Goal: Transaction & Acquisition: Purchase product/service

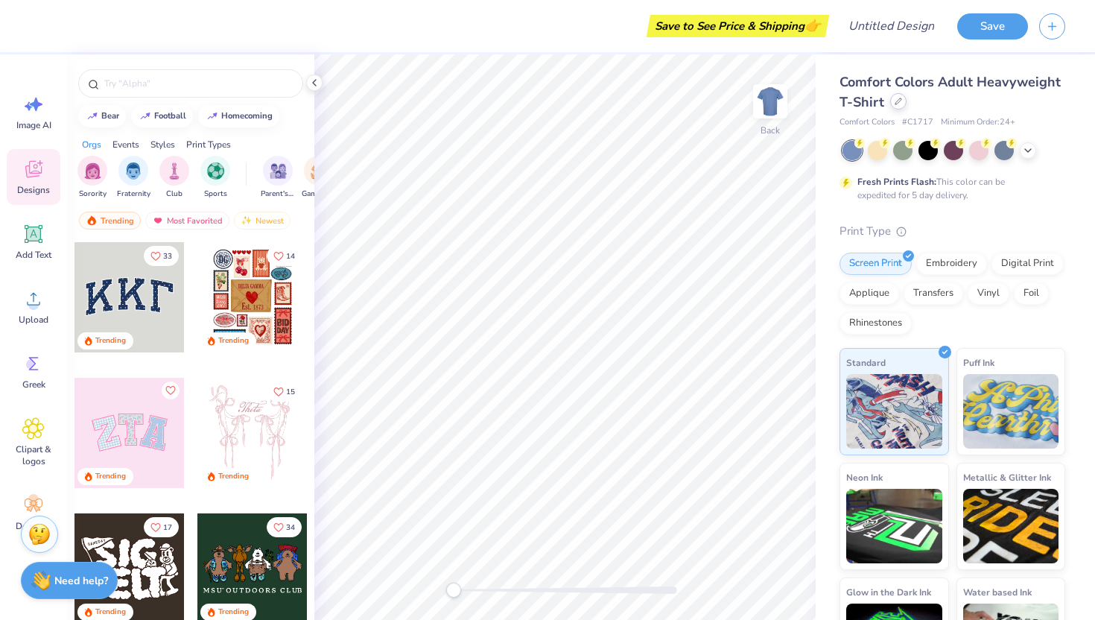
click at [907, 105] on div at bounding box center [898, 101] width 16 height 16
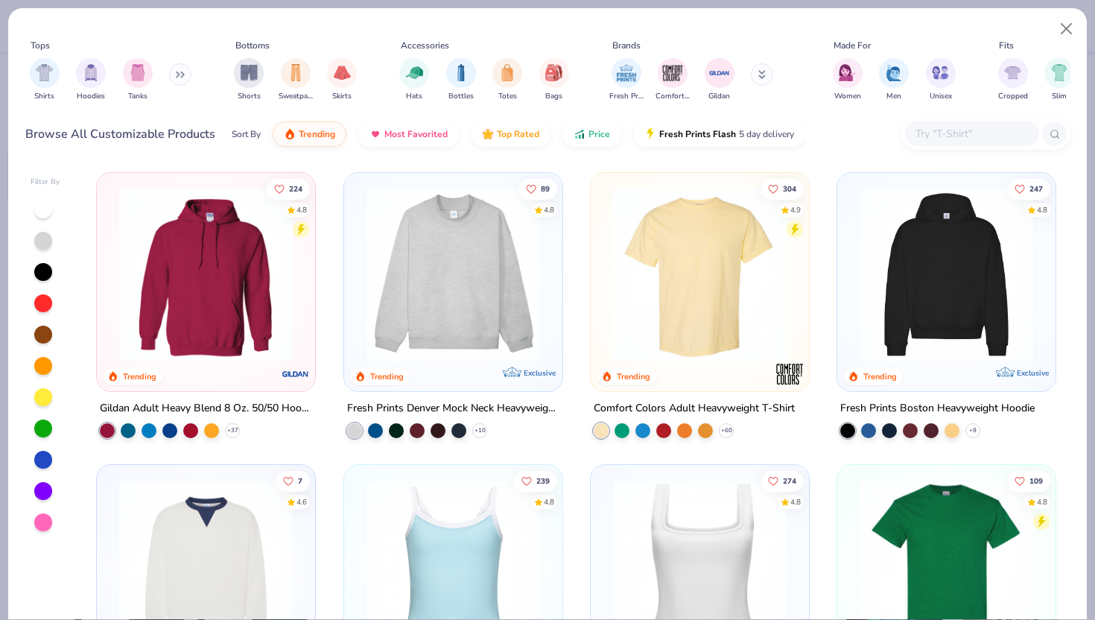
click at [180, 82] on button at bounding box center [180, 74] width 22 height 22
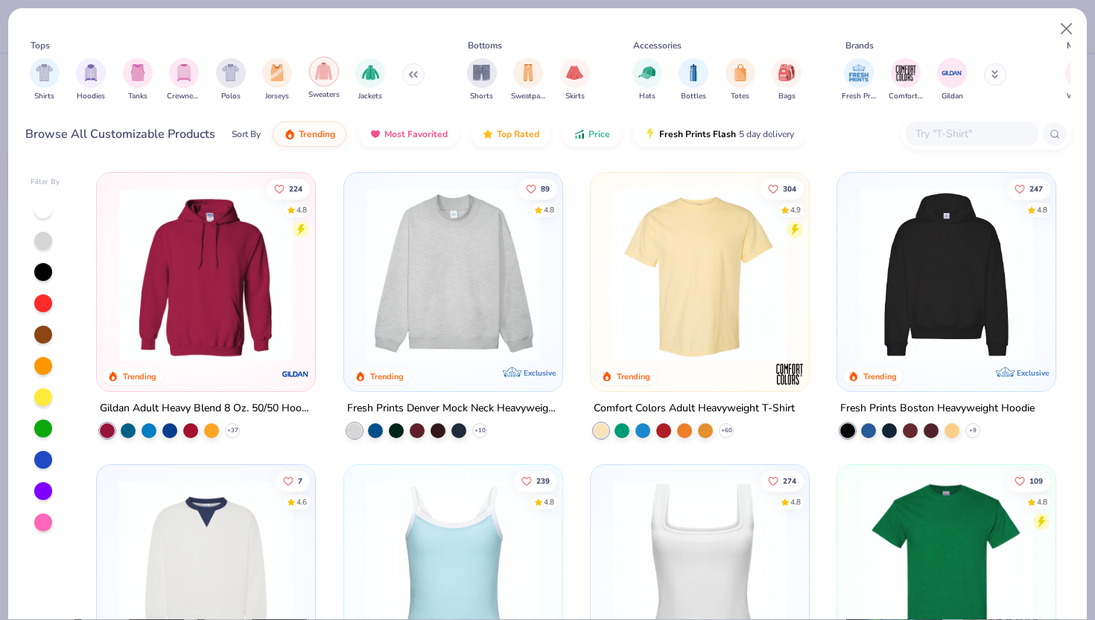
click at [314, 74] on div "filter for Sweaters" at bounding box center [324, 72] width 30 height 30
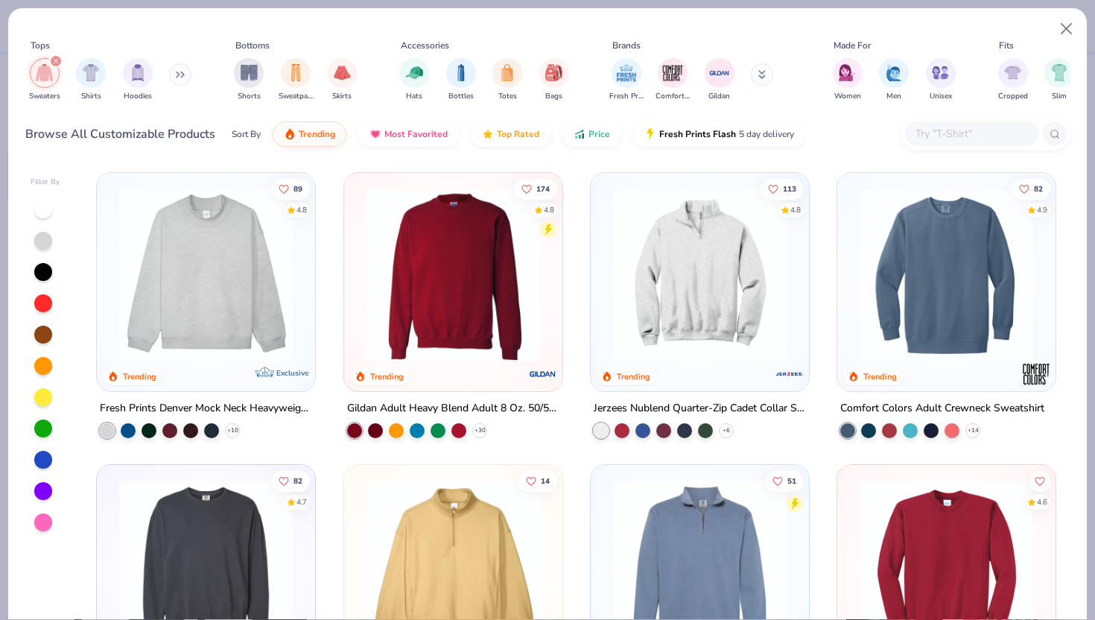
click at [215, 346] on img at bounding box center [206, 275] width 188 height 174
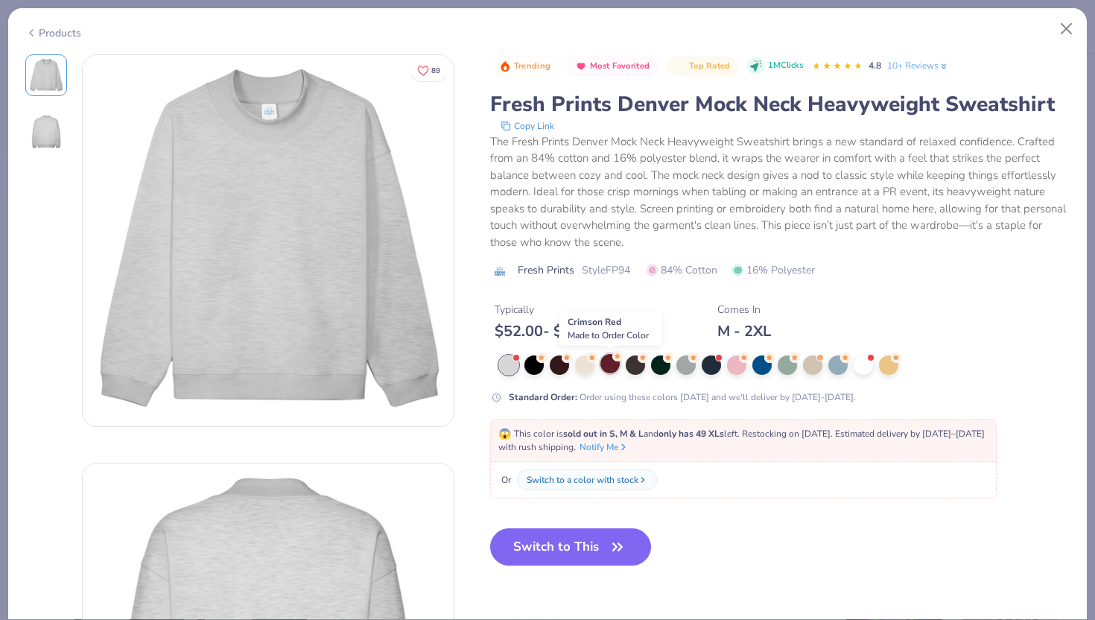
click at [615, 368] on div at bounding box center [609, 363] width 19 height 19
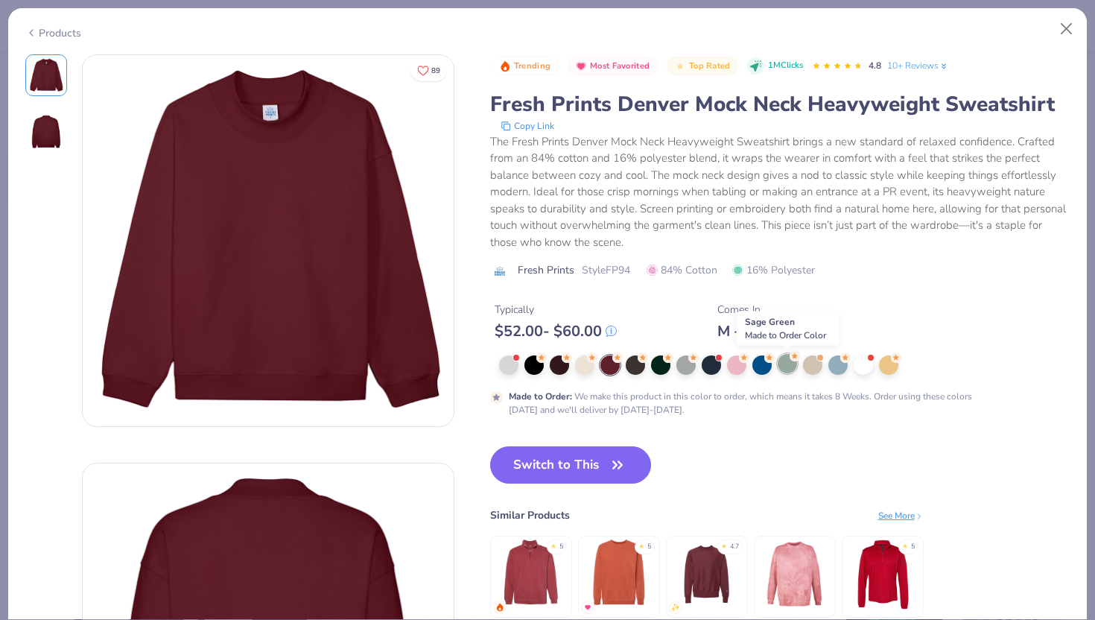
click at [780, 365] on div at bounding box center [787, 363] width 19 height 19
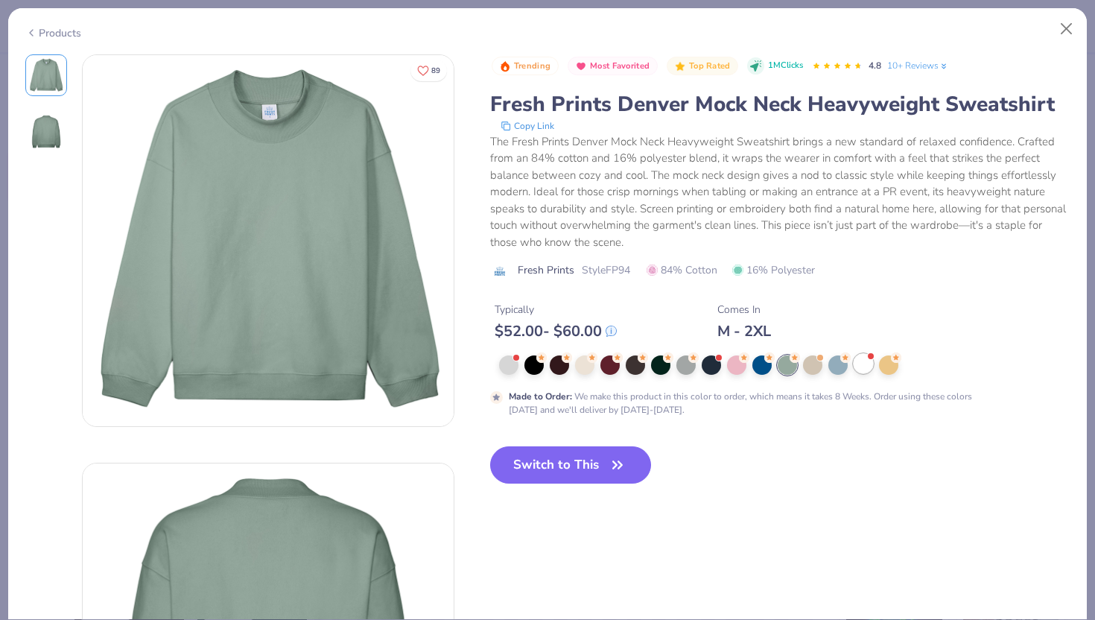
click at [869, 367] on div at bounding box center [863, 363] width 19 height 19
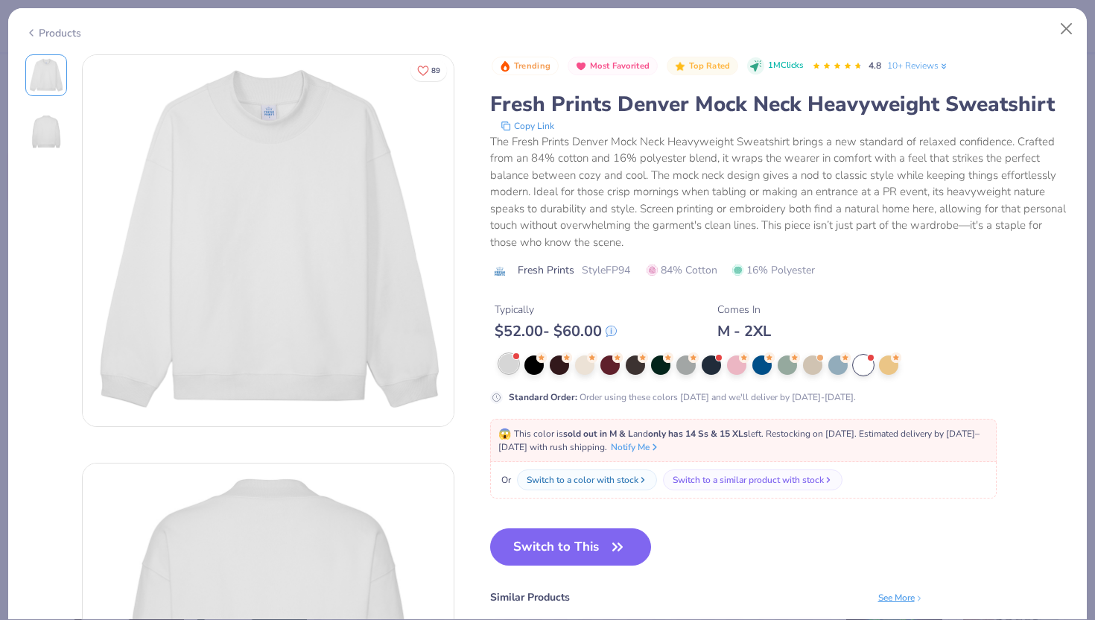
click at [510, 364] on div at bounding box center [508, 363] width 19 height 19
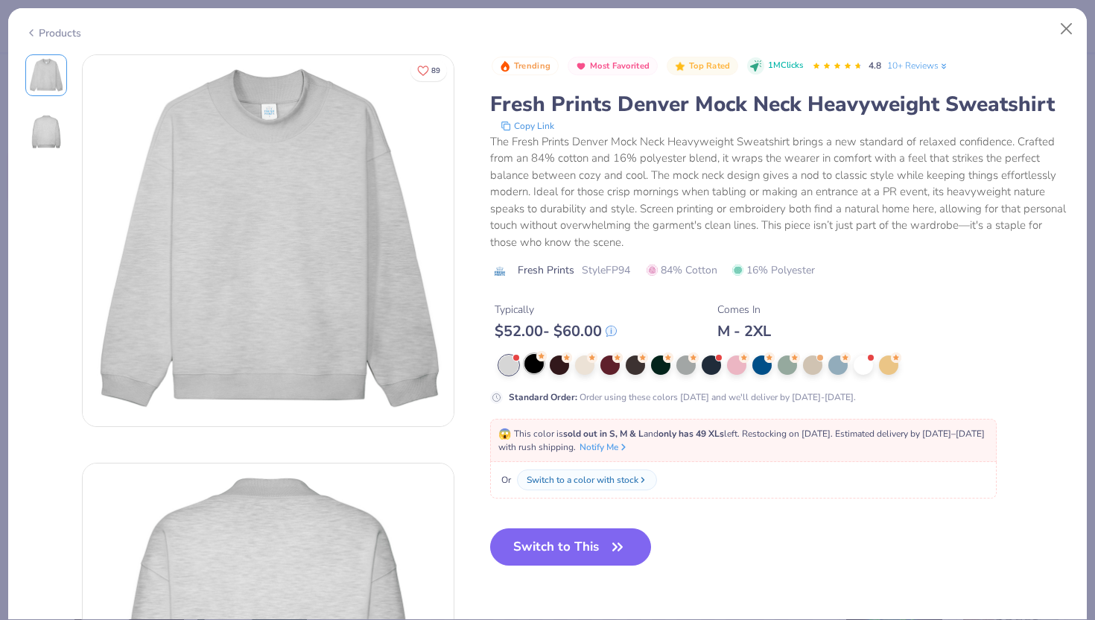
click at [527, 365] on div at bounding box center [533, 363] width 19 height 19
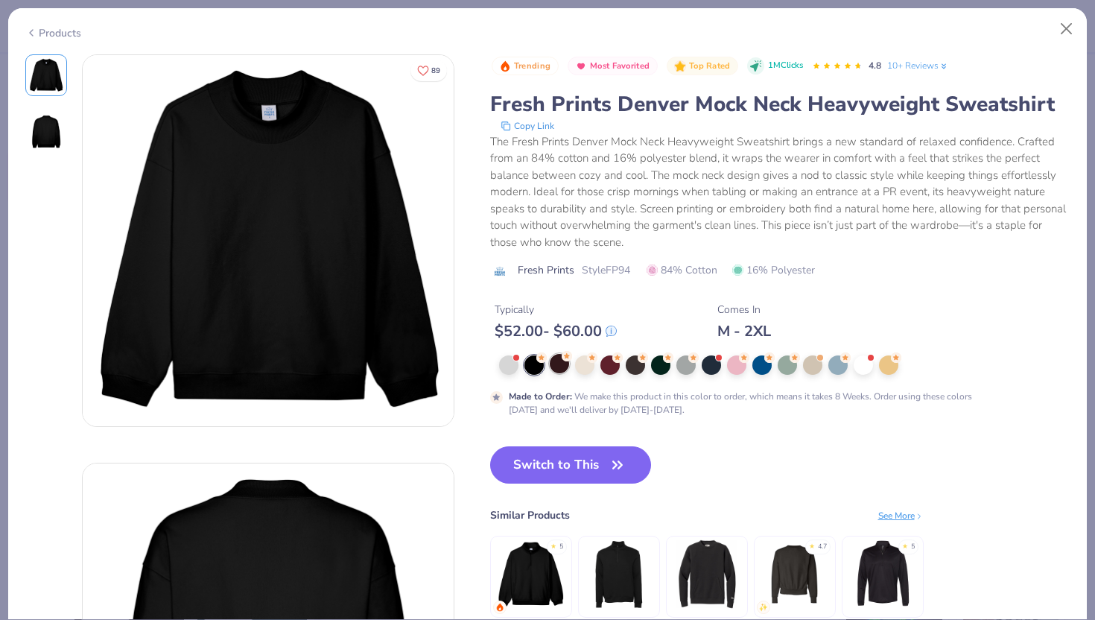
click at [567, 368] on div at bounding box center [559, 363] width 19 height 19
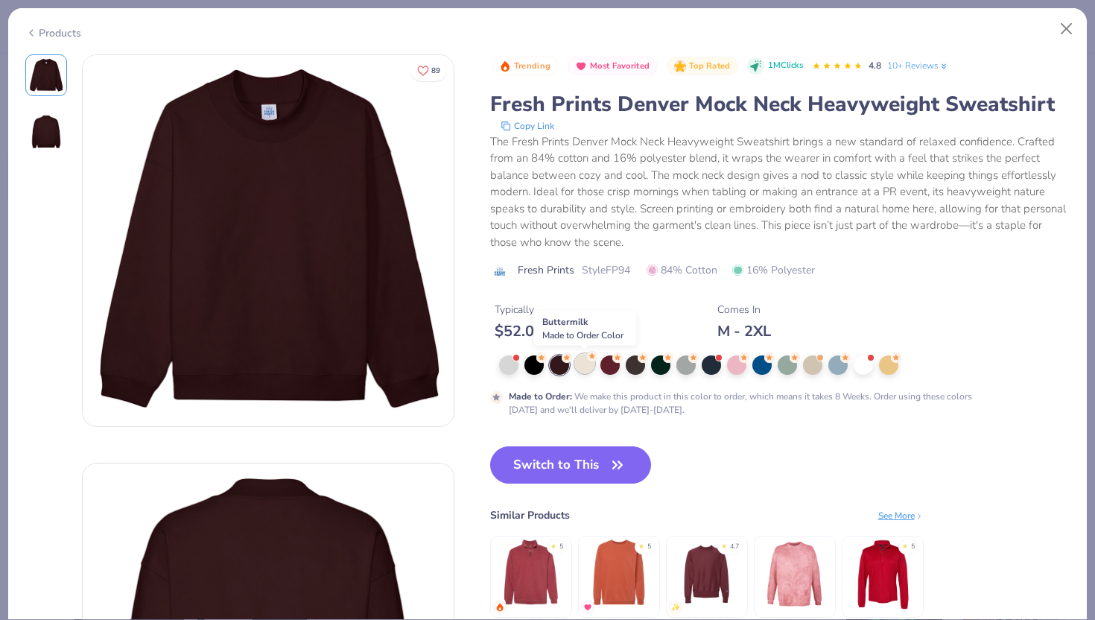
click at [587, 367] on div at bounding box center [584, 363] width 19 height 19
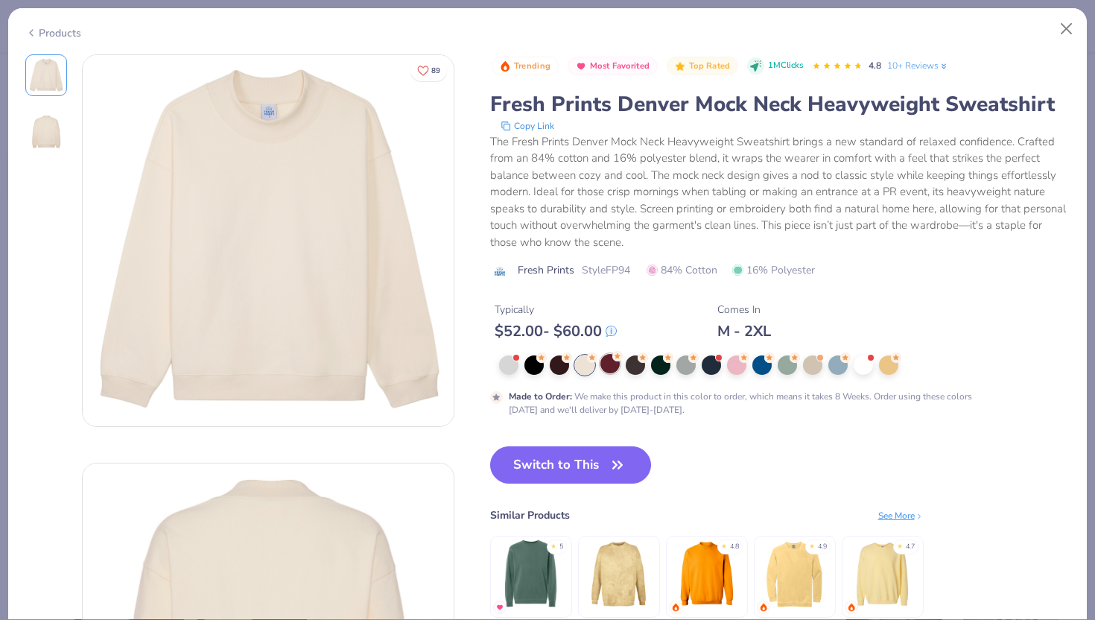
click at [613, 364] on div at bounding box center [609, 363] width 19 height 19
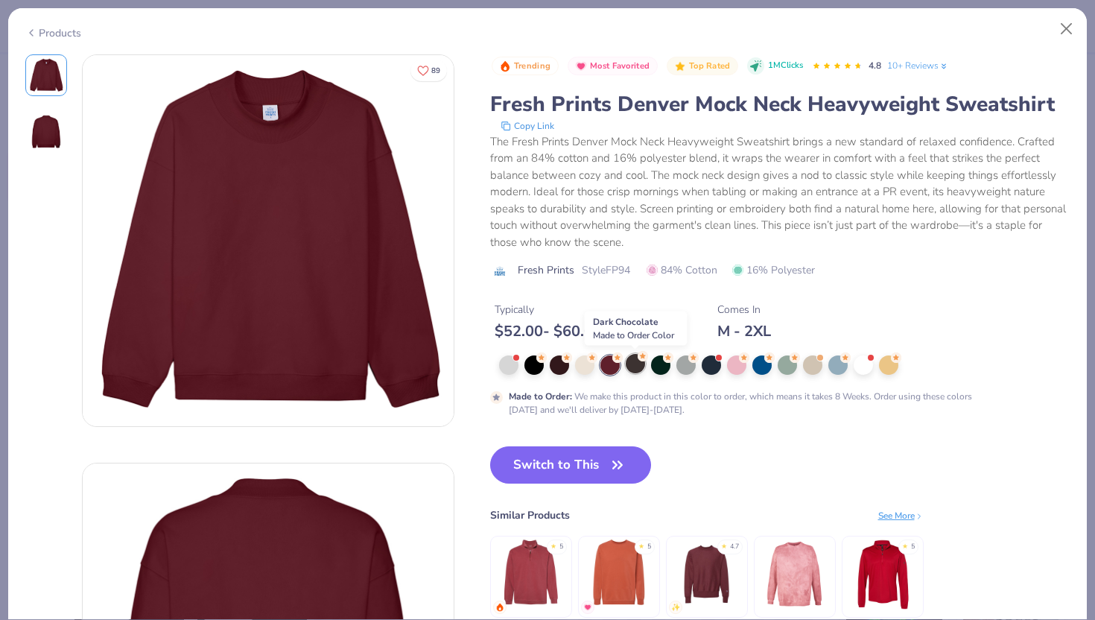
click at [636, 365] on div at bounding box center [635, 363] width 19 height 19
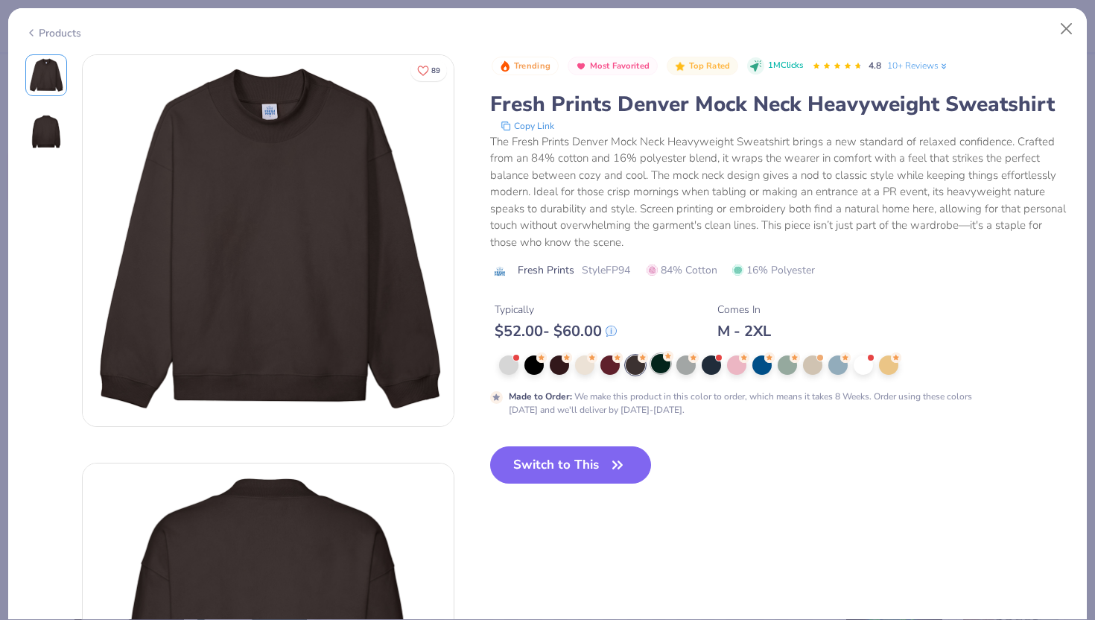
click at [658, 366] on div at bounding box center [660, 363] width 19 height 19
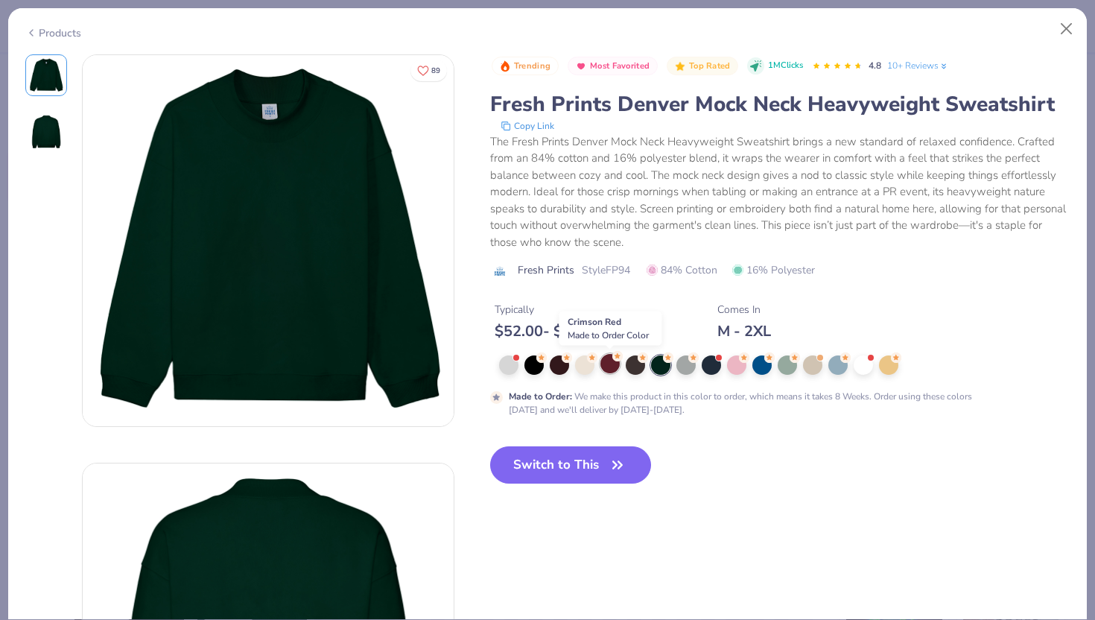
click at [612, 361] on icon at bounding box center [617, 356] width 10 height 10
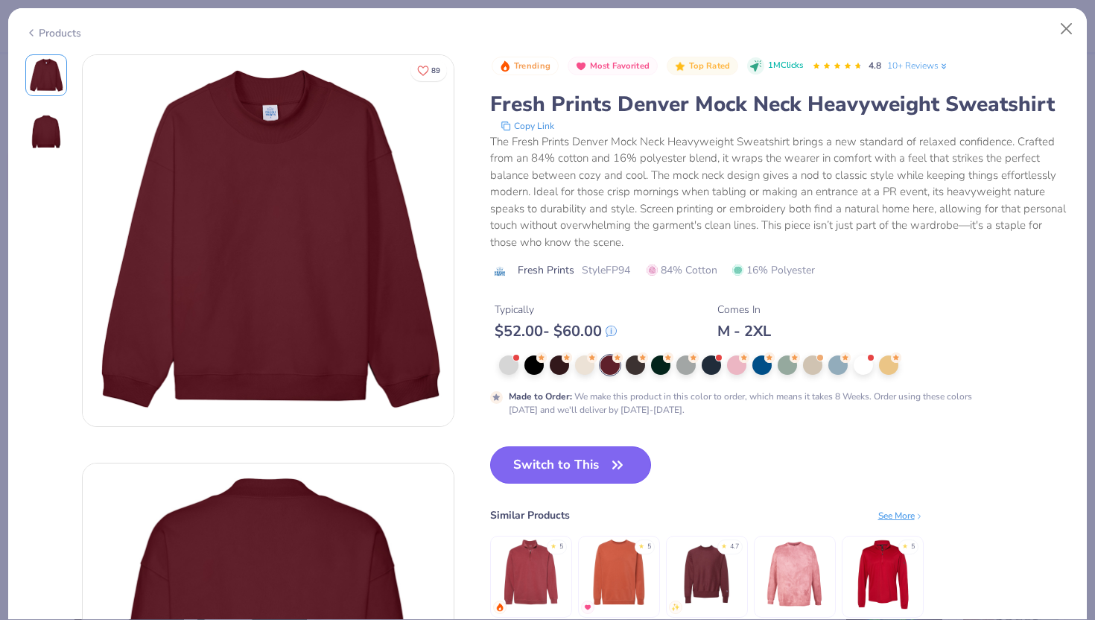
click at [569, 463] on button "Switch to This" at bounding box center [571, 464] width 162 height 37
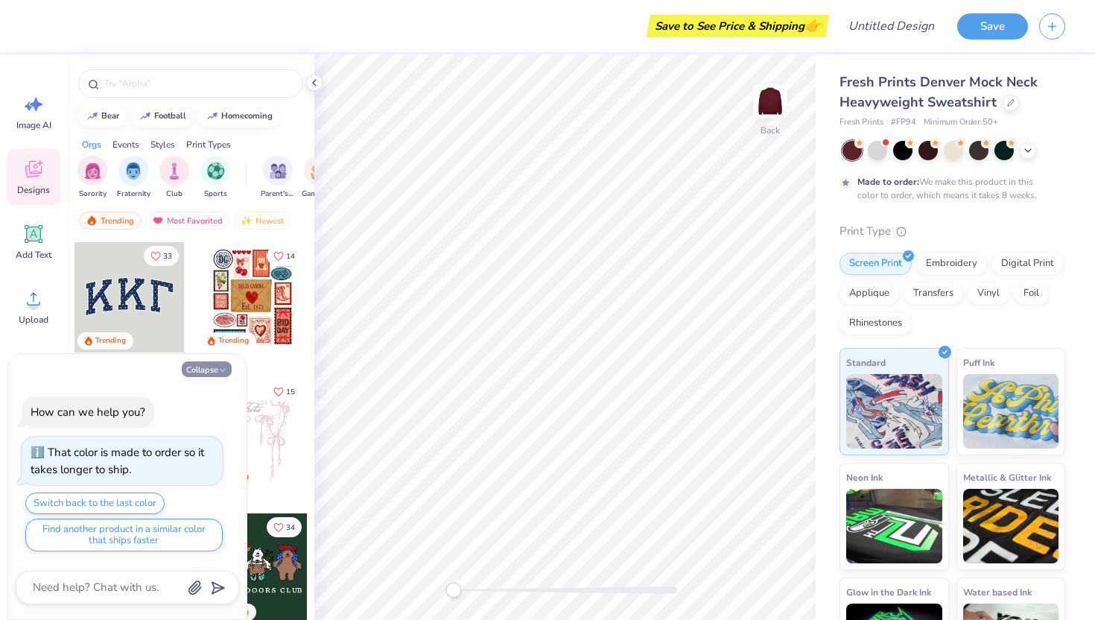
click at [203, 364] on button "Collapse" at bounding box center [207, 369] width 50 height 16
type textarea "x"
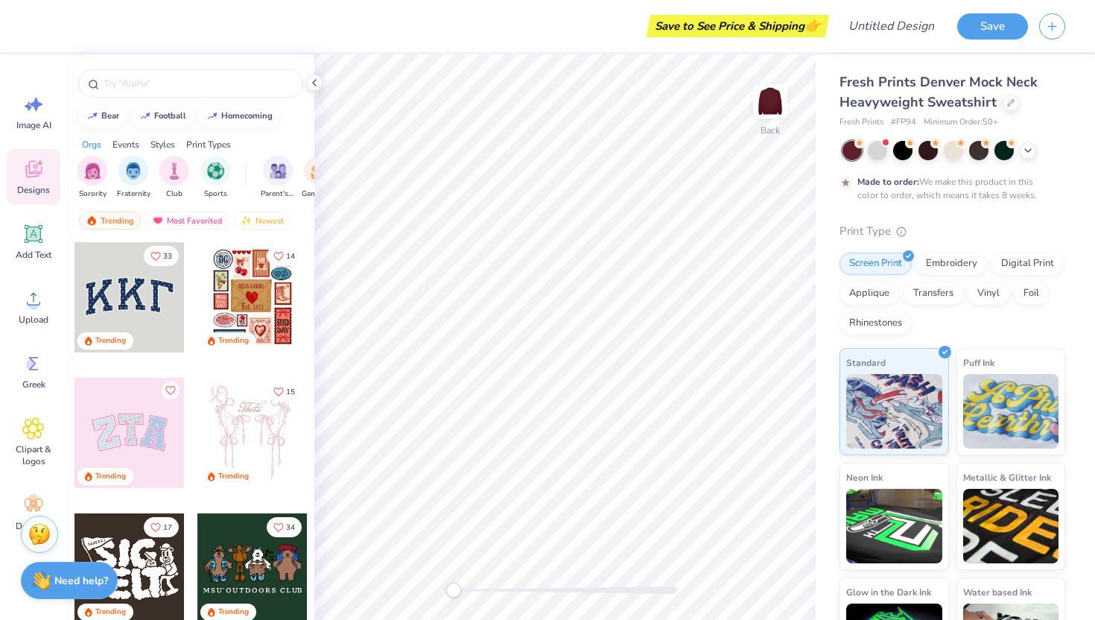
click at [136, 296] on div at bounding box center [129, 297] width 110 height 110
click at [100, 288] on div at bounding box center [129, 297] width 110 height 110
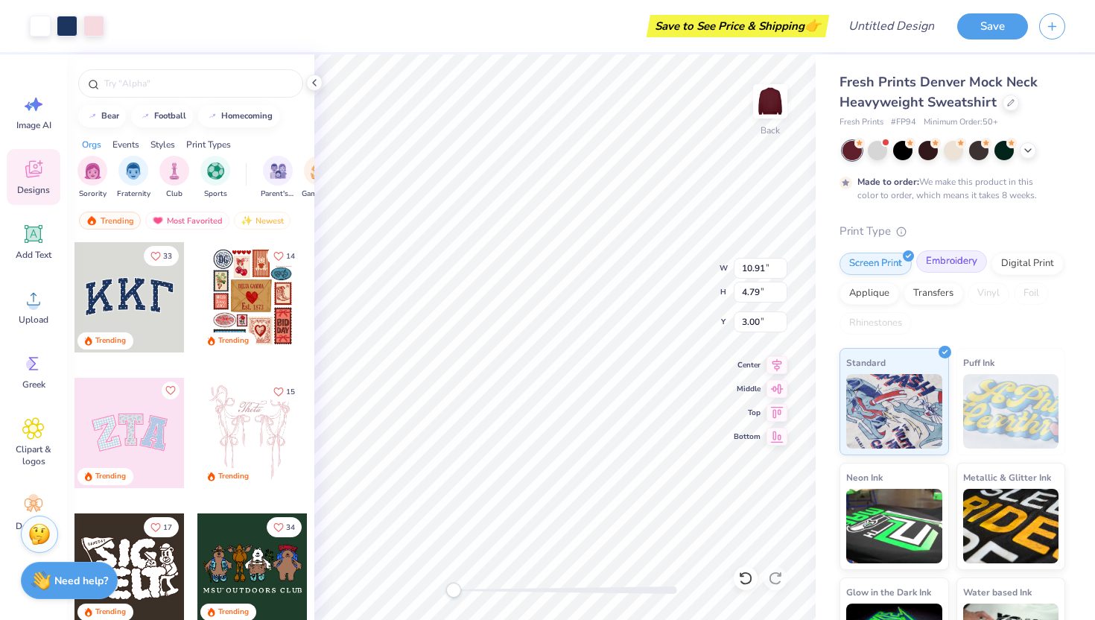
click at [944, 261] on div "Embroidery" at bounding box center [951, 261] width 71 height 22
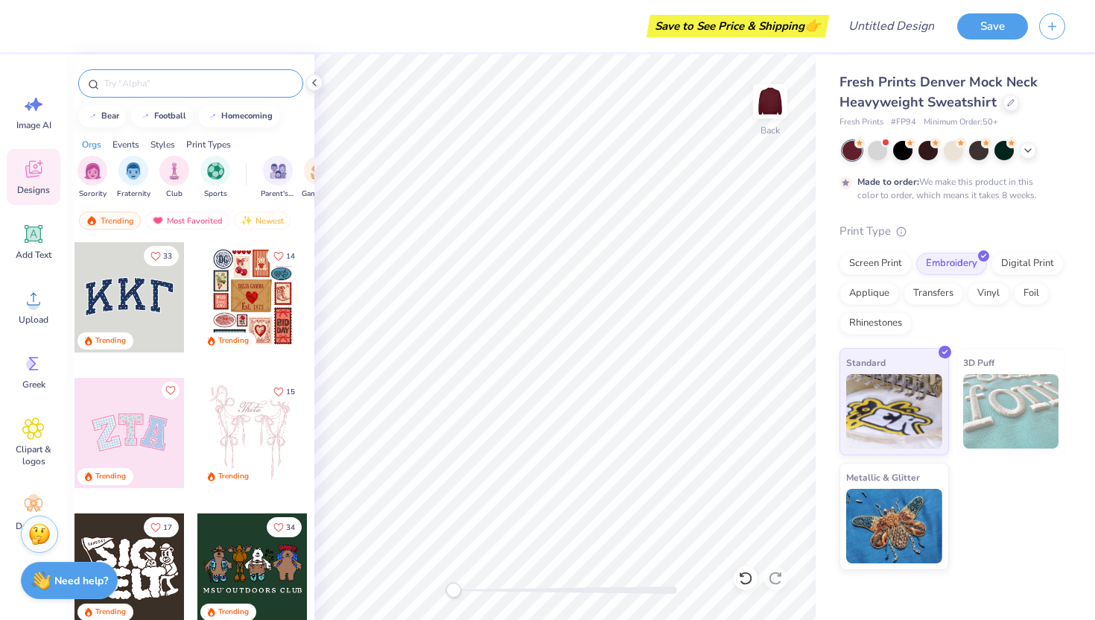
click at [211, 96] on div at bounding box center [190, 83] width 225 height 28
click at [211, 92] on div at bounding box center [190, 83] width 225 height 28
click at [209, 83] on input "text" at bounding box center [198, 83] width 191 height 15
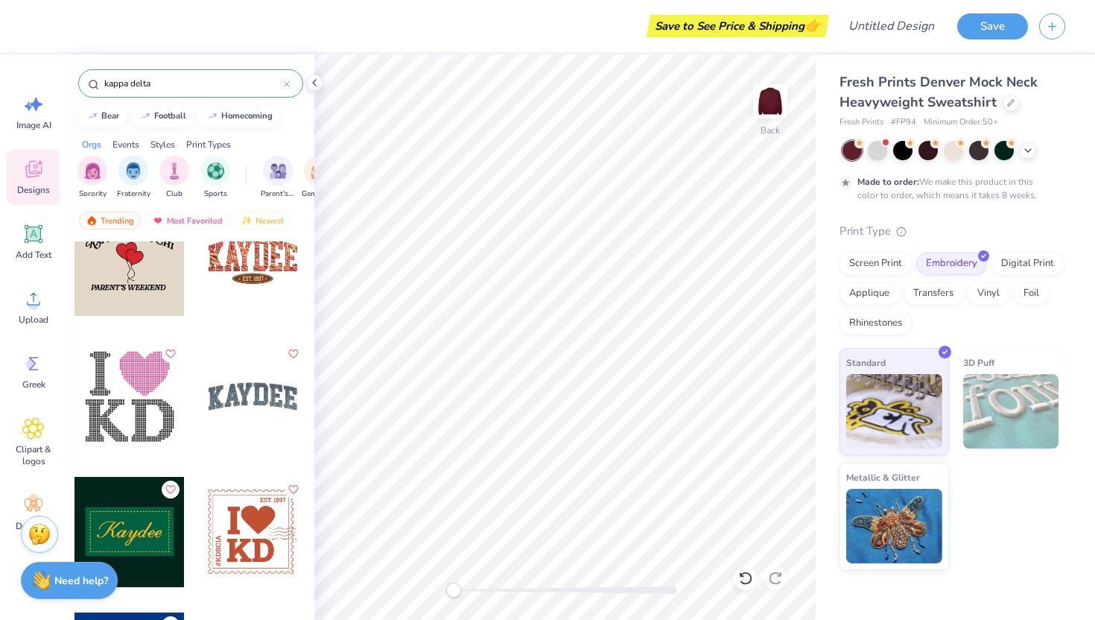
scroll to position [3420, 0]
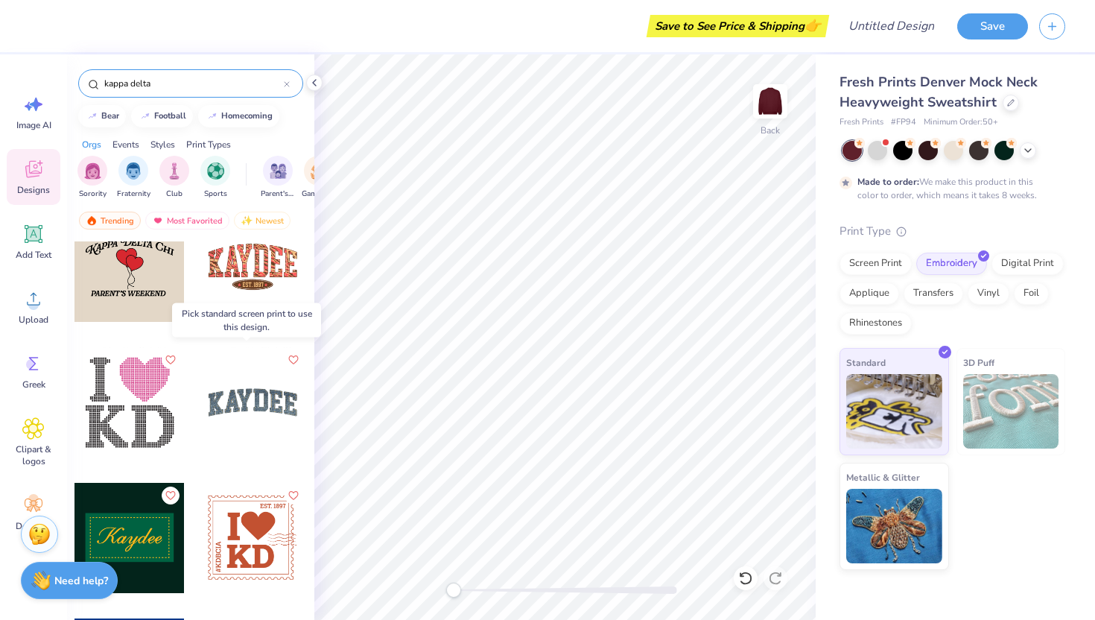
type input "kappa delta"
click at [267, 398] on div at bounding box center [252, 402] width 110 height 110
click at [256, 398] on div at bounding box center [252, 402] width 110 height 110
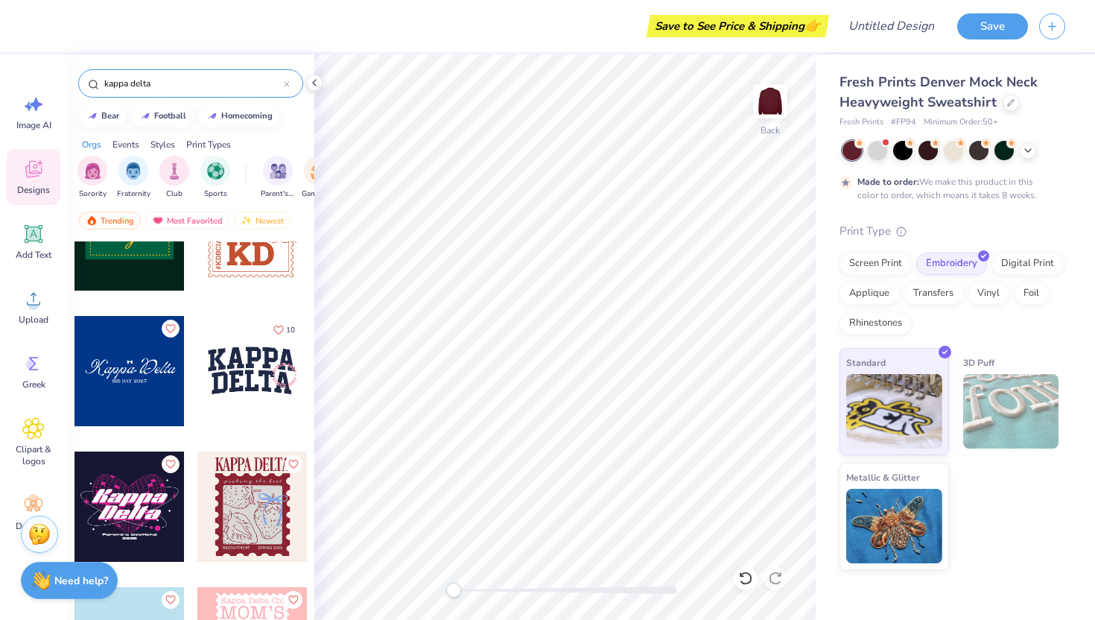
scroll to position [3717, 0]
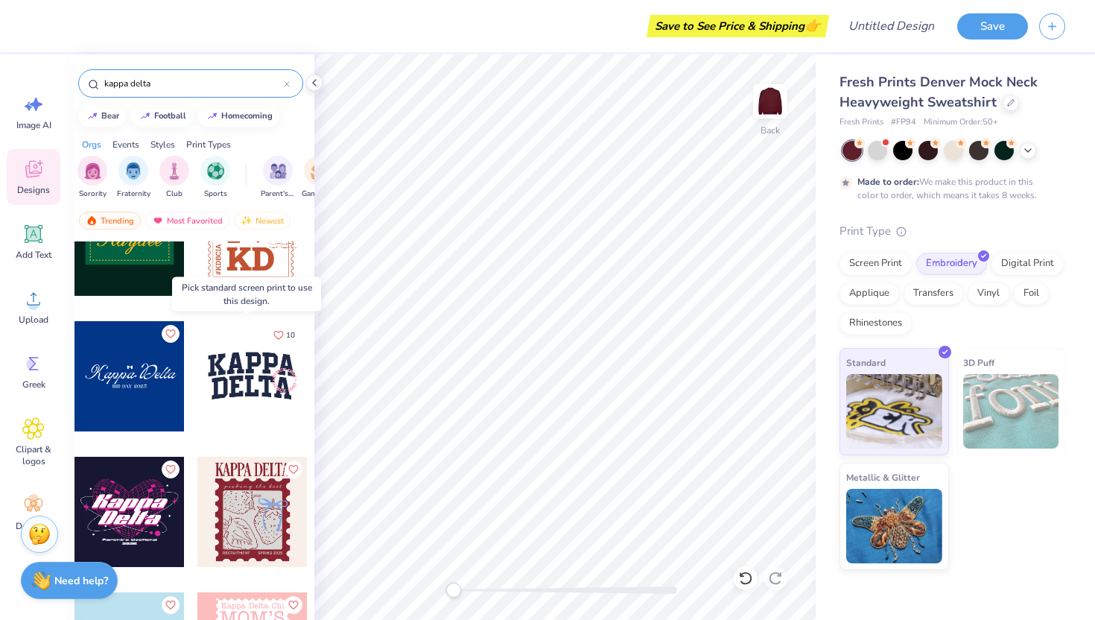
click at [265, 398] on div at bounding box center [252, 376] width 110 height 110
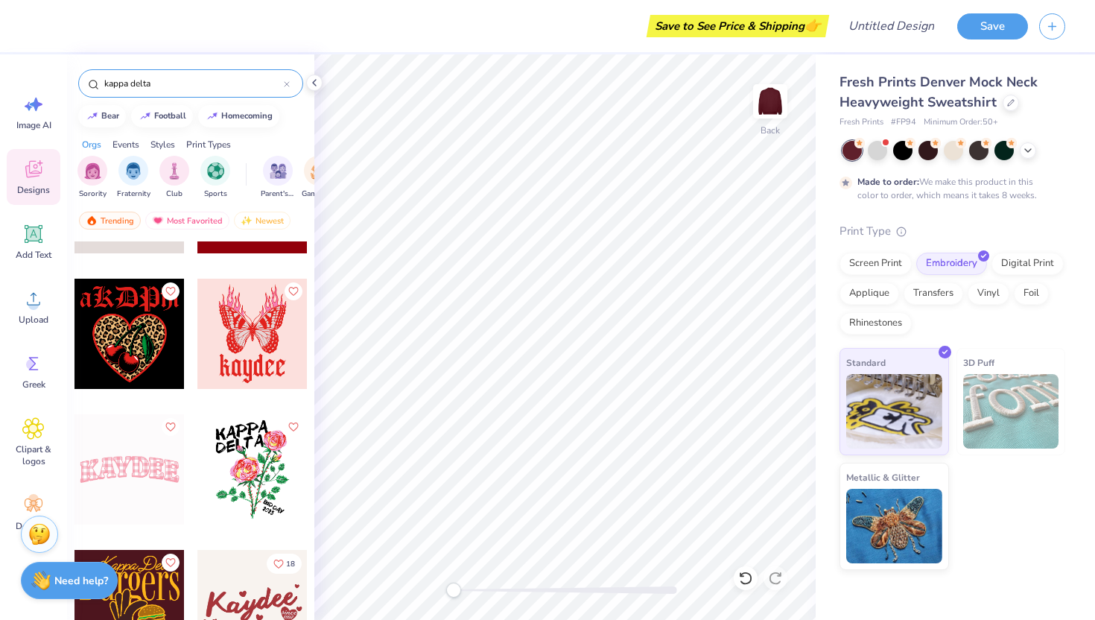
scroll to position [4978, 0]
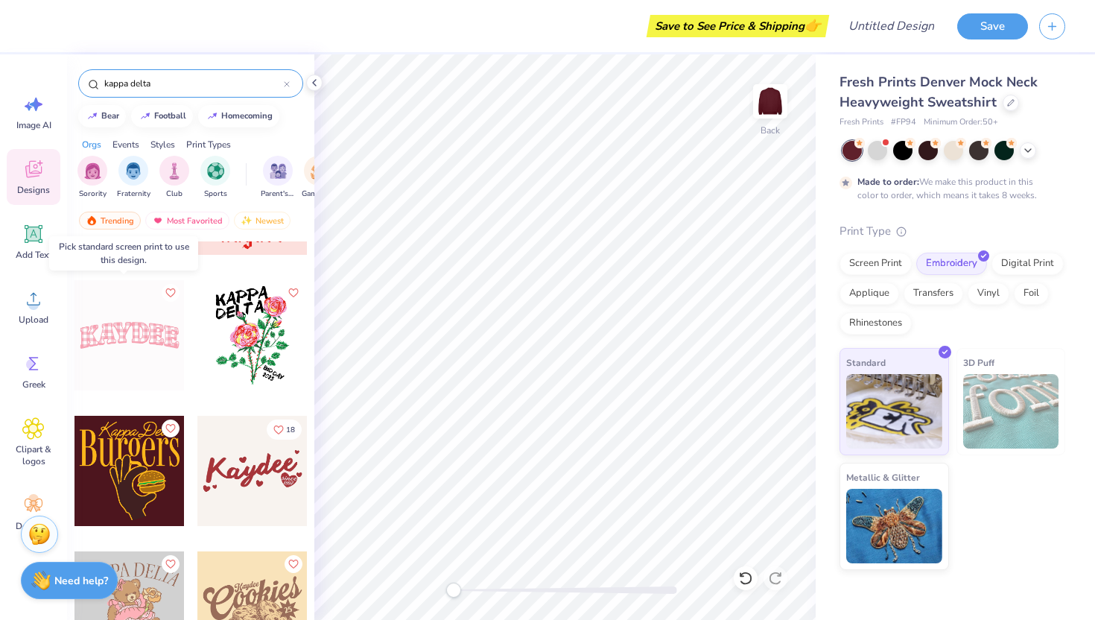
click at [150, 335] on div at bounding box center [129, 335] width 110 height 110
click at [896, 268] on div "Screen Print" at bounding box center [876, 261] width 72 height 22
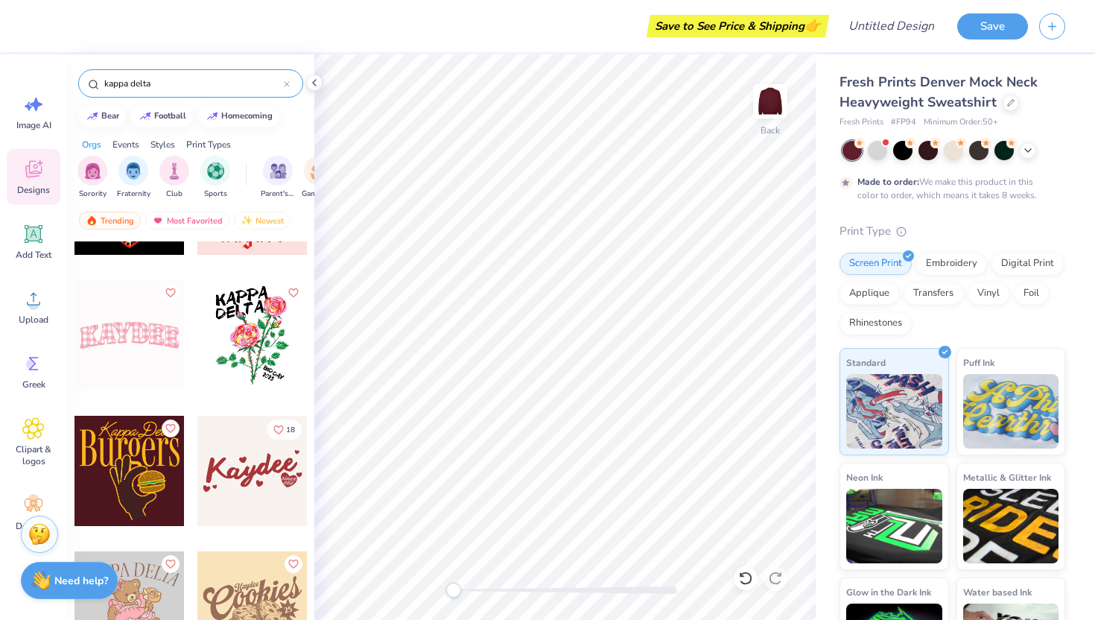
click at [123, 318] on div at bounding box center [129, 335] width 110 height 110
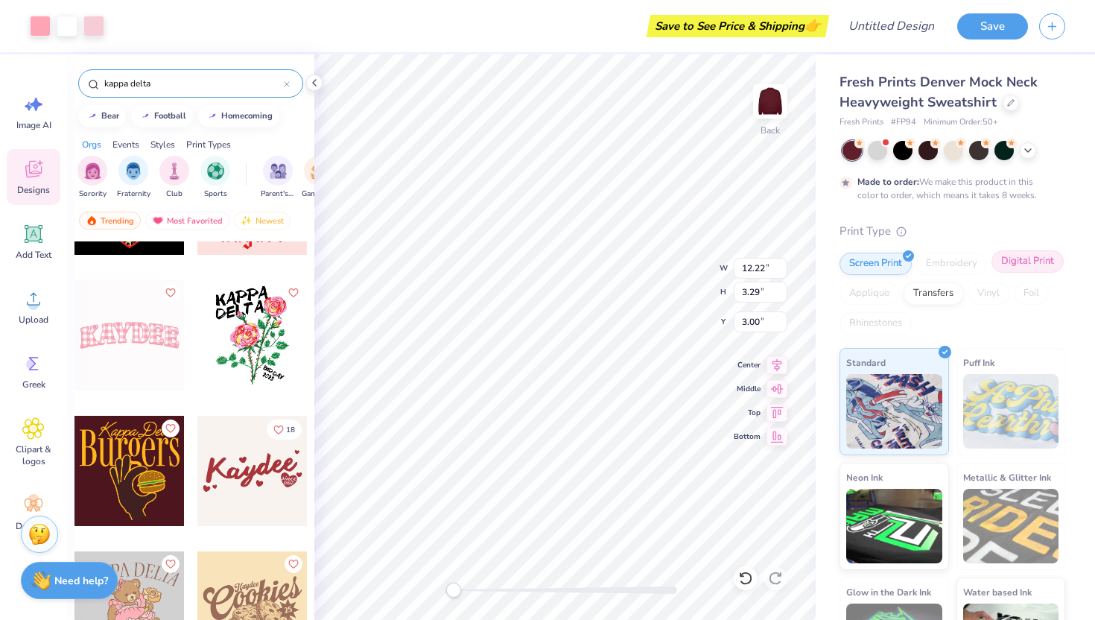
click at [992, 273] on div "Digital Print" at bounding box center [1028, 261] width 72 height 22
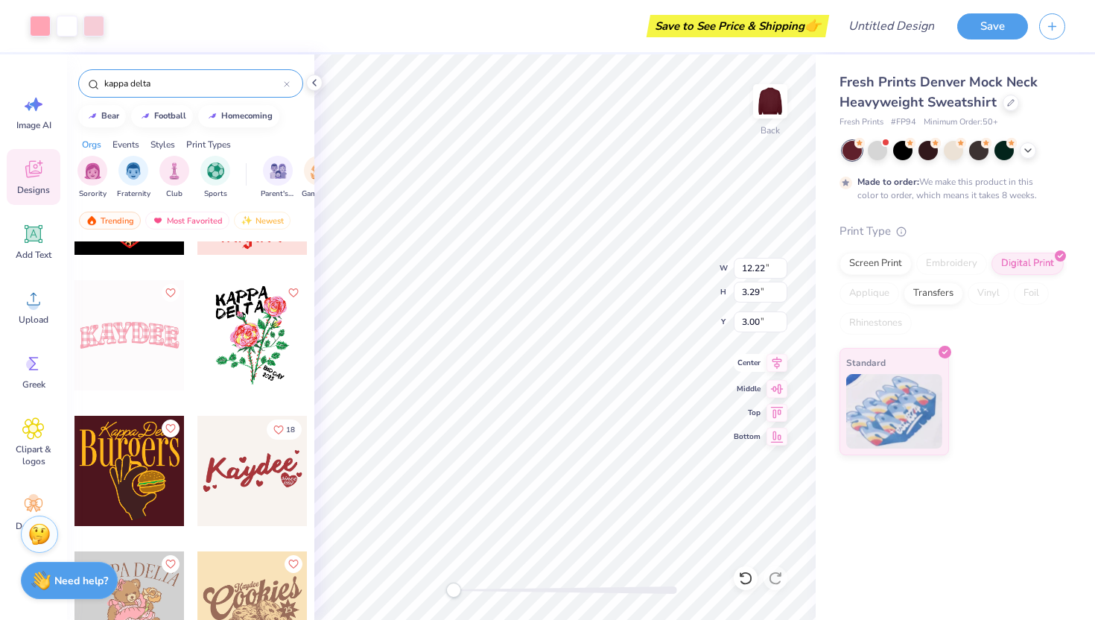
type input "13.56"
type input "3.65"
type input "3.16"
click at [30, 372] on icon at bounding box center [33, 363] width 22 height 22
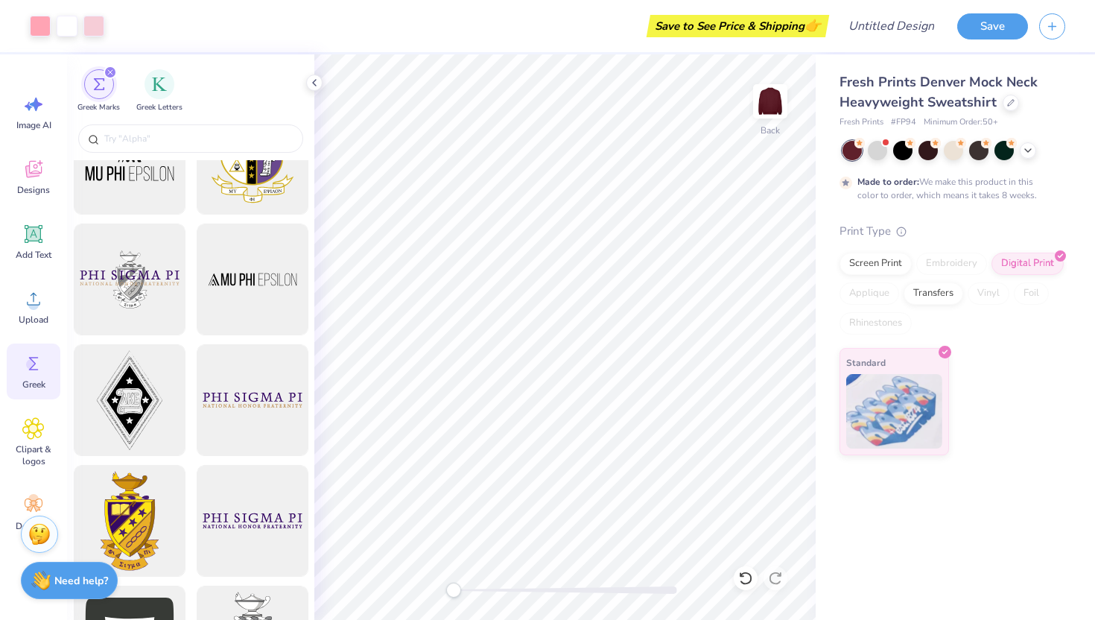
scroll to position [0, 0]
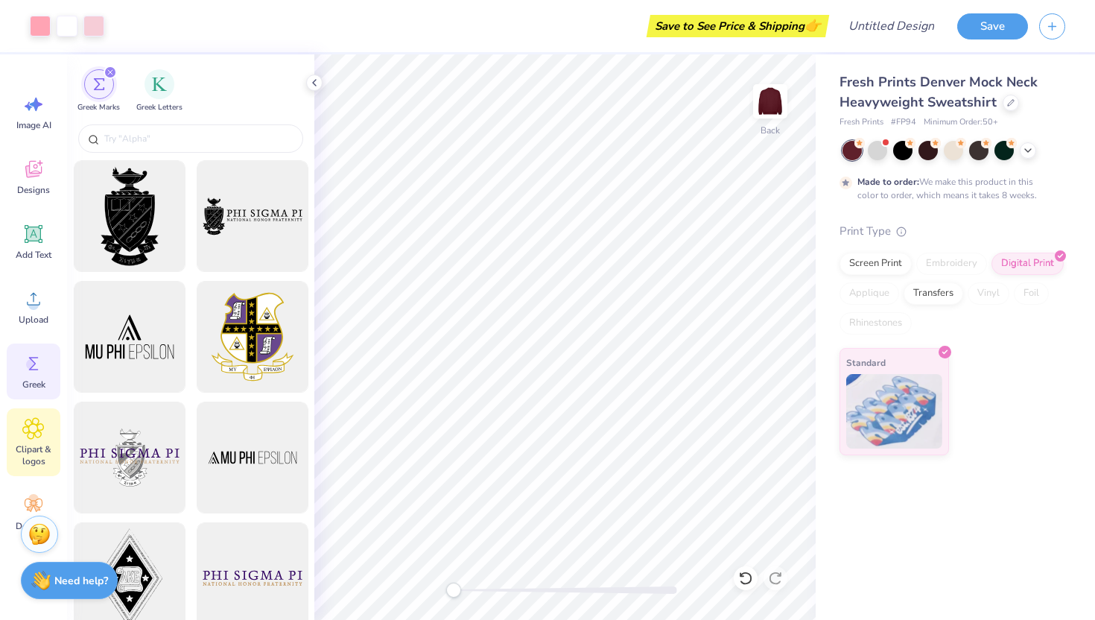
click at [45, 448] on span "Clipart & logos" at bounding box center [33, 455] width 49 height 24
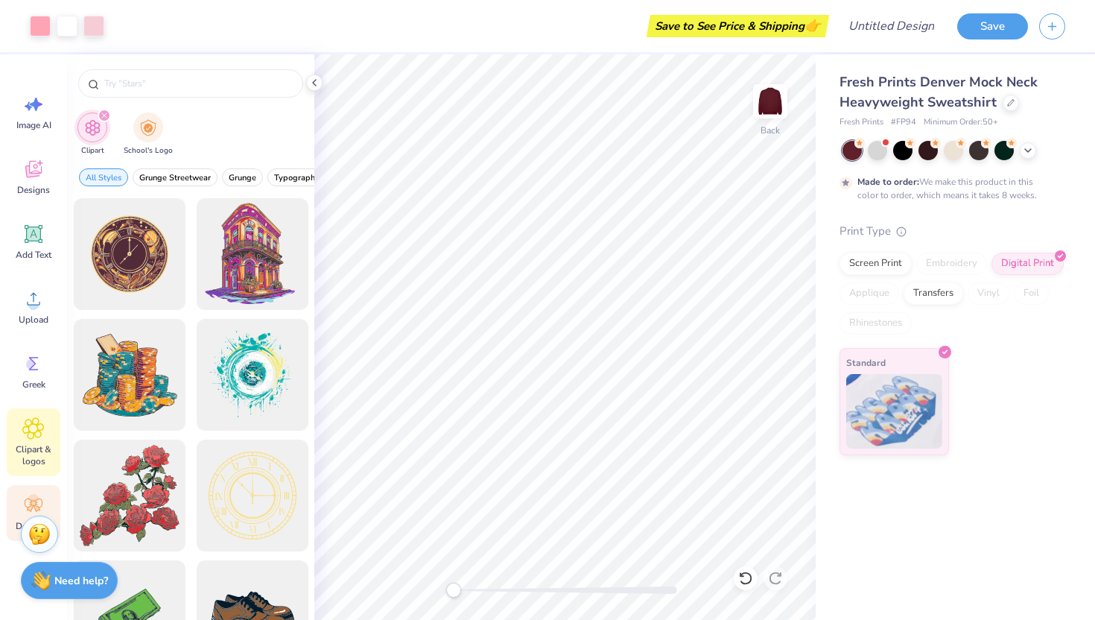
click at [37, 505] on icon at bounding box center [33, 505] width 22 height 22
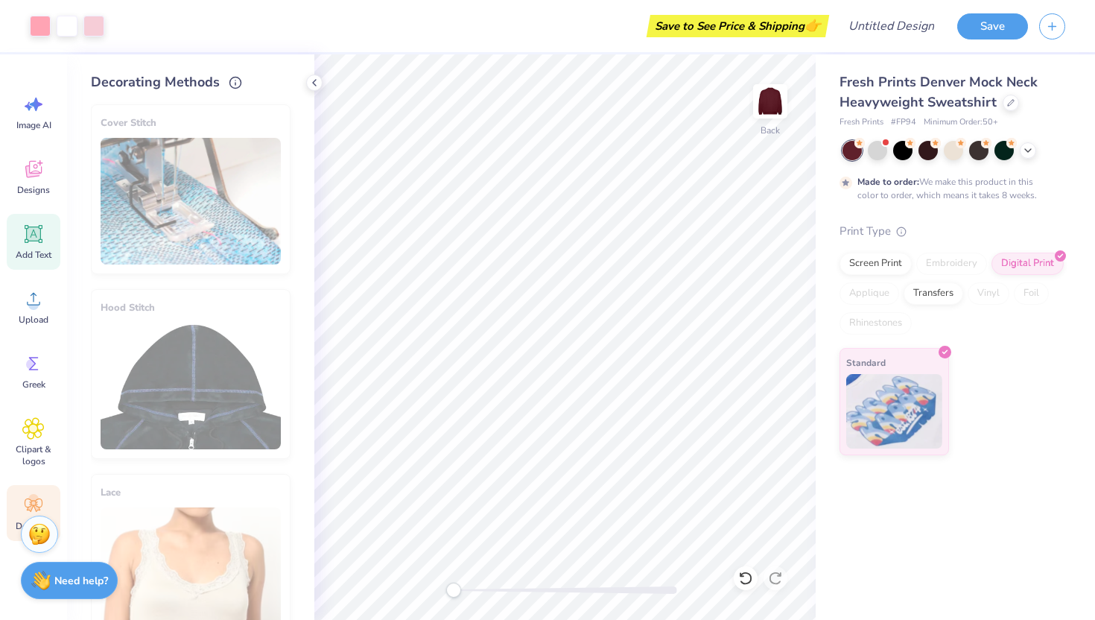
click at [54, 227] on div "Add Text" at bounding box center [34, 242] width 54 height 56
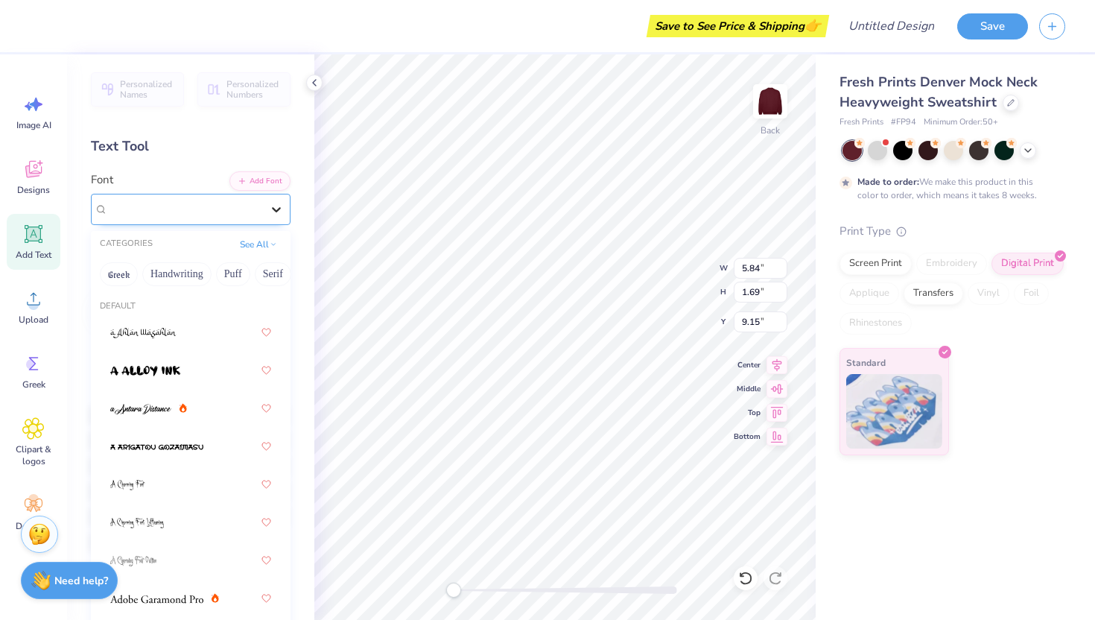
click at [269, 212] on icon at bounding box center [276, 209] width 15 height 15
click at [183, 273] on button "Handwriting" at bounding box center [176, 274] width 69 height 24
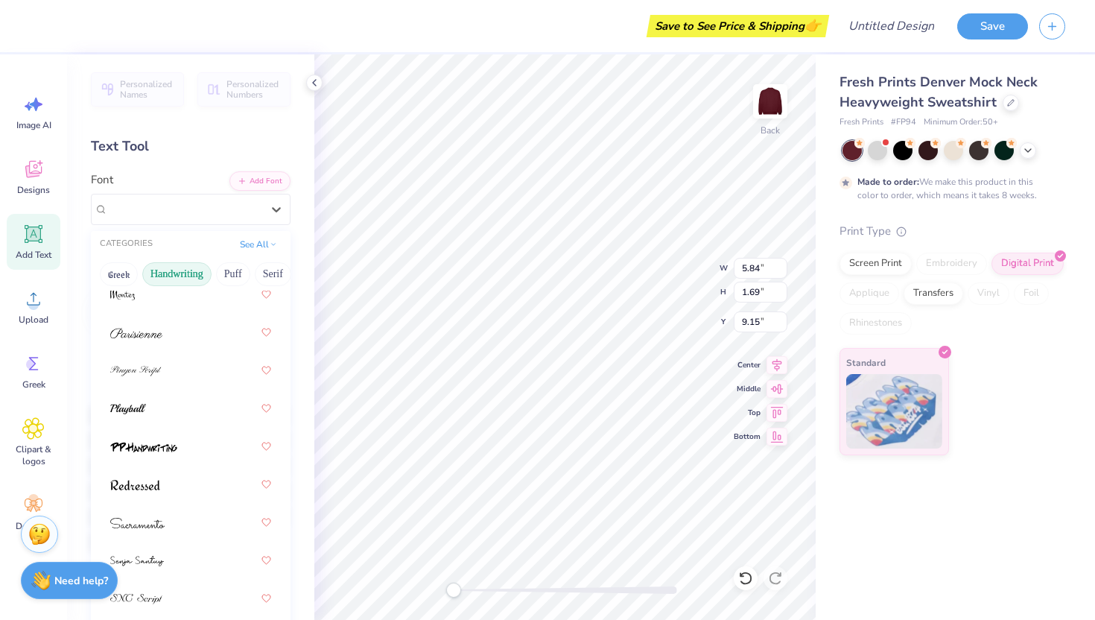
scroll to position [651, 0]
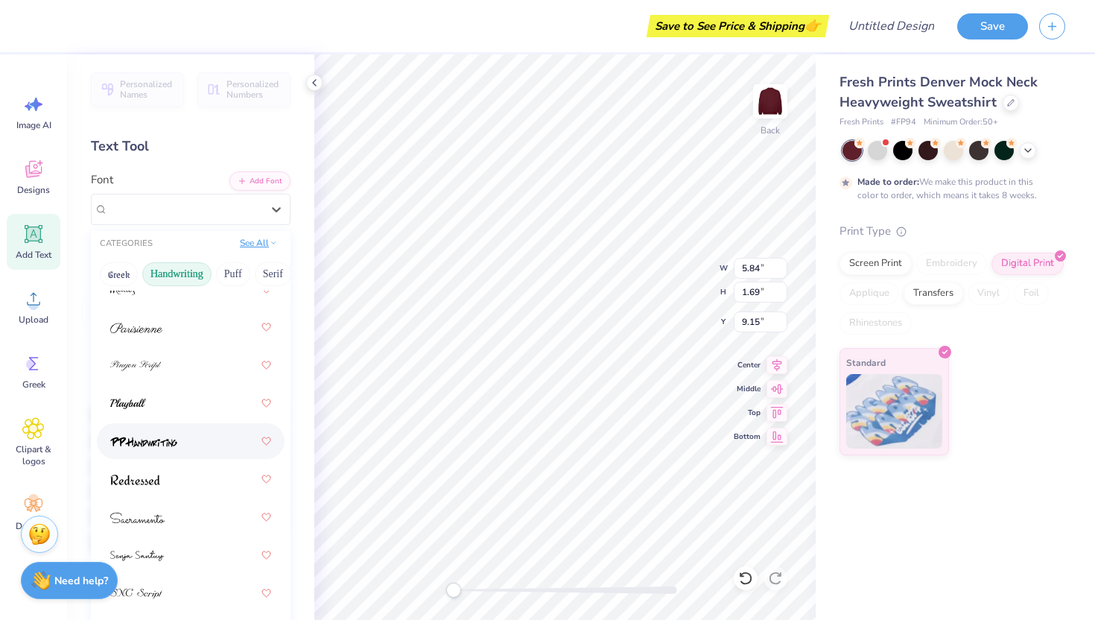
click at [256, 243] on button "See All" at bounding box center [258, 242] width 46 height 15
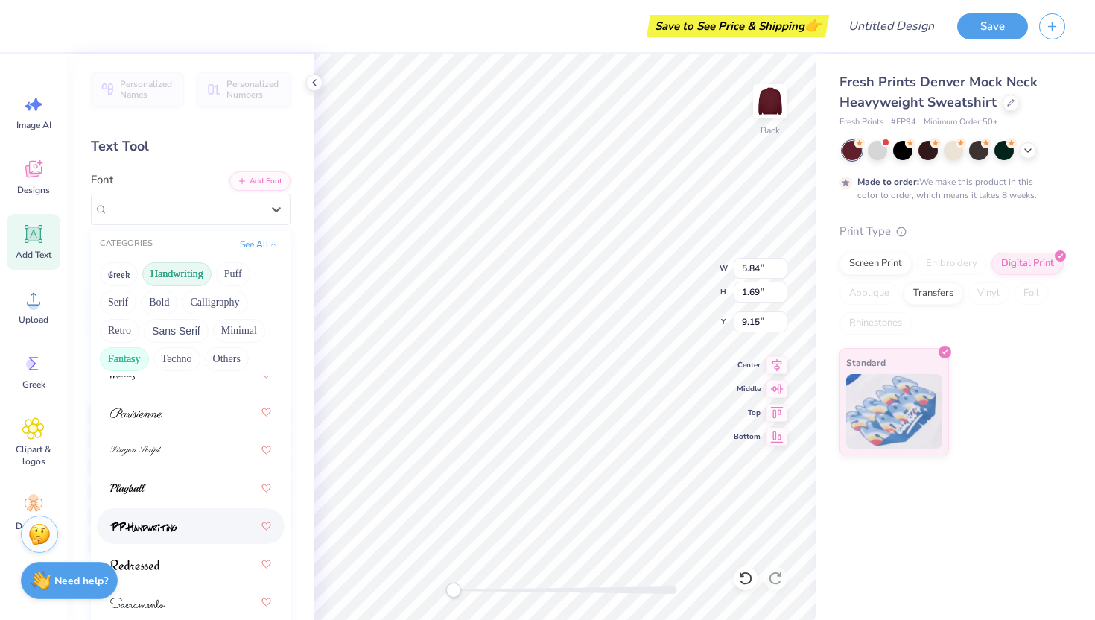
click at [138, 356] on button "Fantasy" at bounding box center [124, 359] width 49 height 24
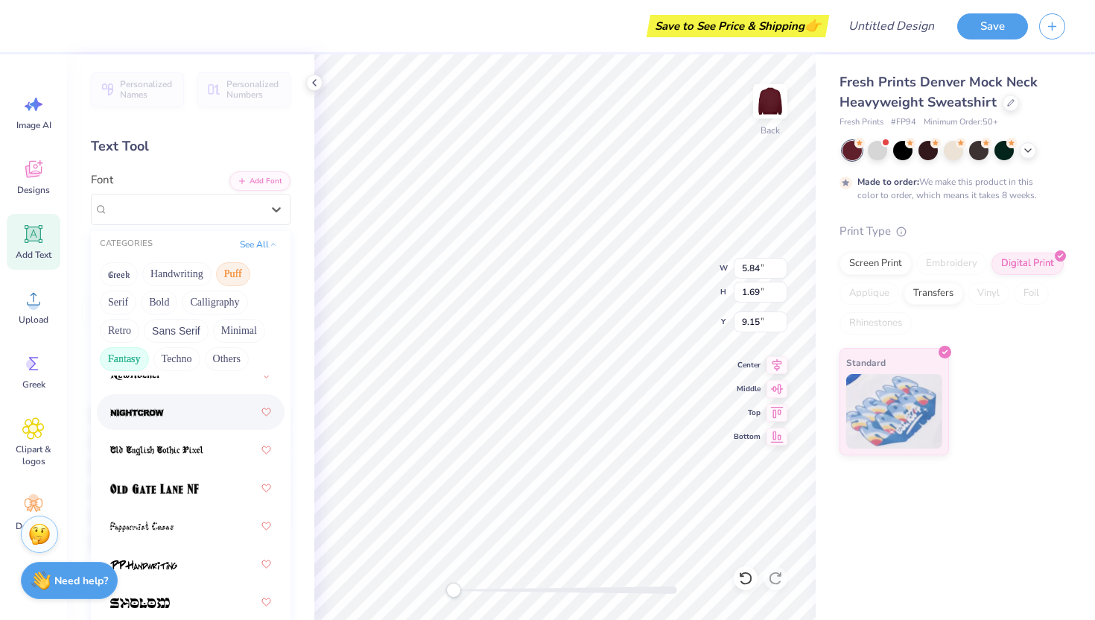
click at [231, 269] on button "Puff" at bounding box center [233, 274] width 34 height 24
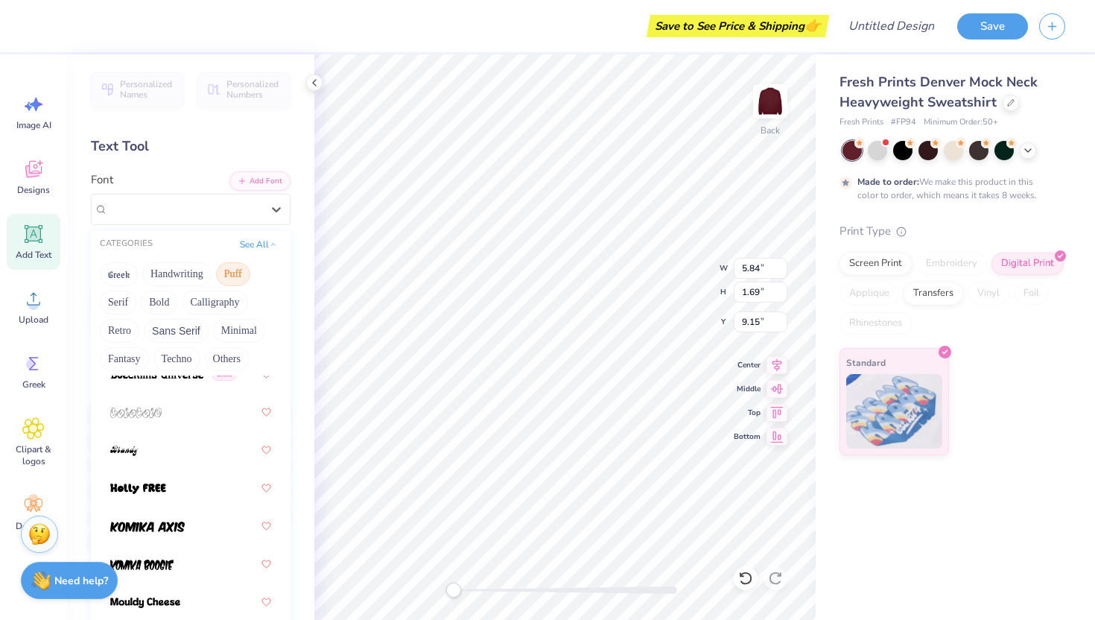
scroll to position [157, 0]
click at [250, 237] on button "See All" at bounding box center [258, 242] width 46 height 15
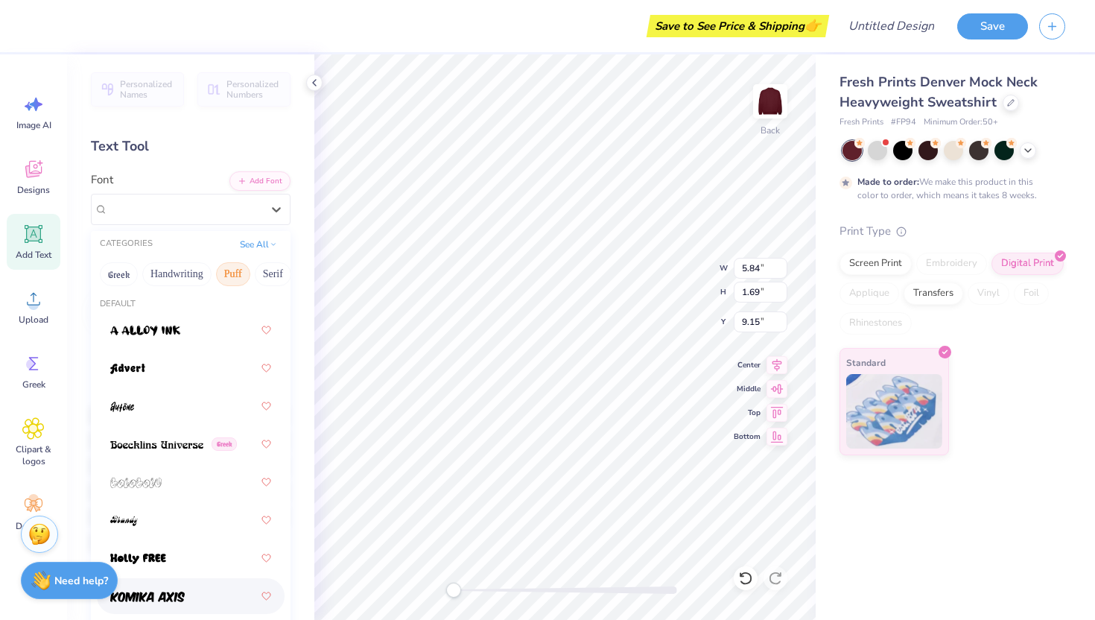
scroll to position [0, 0]
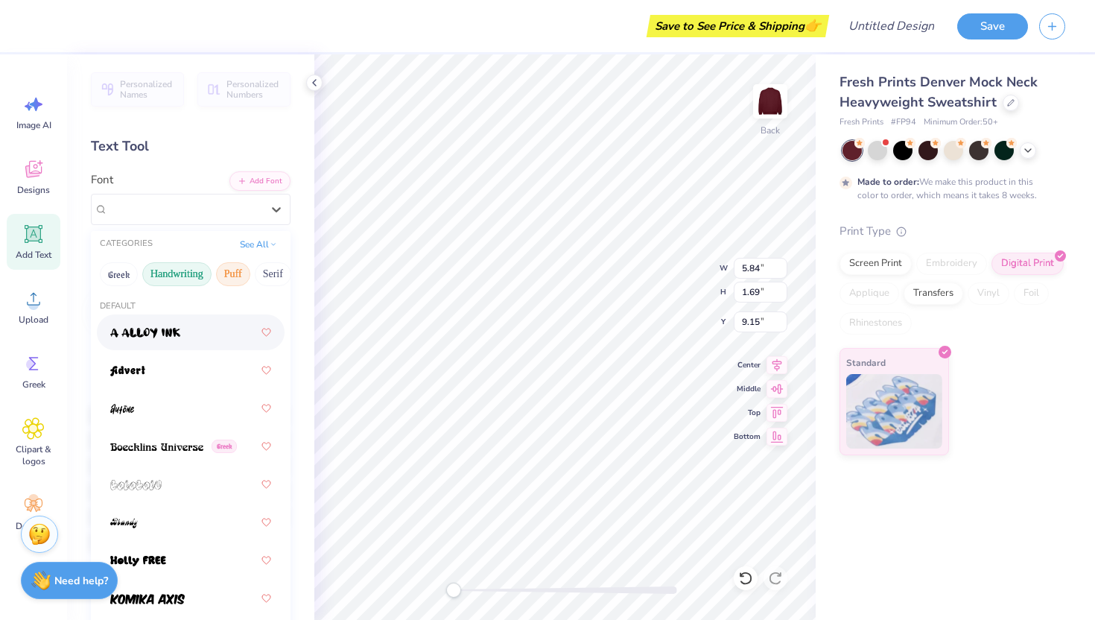
click at [189, 276] on button "Handwriting" at bounding box center [176, 274] width 69 height 24
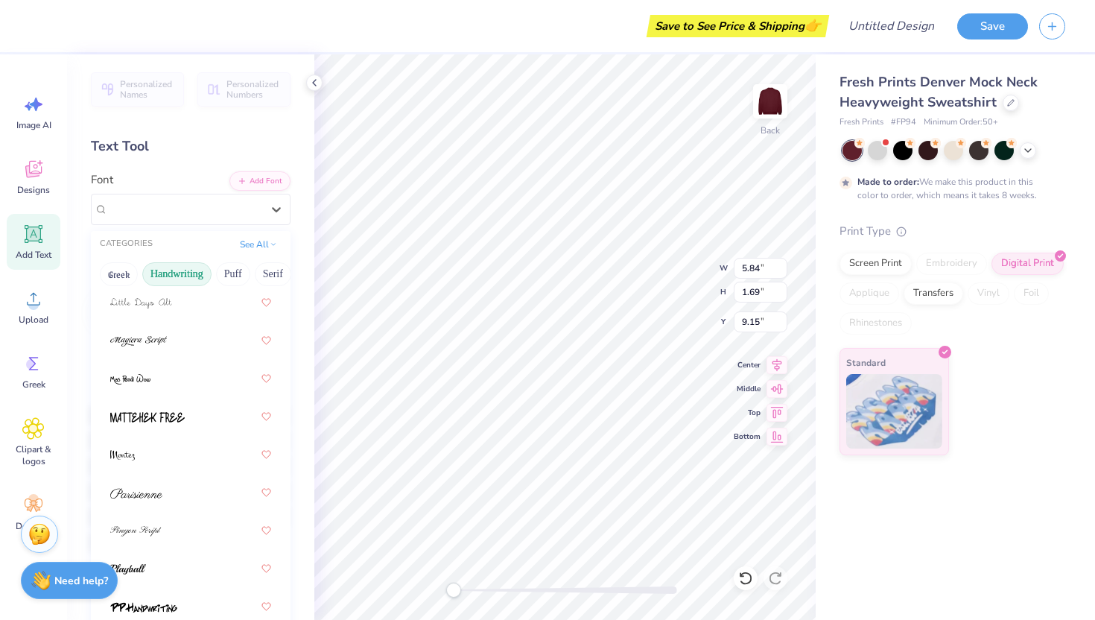
scroll to position [41, 0]
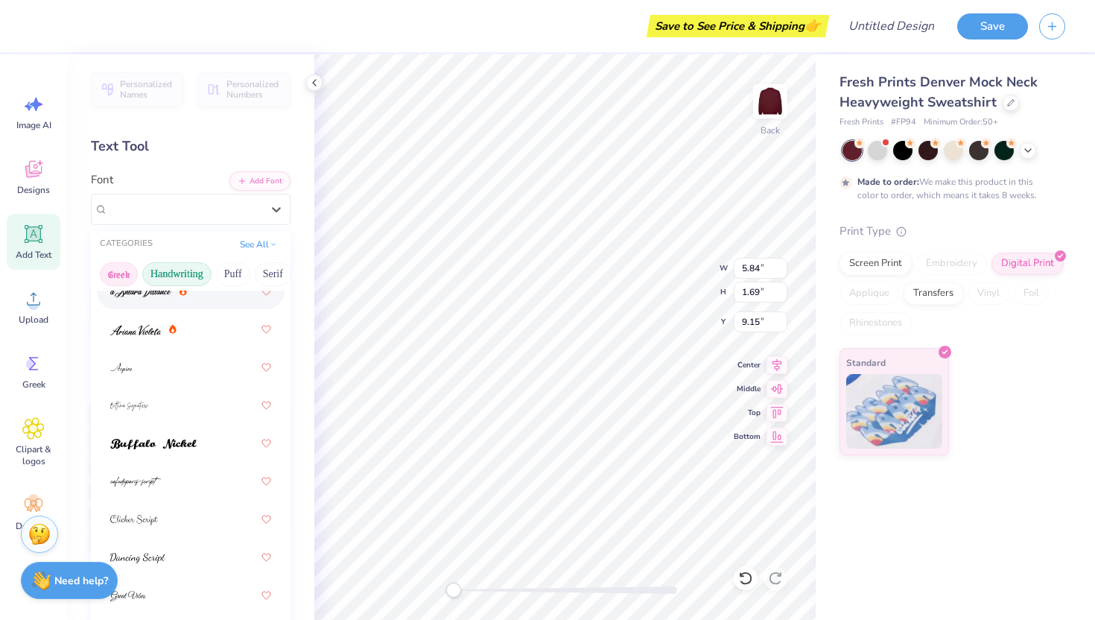
click at [127, 267] on button "Greek" at bounding box center [119, 274] width 38 height 24
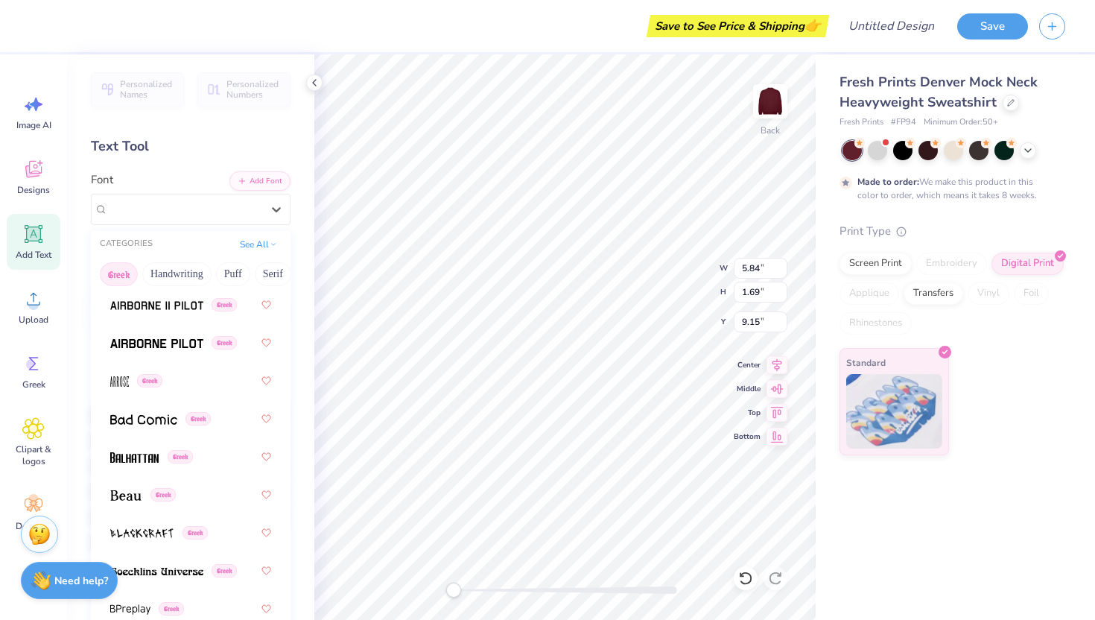
scroll to position [139, 0]
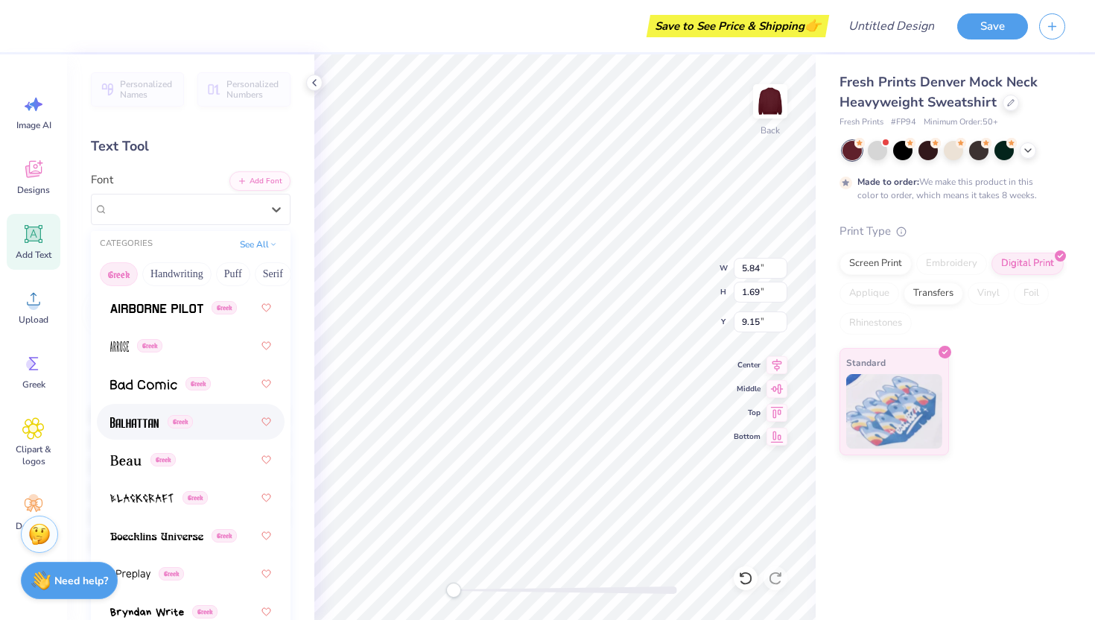
click at [129, 425] on img at bounding box center [134, 422] width 48 height 10
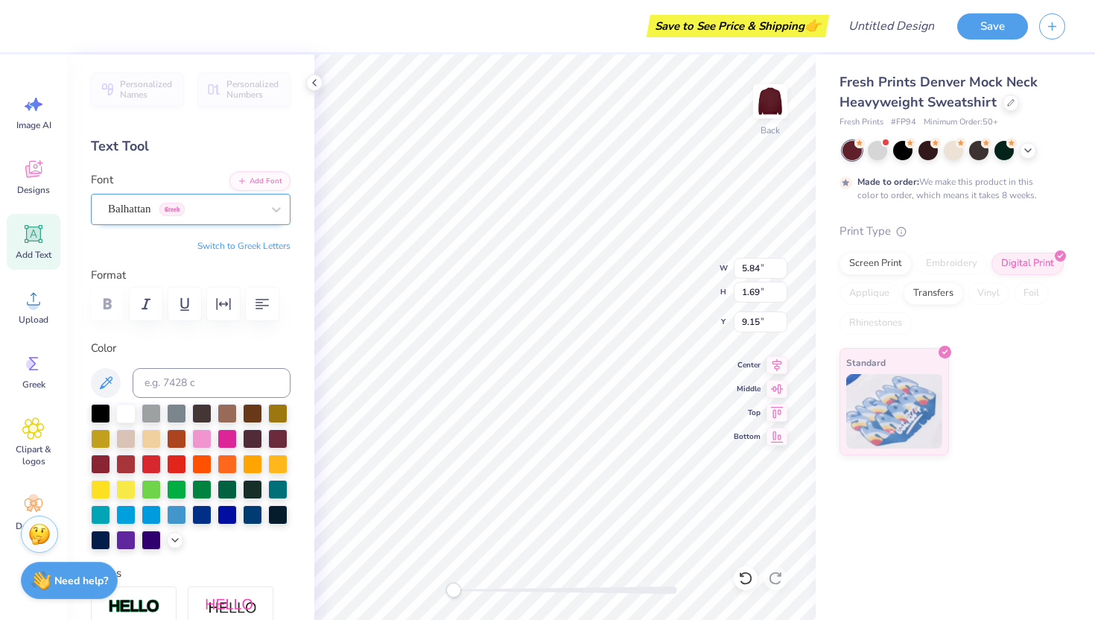
click at [223, 210] on div "Balhattan Greek" at bounding box center [185, 208] width 156 height 23
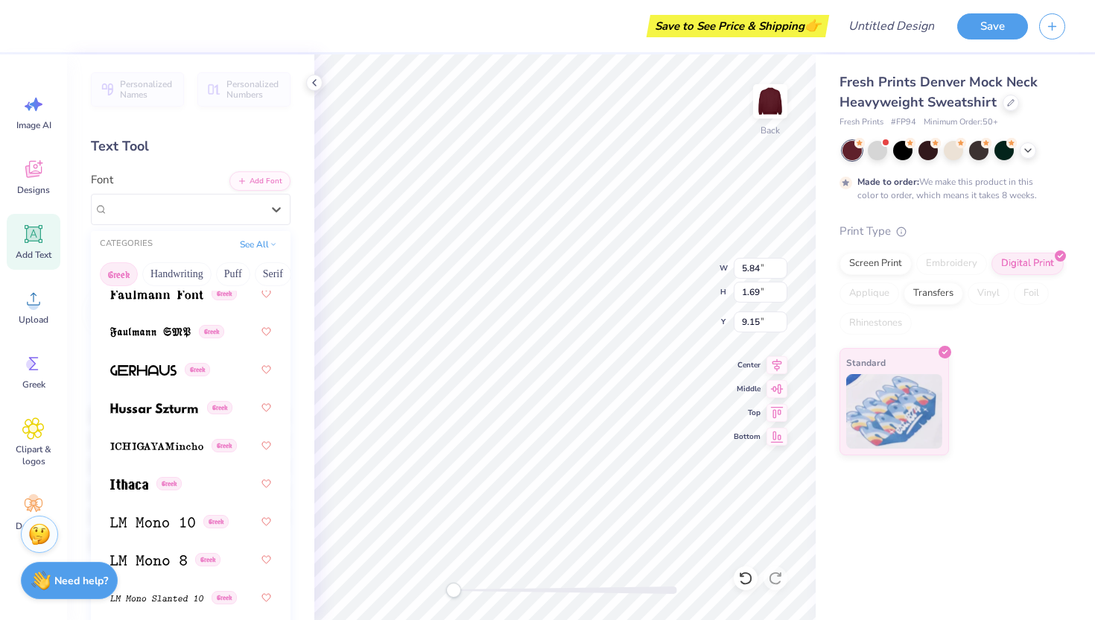
scroll to position [724, 0]
click at [171, 416] on div "Greek" at bounding box center [190, 406] width 161 height 27
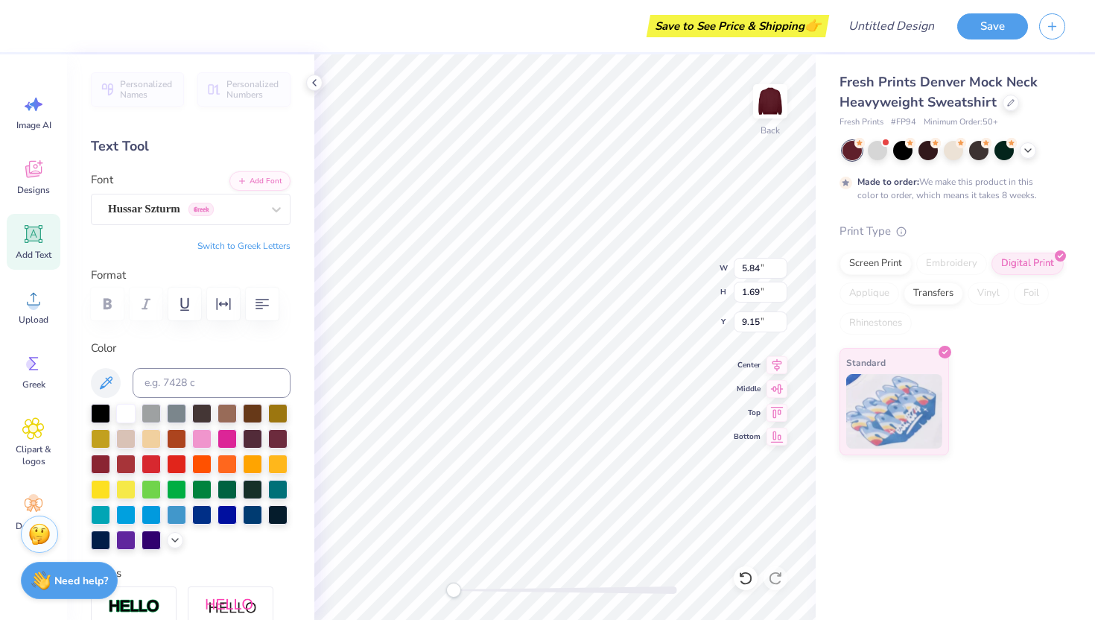
scroll to position [12, 2]
type textarea "T"
click at [253, 241] on button "Switch to Greek Letters" at bounding box center [243, 246] width 93 height 12
type textarea "ΚΔ"
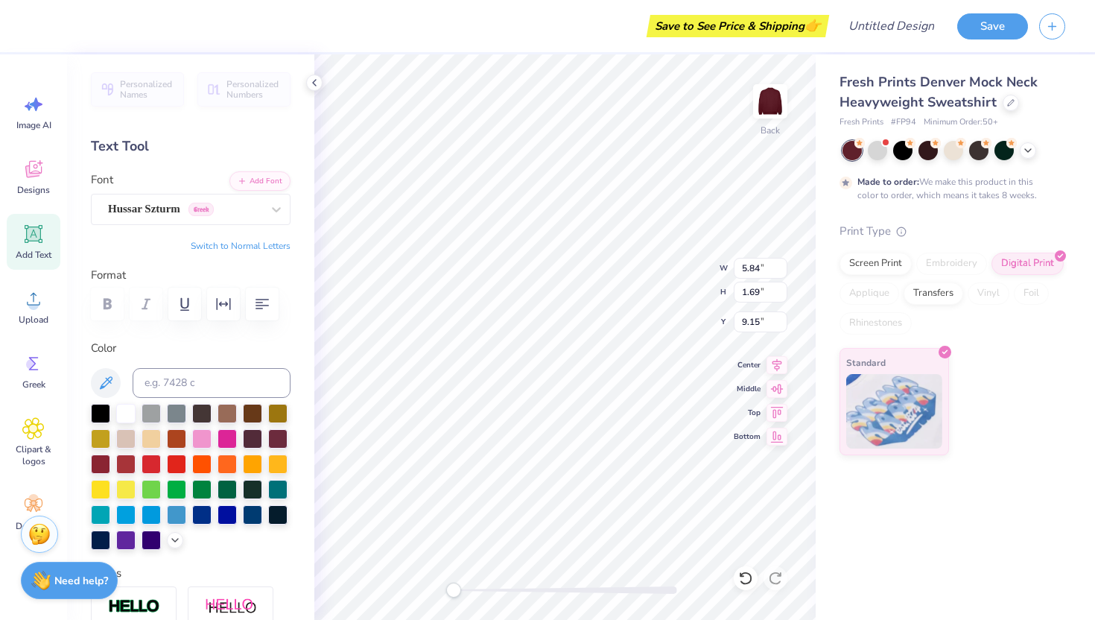
click at [270, 244] on button "Switch to Normal Letters" at bounding box center [241, 246] width 100 height 12
click at [270, 244] on button "Switch to Greek Letters" at bounding box center [243, 246] width 93 height 12
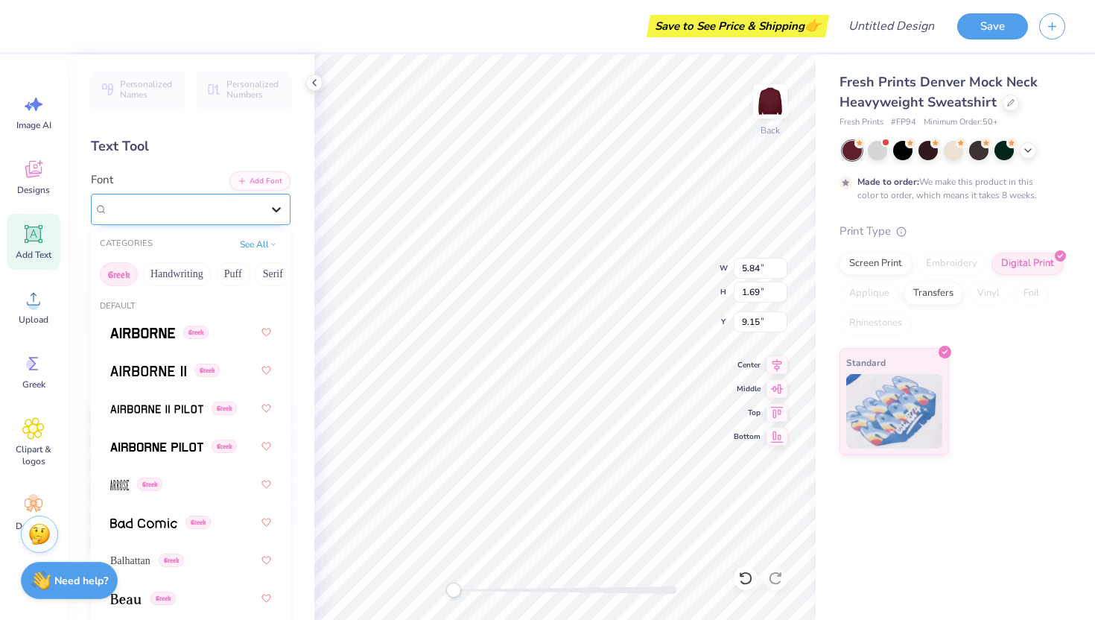
click at [272, 207] on icon at bounding box center [276, 209] width 9 height 5
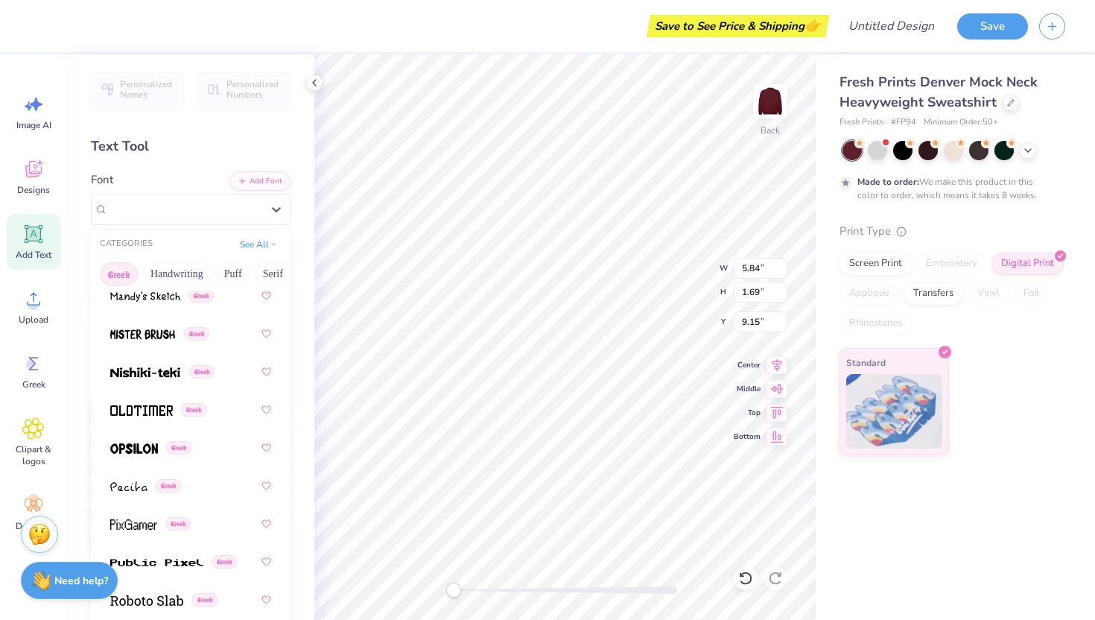
scroll to position [1070, 0]
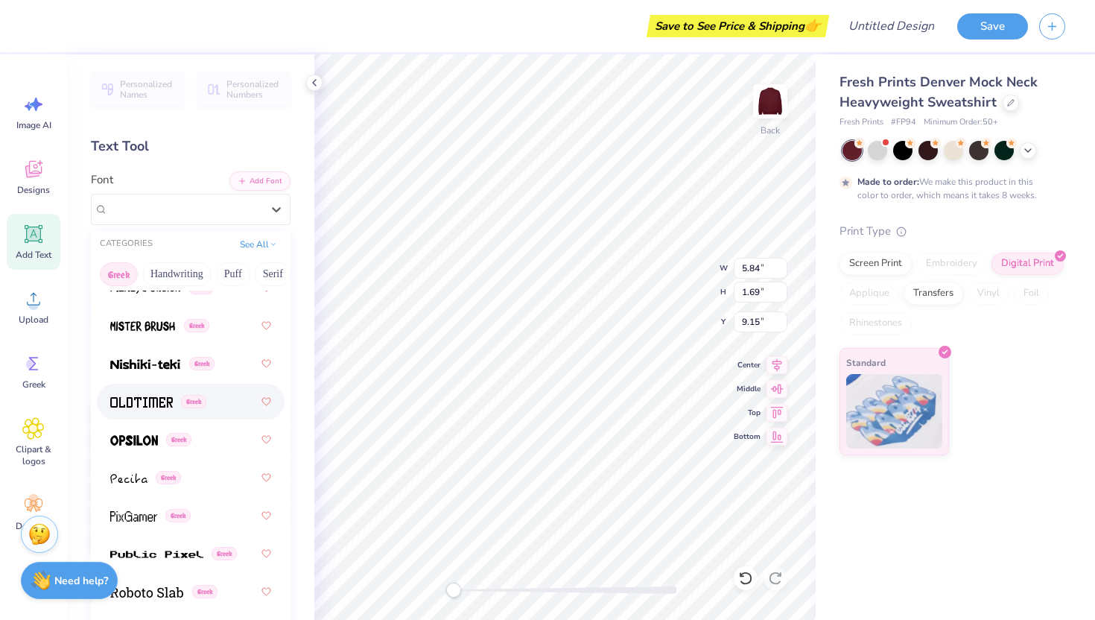
click at [148, 403] on img at bounding box center [141, 402] width 63 height 10
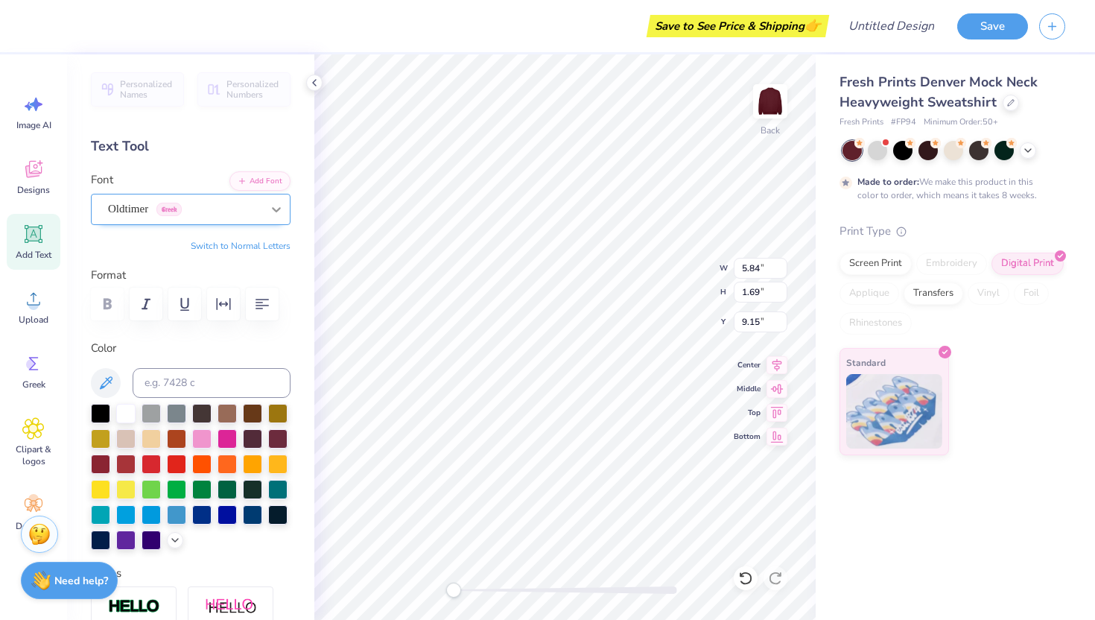
click at [269, 212] on icon at bounding box center [276, 209] width 15 height 15
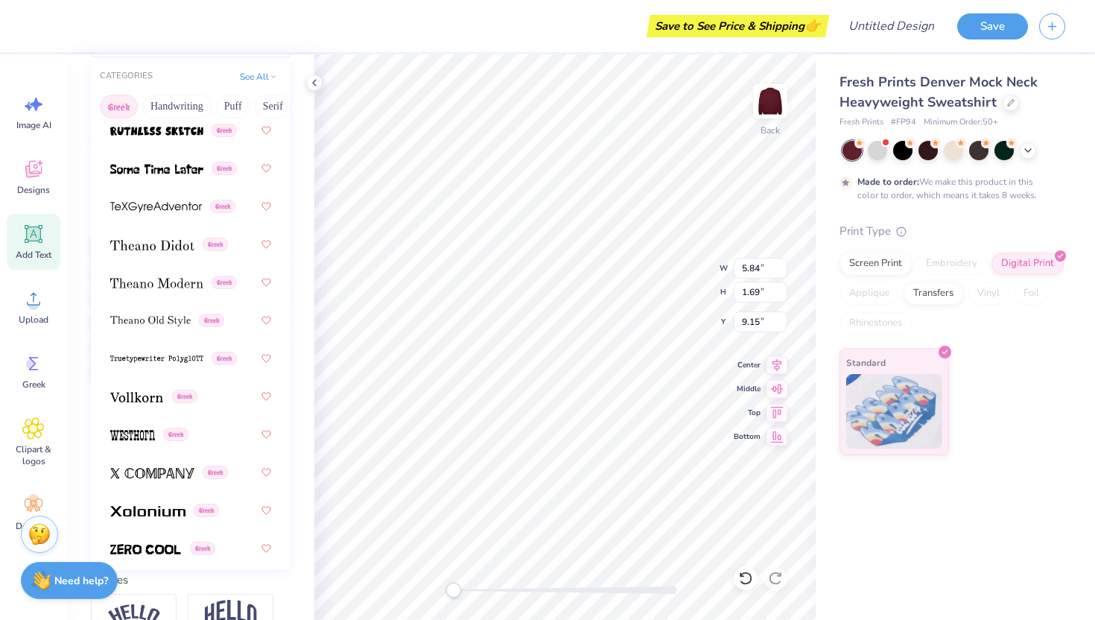
scroll to position [1449, 0]
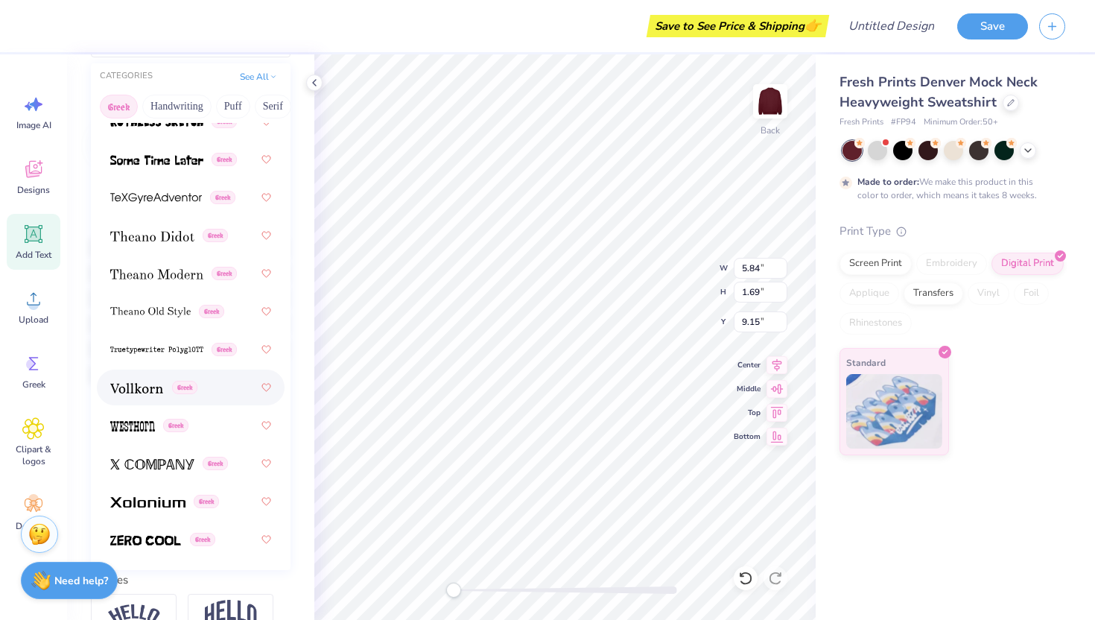
click at [160, 387] on img at bounding box center [136, 388] width 53 height 10
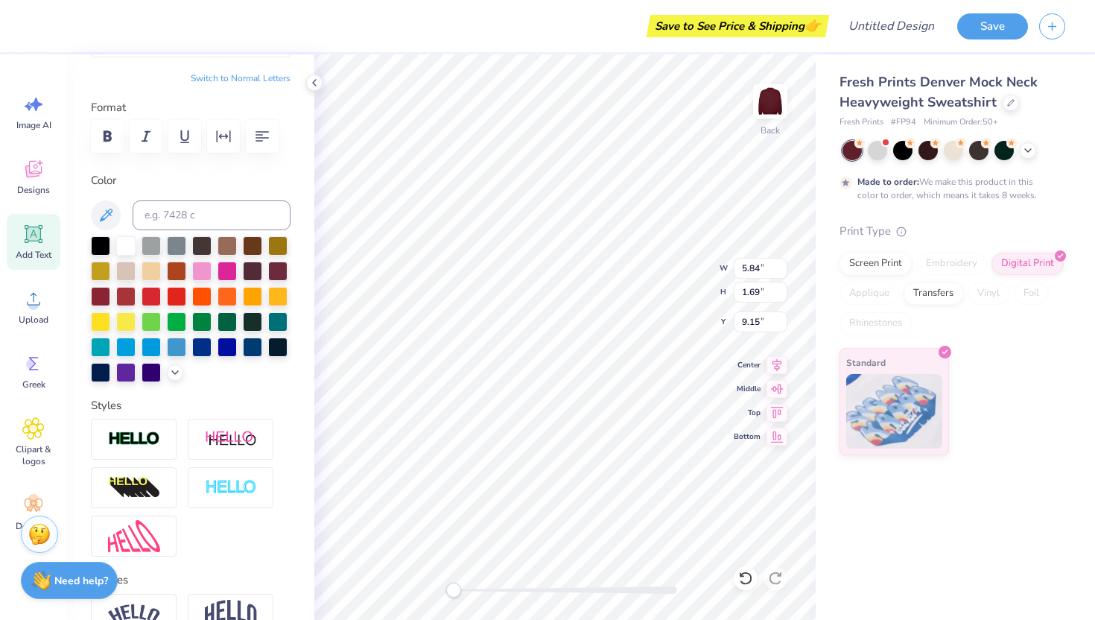
scroll to position [0, 0]
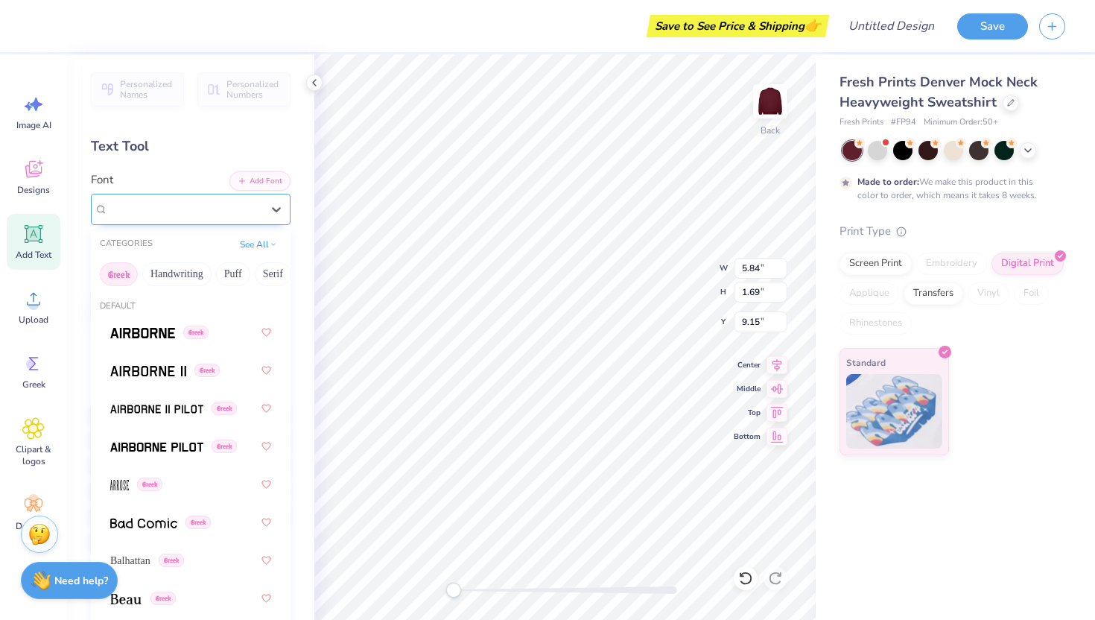
click at [247, 208] on div "Vollkorn Greek" at bounding box center [185, 208] width 156 height 23
click at [247, 208] on div "Vollkorn Greek" at bounding box center [184, 208] width 153 height 17
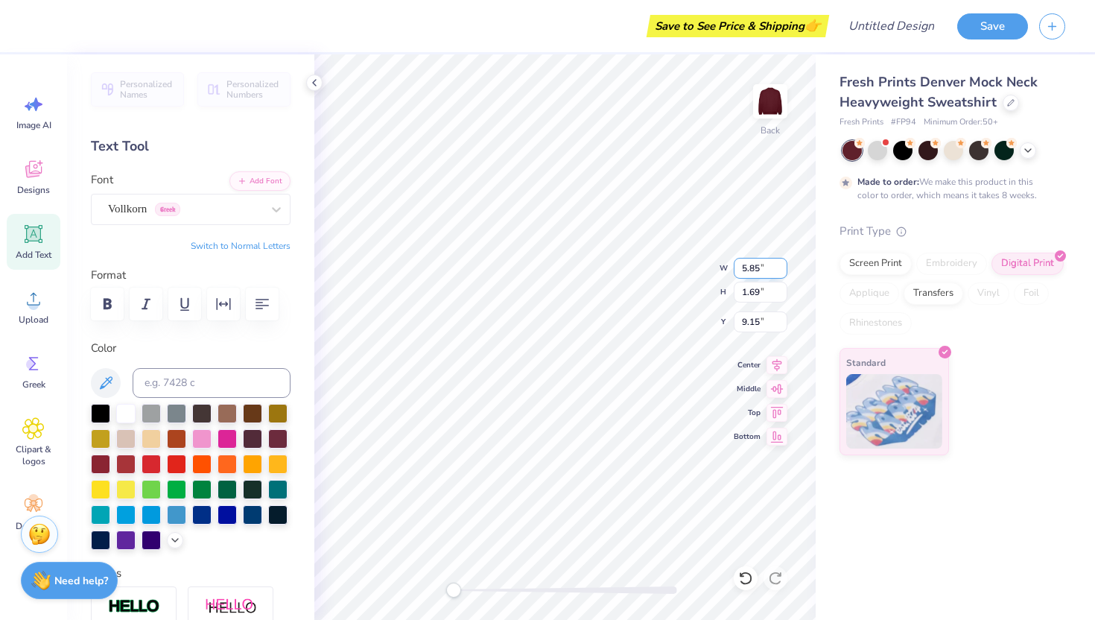
click at [781, 261] on input "5.85" at bounding box center [761, 268] width 54 height 21
click at [781, 261] on input "5.86" at bounding box center [761, 268] width 54 height 21
click at [781, 262] on input "5.87" at bounding box center [761, 268] width 54 height 21
click at [781, 262] on input "5.88" at bounding box center [761, 268] width 54 height 21
click at [781, 262] on input "5.89" at bounding box center [761, 268] width 54 height 21
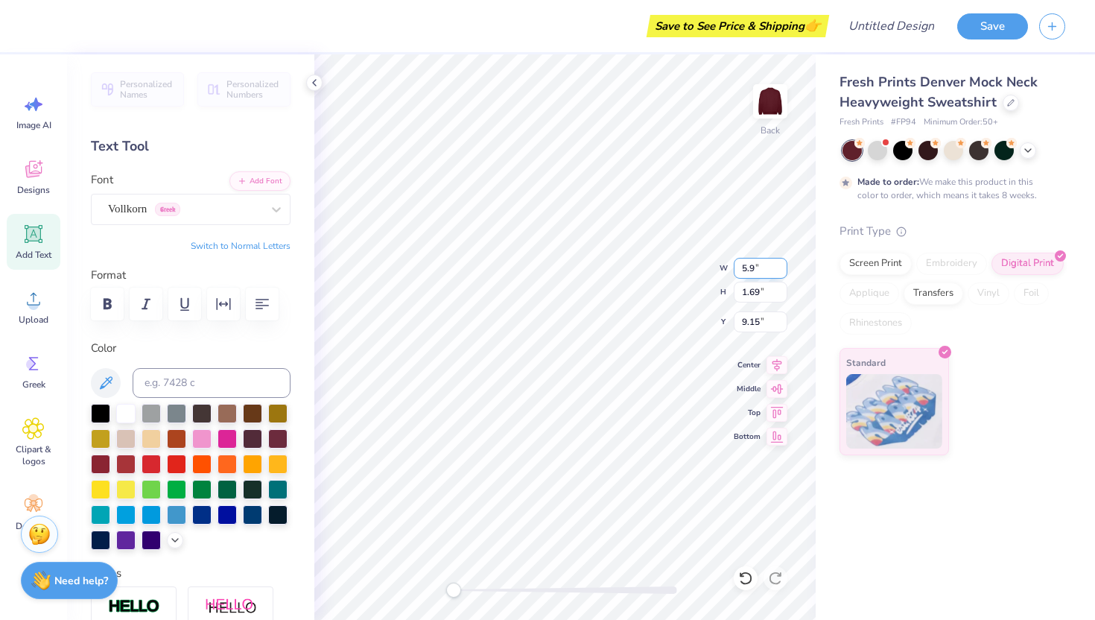
click at [781, 262] on input "5.9" at bounding box center [761, 268] width 54 height 21
click at [781, 262] on input "5.91" at bounding box center [761, 268] width 54 height 21
click at [781, 262] on input "5.92" at bounding box center [761, 268] width 54 height 21
click at [781, 262] on input "5.93" at bounding box center [761, 268] width 54 height 21
click at [781, 262] on input "5.94" at bounding box center [761, 268] width 54 height 21
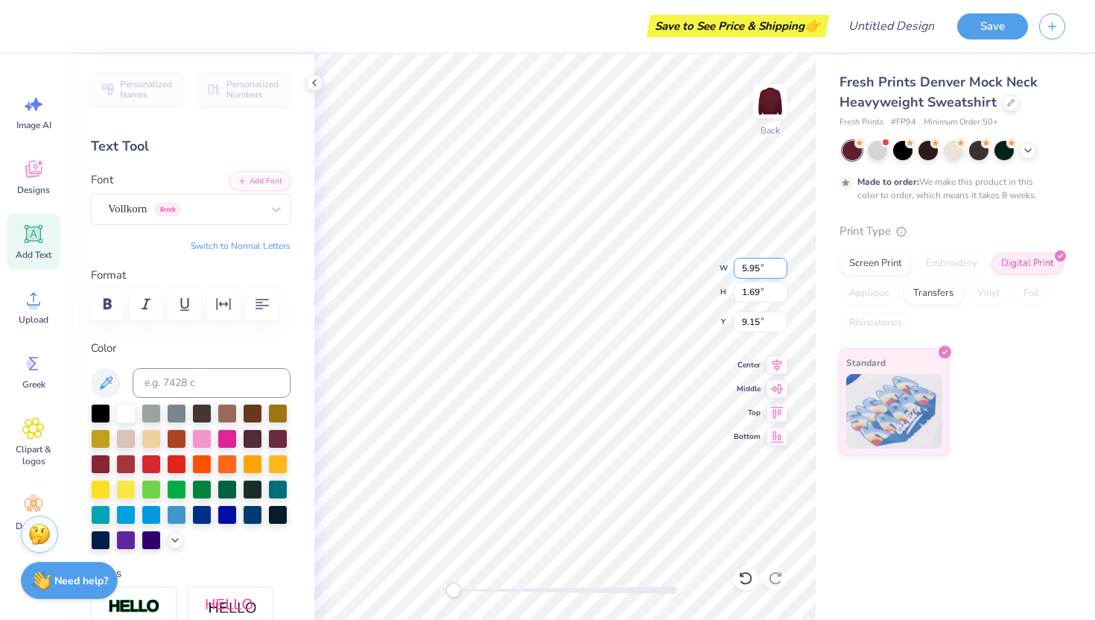
click at [781, 262] on input "5.95" at bounding box center [761, 268] width 54 height 21
click at [781, 262] on input "5.96" at bounding box center [761, 268] width 54 height 21
click at [781, 262] on input "5.97" at bounding box center [761, 268] width 54 height 21
click at [781, 262] on input "5.98" at bounding box center [761, 268] width 54 height 21
type input "3.10"
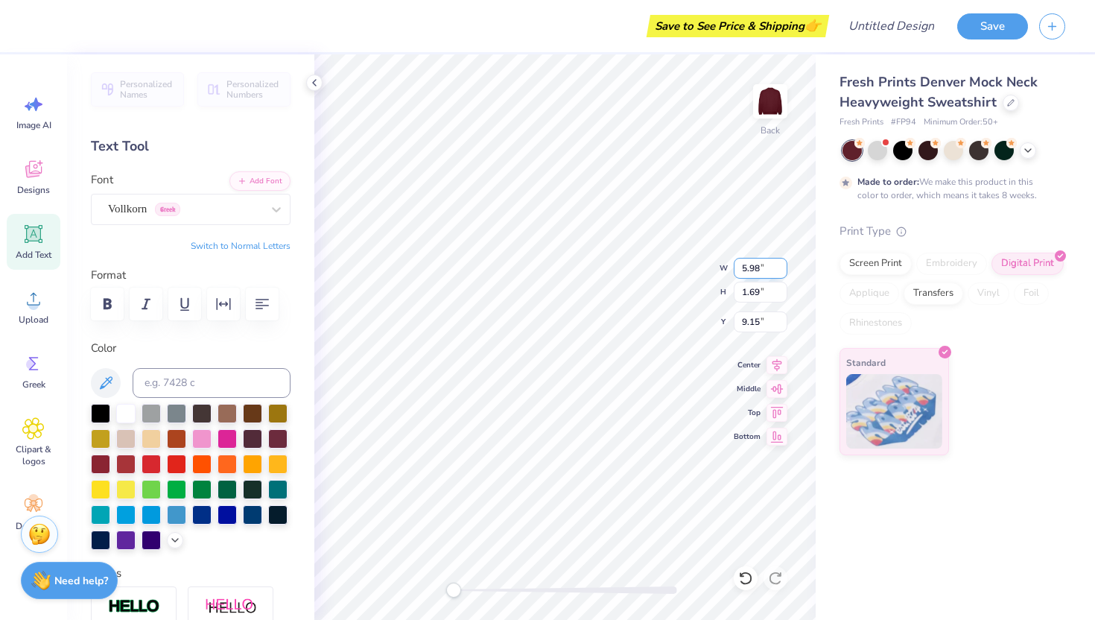
type input "1.71"
type input "3.04"
type input "1.68"
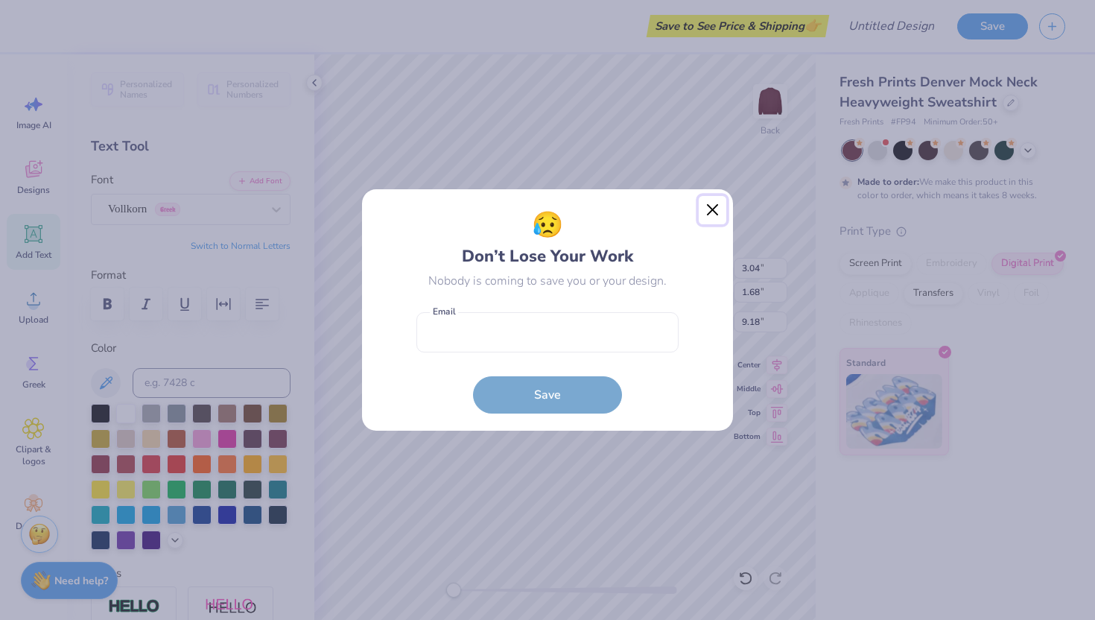
click at [719, 206] on button "Close" at bounding box center [713, 210] width 28 height 28
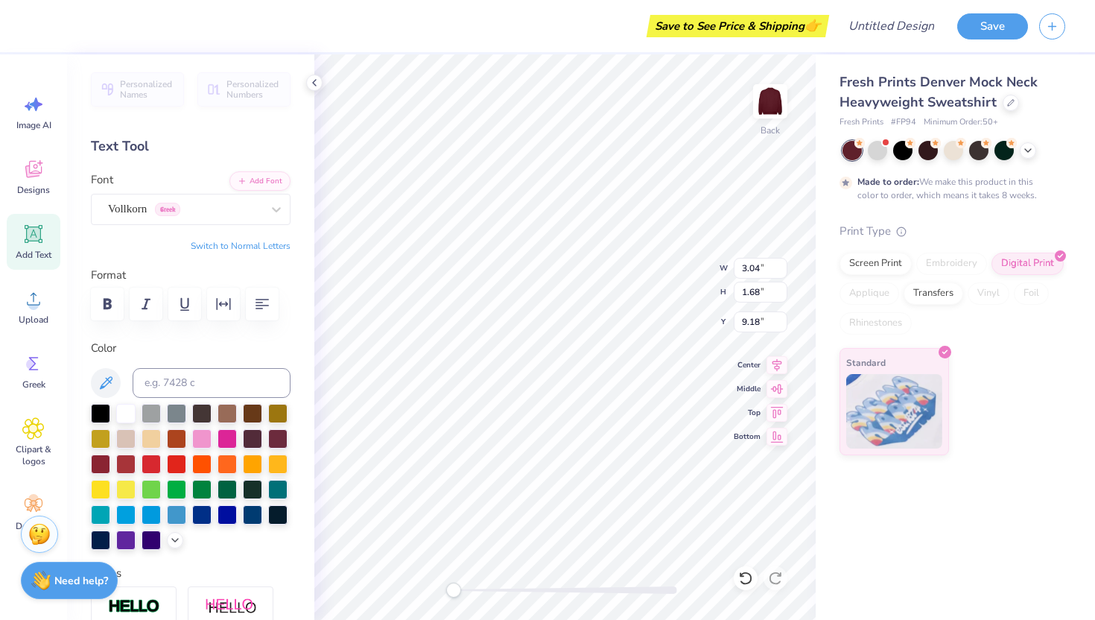
type input "7.18"
type input "13.56"
type input "3.65"
type input "3.00"
type input "1.29"
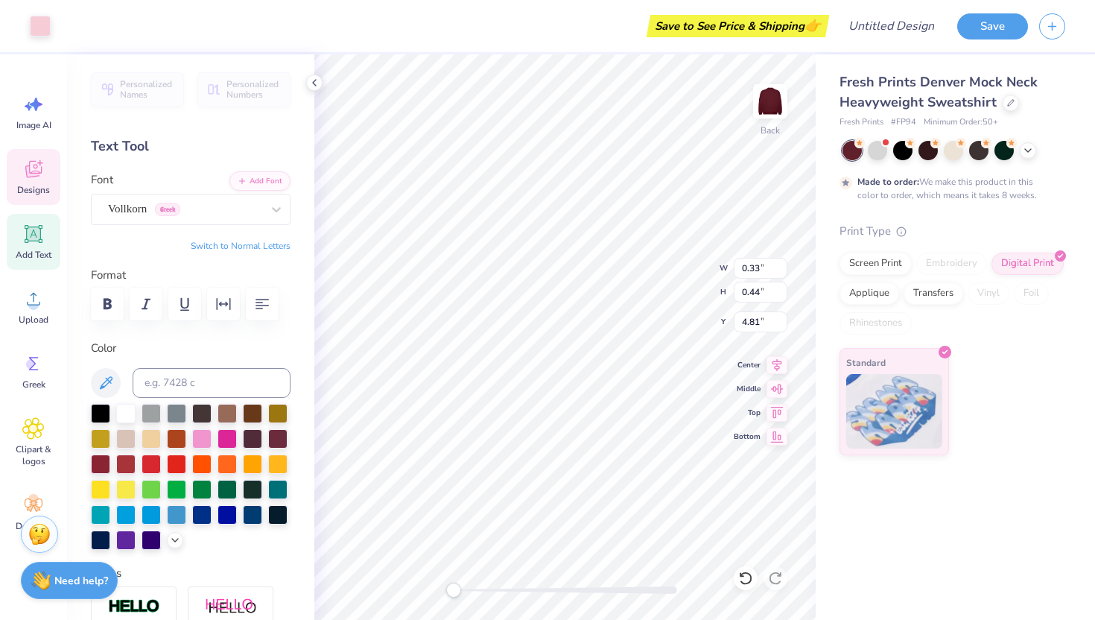
type input "2.57"
type input "3.57"
type input "2.08"
type input "2.94"
type input "3.14"
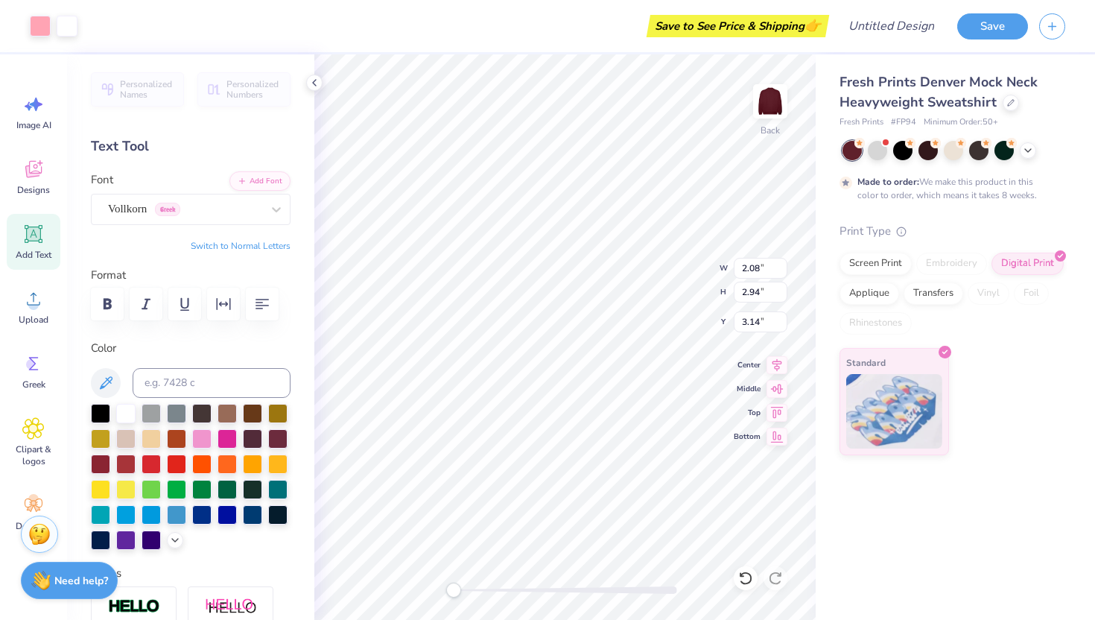
type input "2.46"
type input "2.92"
type input "3.00"
type input "0.44"
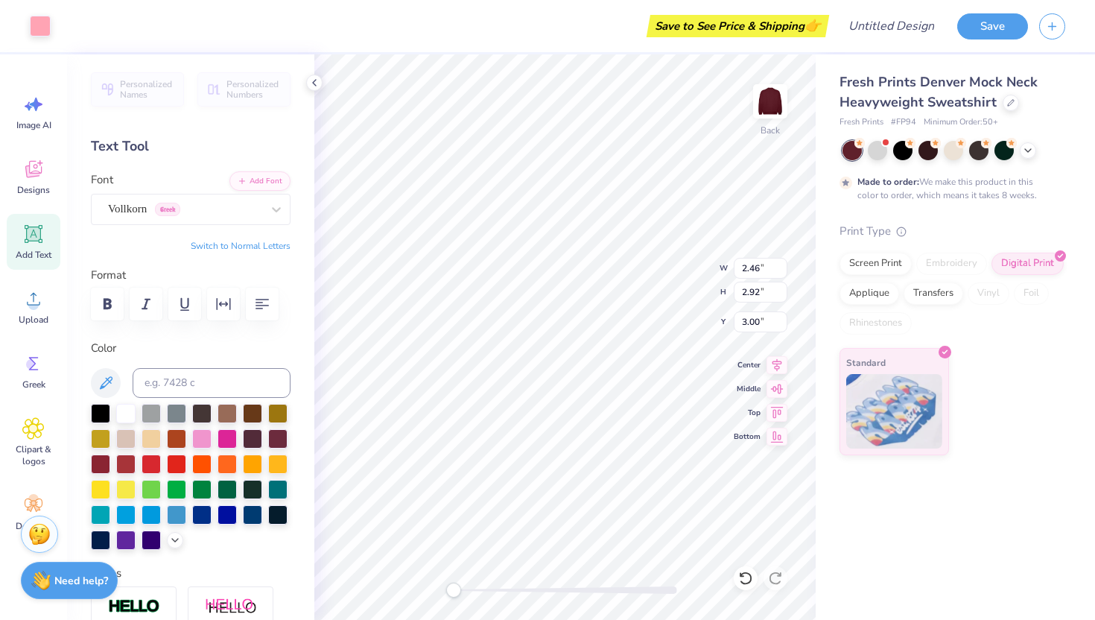
type input "4.39"
type input "2.06"
type input "3.06"
type input "3.43"
type input "1.29"
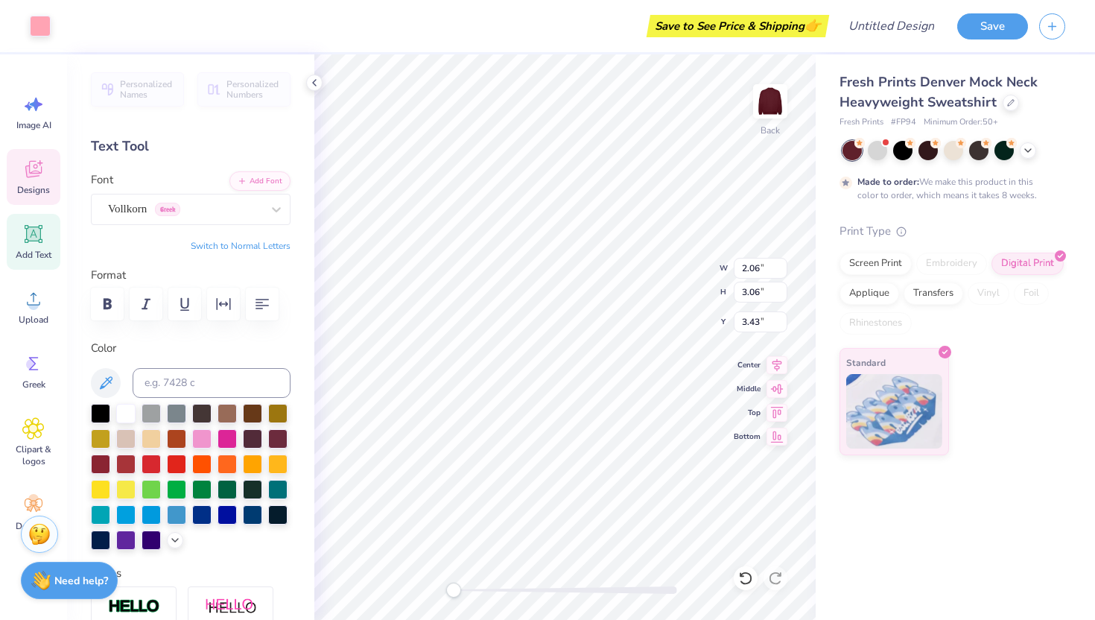
type input "2.57"
type input "3.57"
type input "0.44"
type input "5.06"
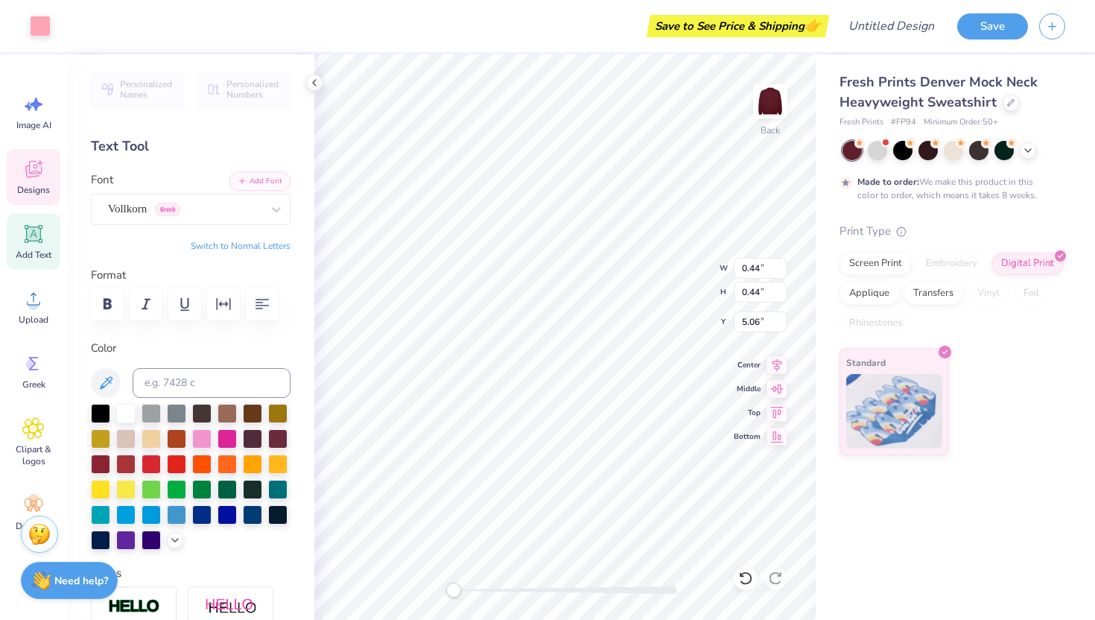
type input "0.36"
type input "4.83"
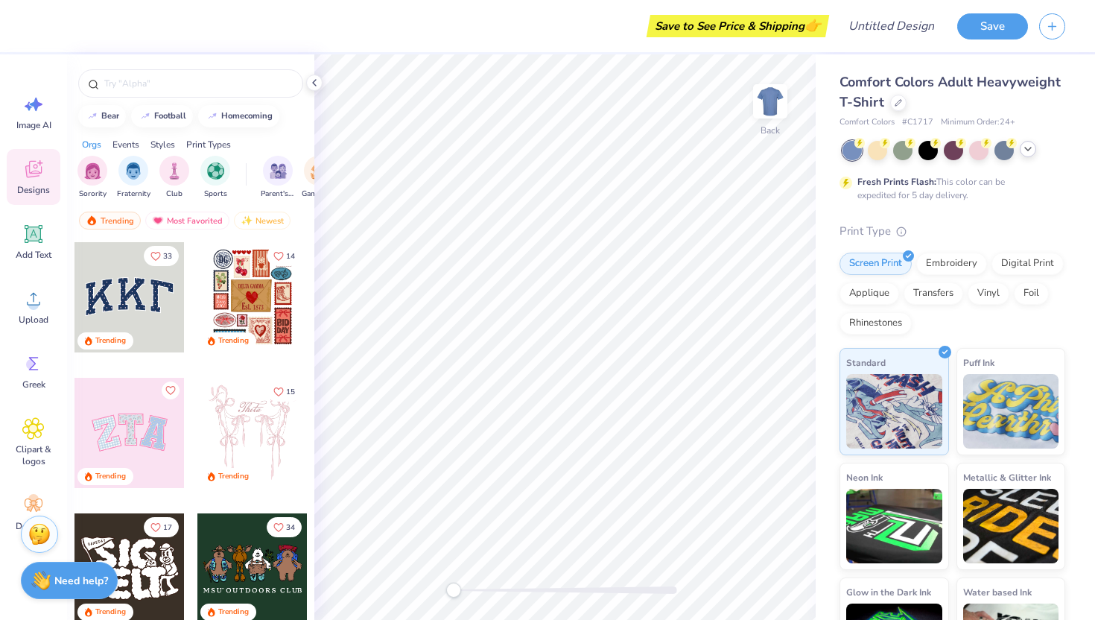
click at [1033, 148] on icon at bounding box center [1028, 149] width 12 height 12
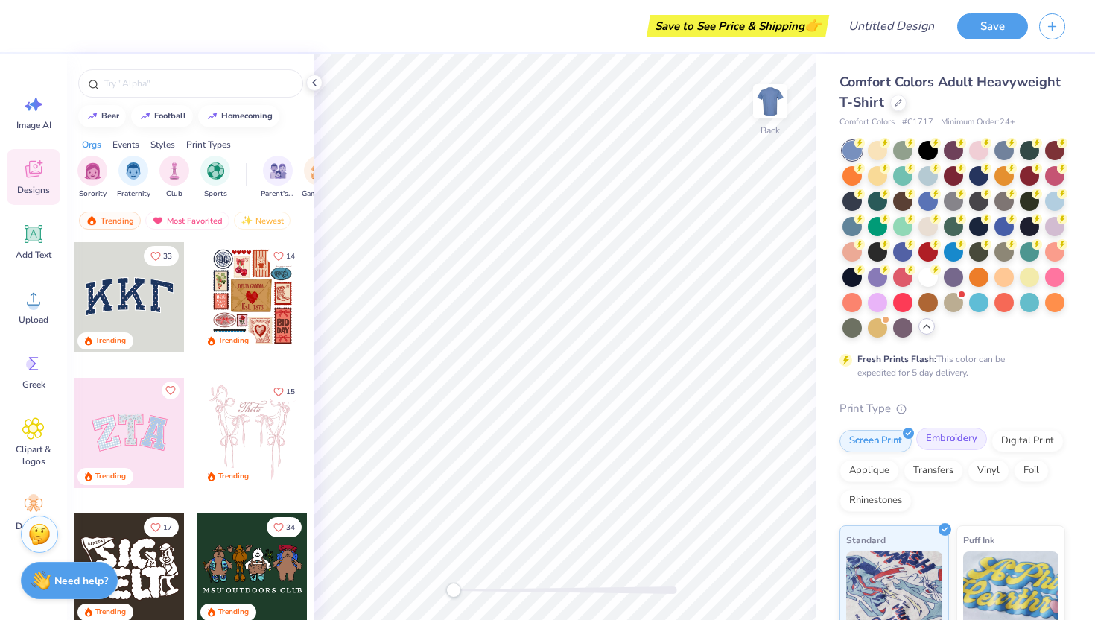
click at [944, 450] on div "Embroidery" at bounding box center [951, 439] width 71 height 22
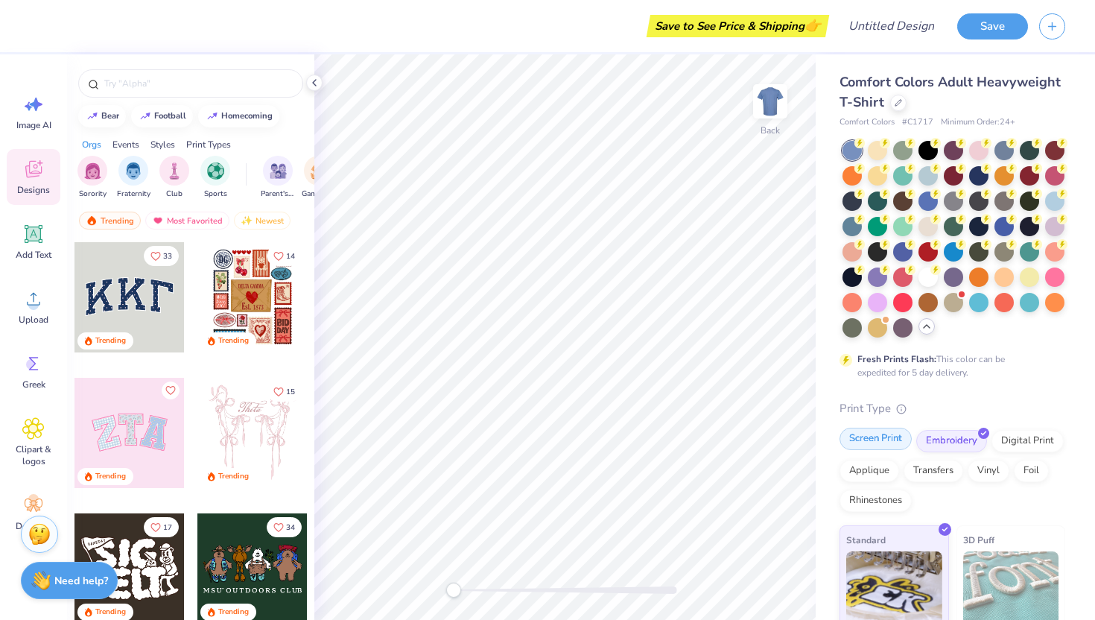
click at [889, 450] on div "Screen Print" at bounding box center [876, 439] width 72 height 22
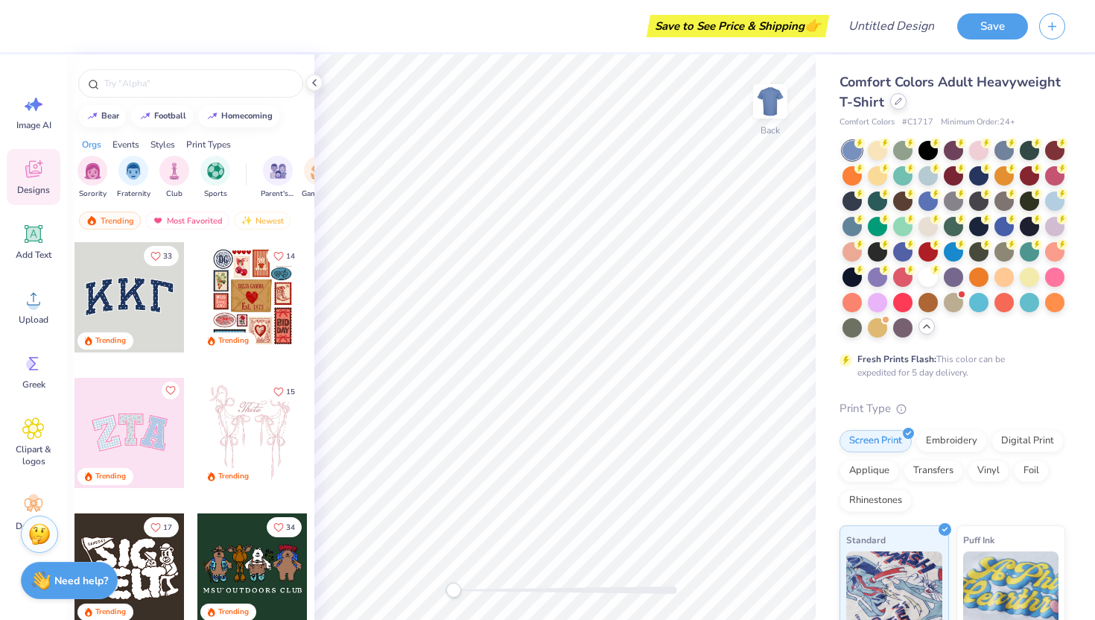
click at [907, 105] on div at bounding box center [898, 101] width 16 height 16
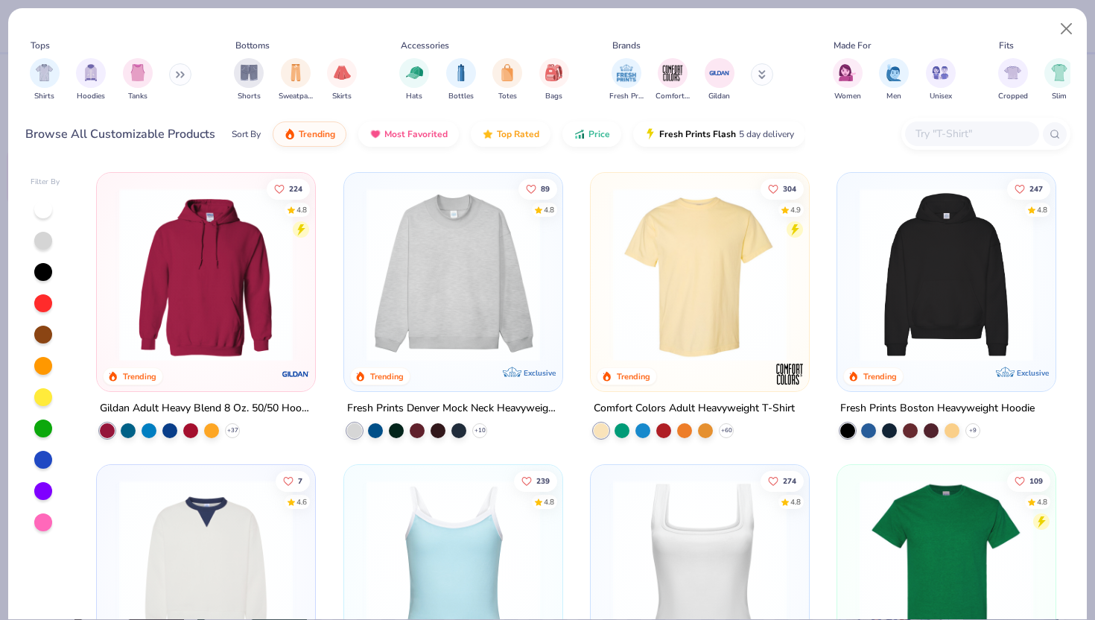
click at [487, 340] on img at bounding box center [453, 275] width 188 height 174
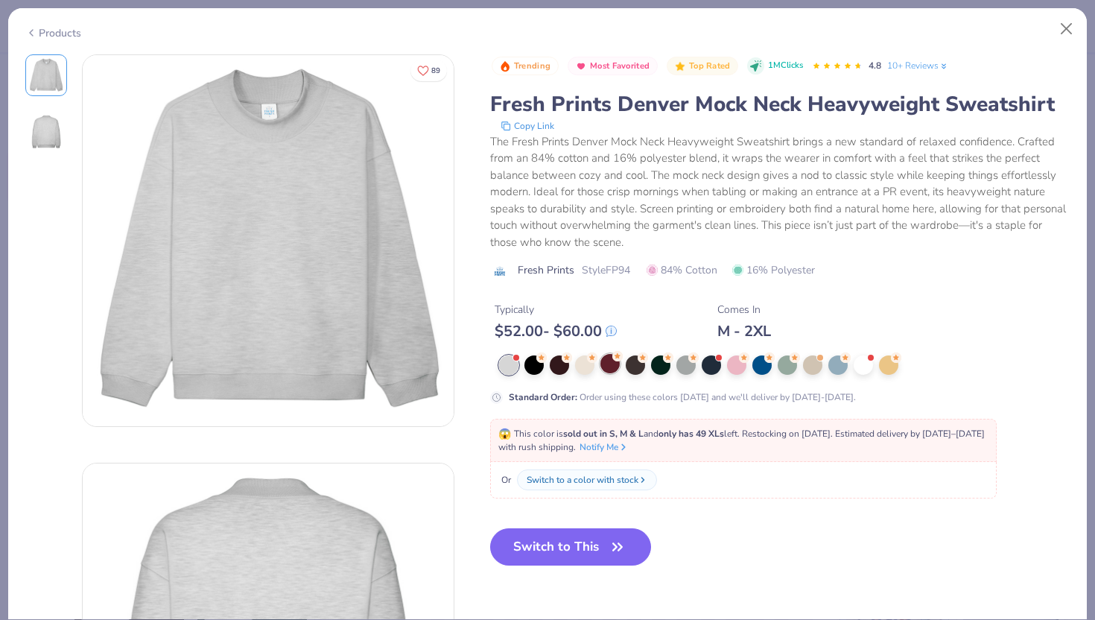
click at [603, 364] on div at bounding box center [609, 363] width 19 height 19
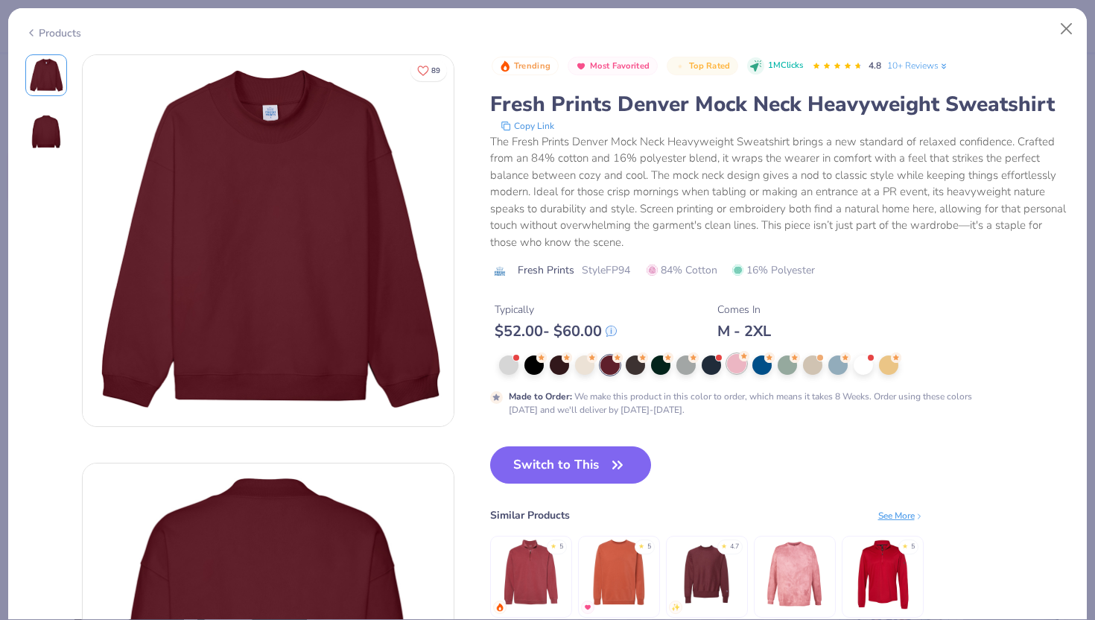
click at [732, 362] on div at bounding box center [736, 363] width 19 height 19
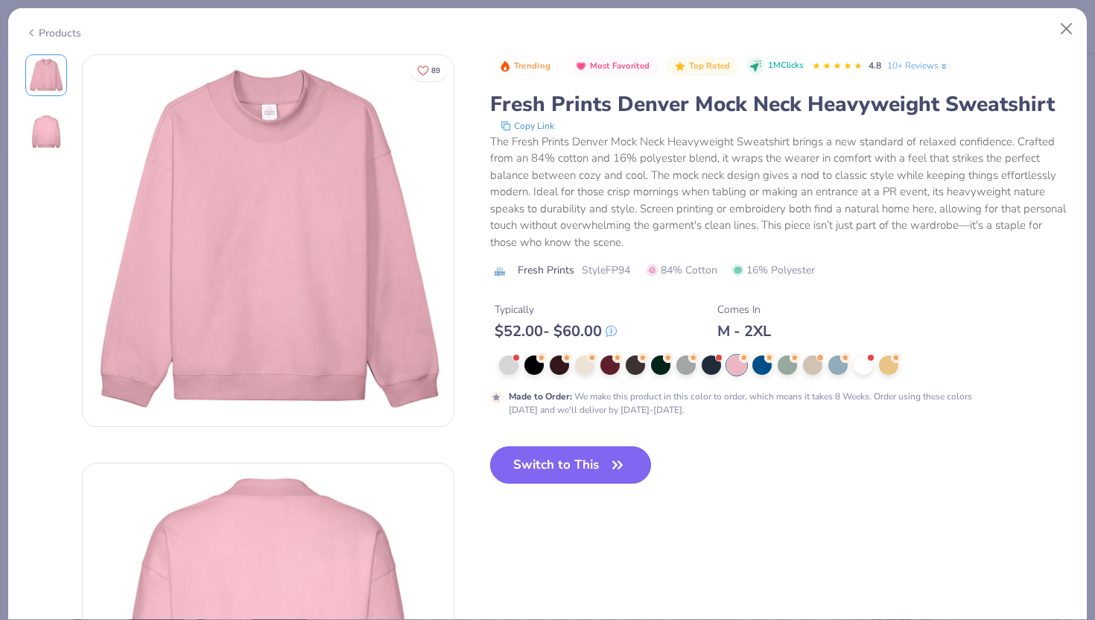
click at [597, 468] on button "Switch to This" at bounding box center [571, 464] width 162 height 37
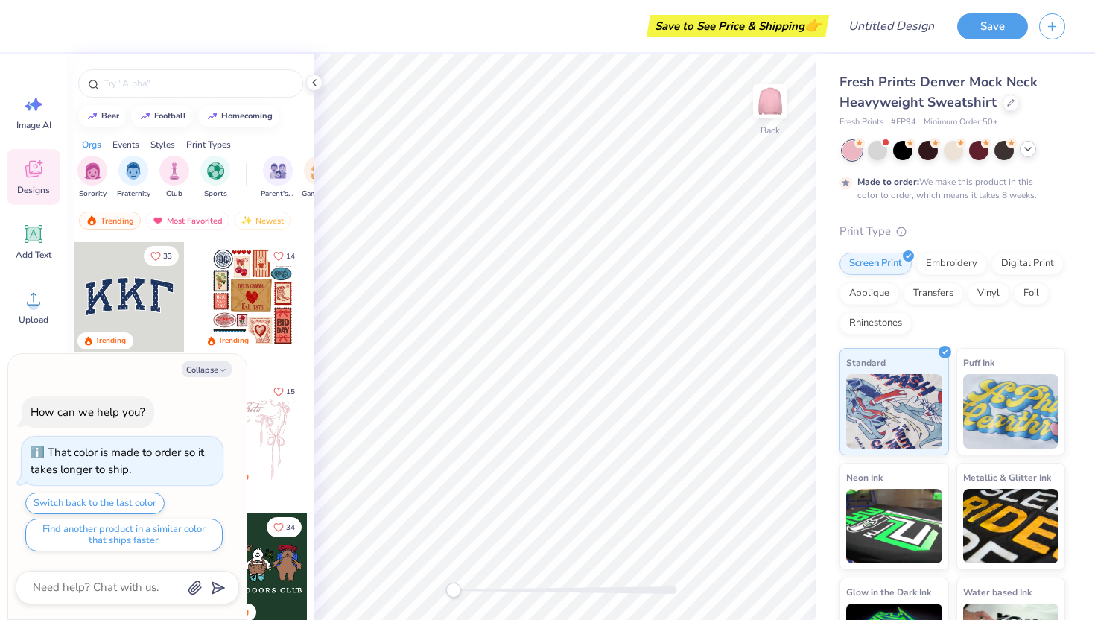
click at [98, 297] on div at bounding box center [129, 297] width 110 height 110
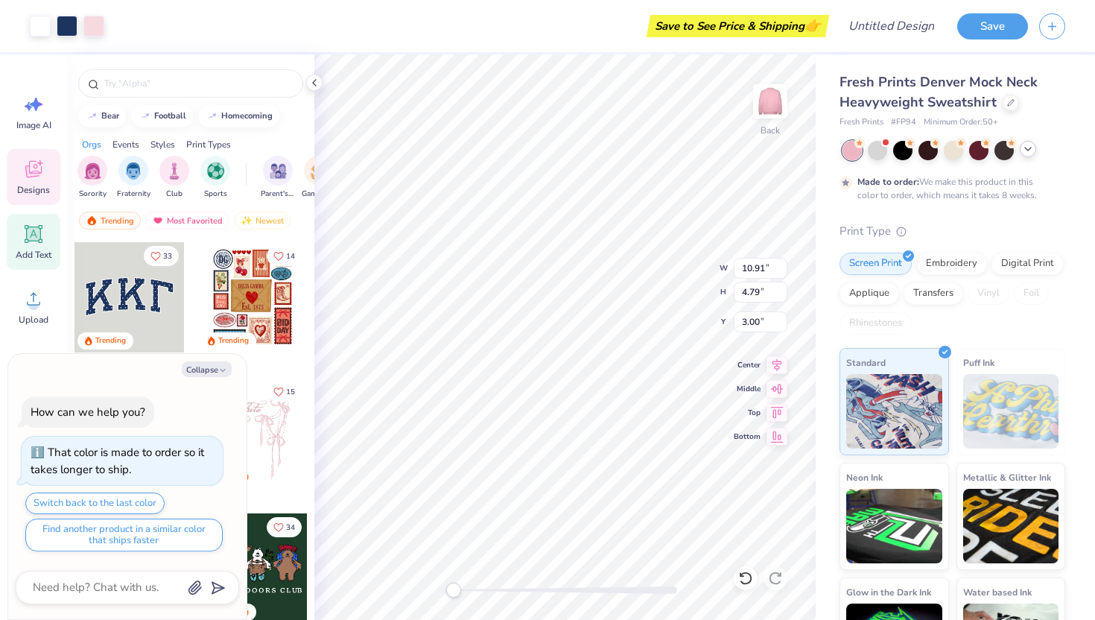
click at [29, 240] on icon at bounding box center [34, 234] width 14 height 14
type textarea "x"
type input "5.84"
type input "1.69"
type input "9.15"
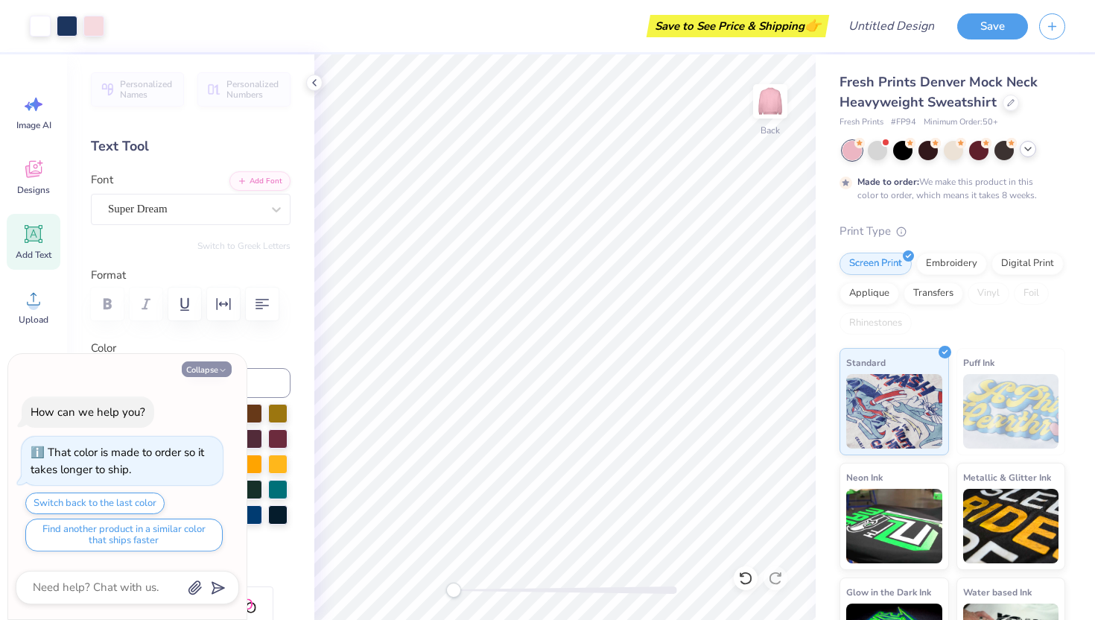
click at [222, 365] on button "Collapse" at bounding box center [207, 369] width 50 height 16
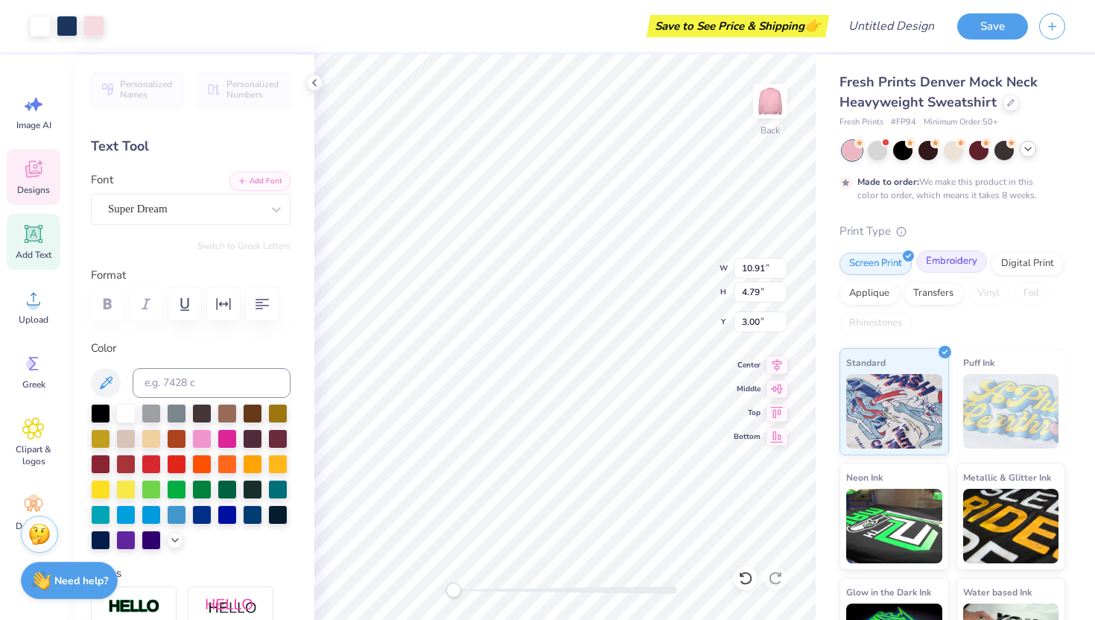
click at [959, 258] on div "Embroidery" at bounding box center [951, 261] width 71 height 22
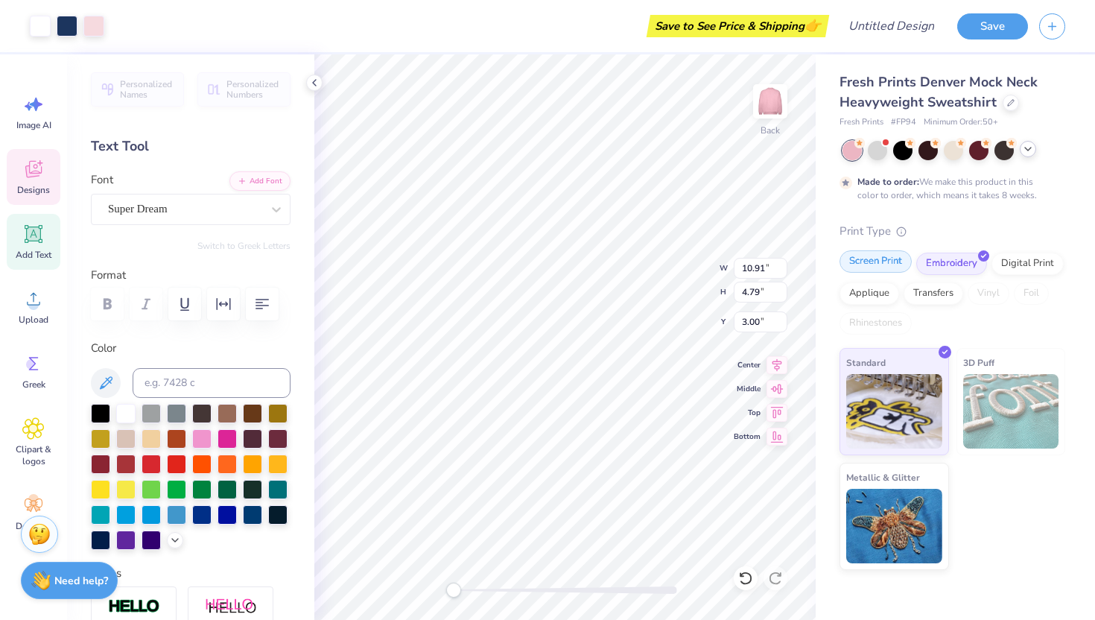
click at [880, 262] on div "Screen Print" at bounding box center [876, 261] width 72 height 22
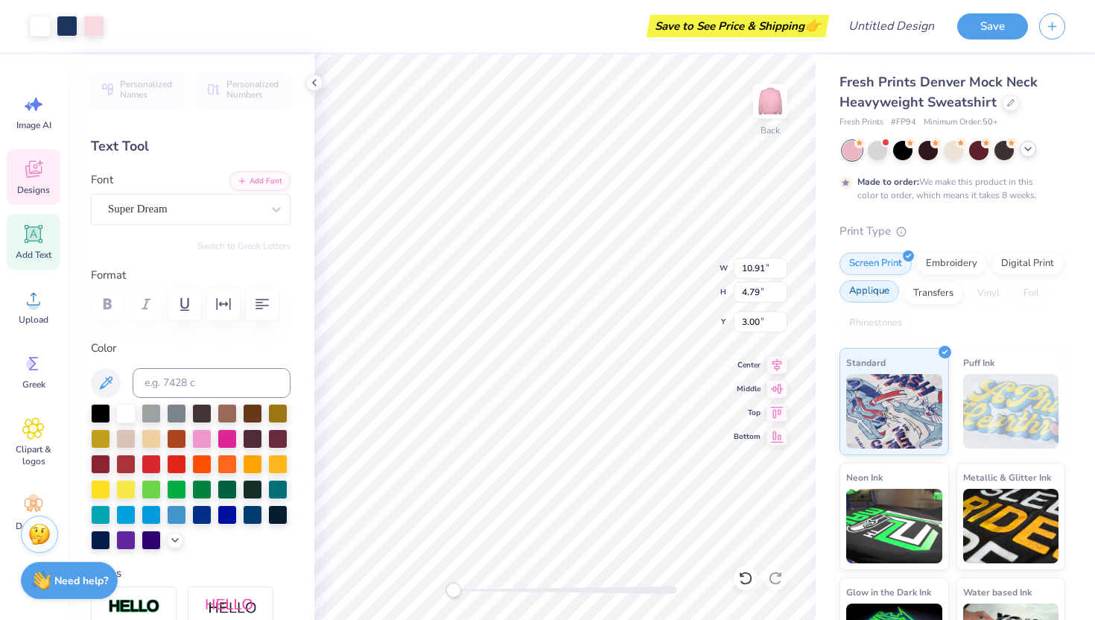
click at [899, 296] on div "Applique" at bounding box center [870, 291] width 60 height 22
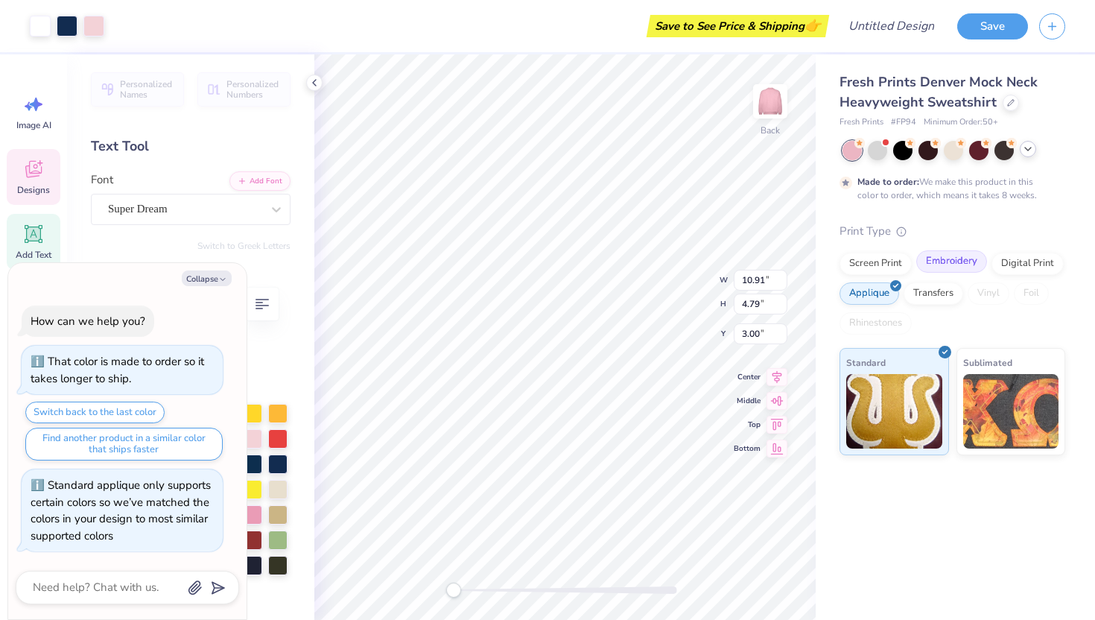
click at [944, 265] on div "Embroidery" at bounding box center [951, 261] width 71 height 22
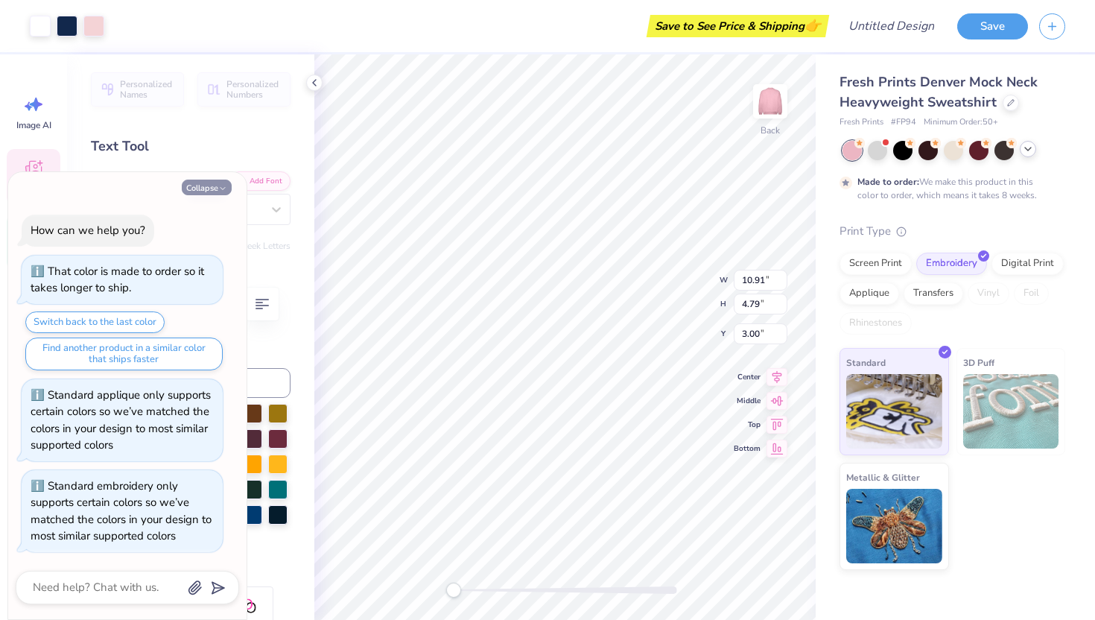
click at [209, 181] on button "Collapse" at bounding box center [207, 188] width 50 height 16
type textarea "x"
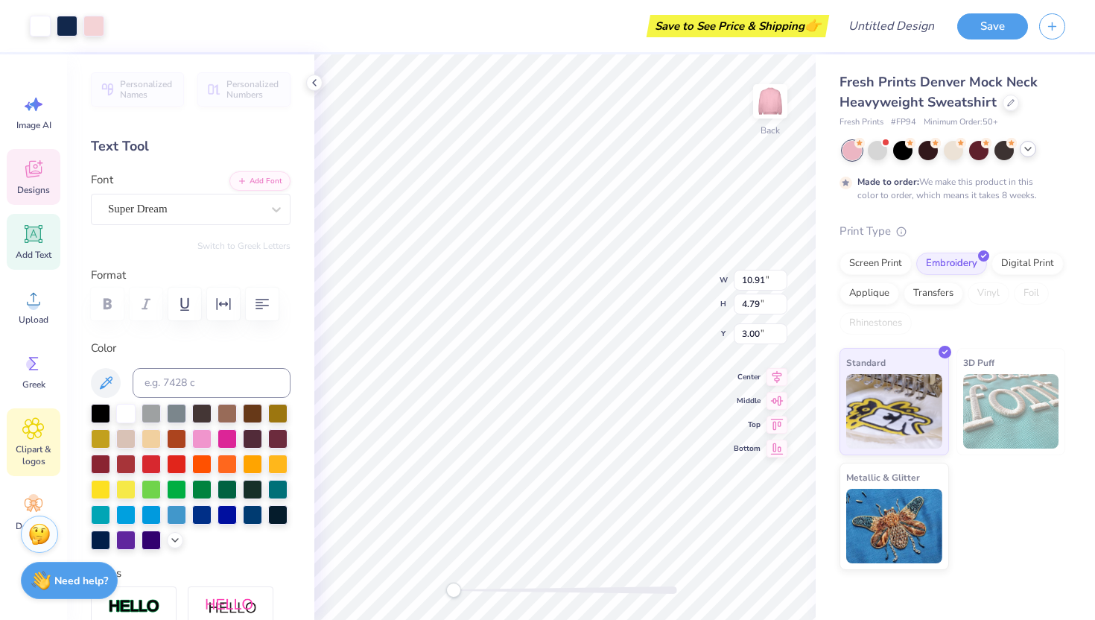
click at [47, 420] on div "Clipart & logos" at bounding box center [34, 442] width 54 height 68
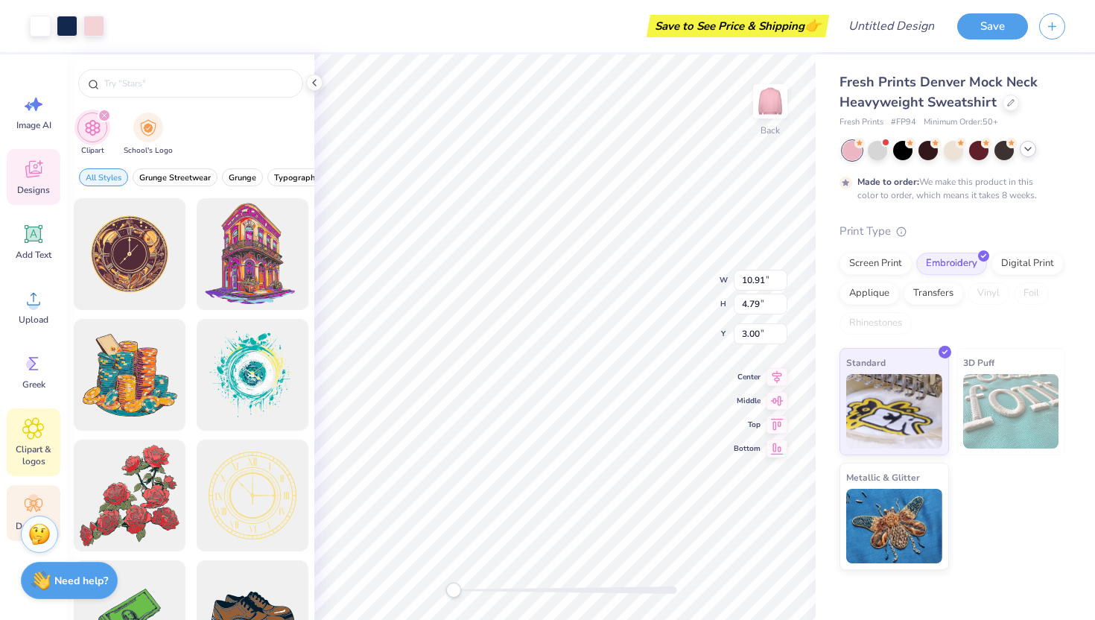
click at [36, 497] on circle at bounding box center [33, 499] width 10 height 10
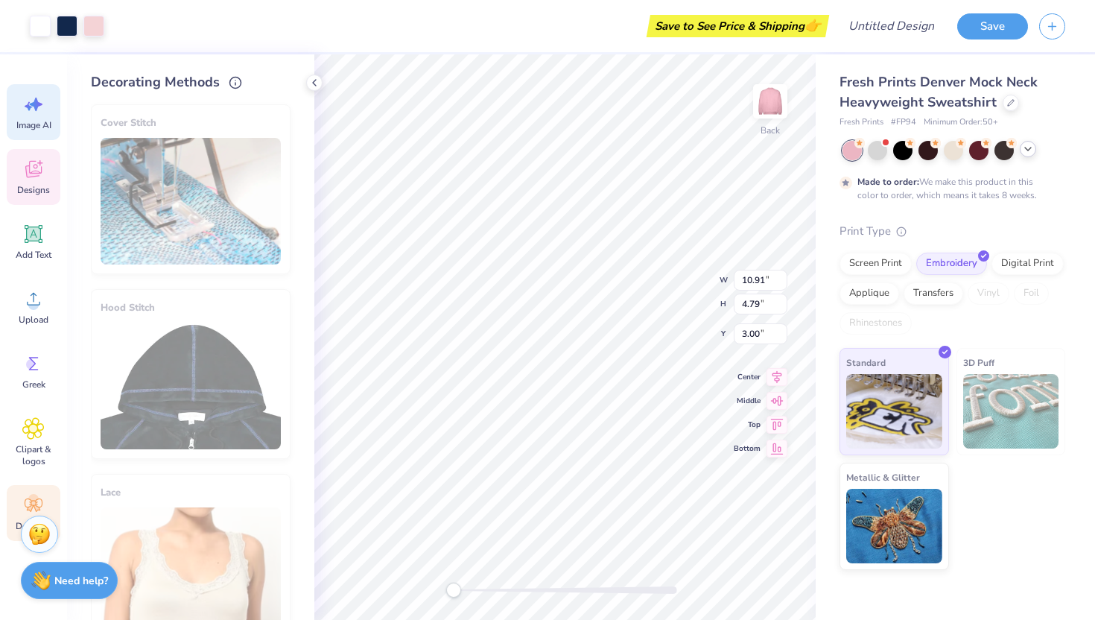
click at [56, 117] on div "Image AI" at bounding box center [34, 112] width 54 height 56
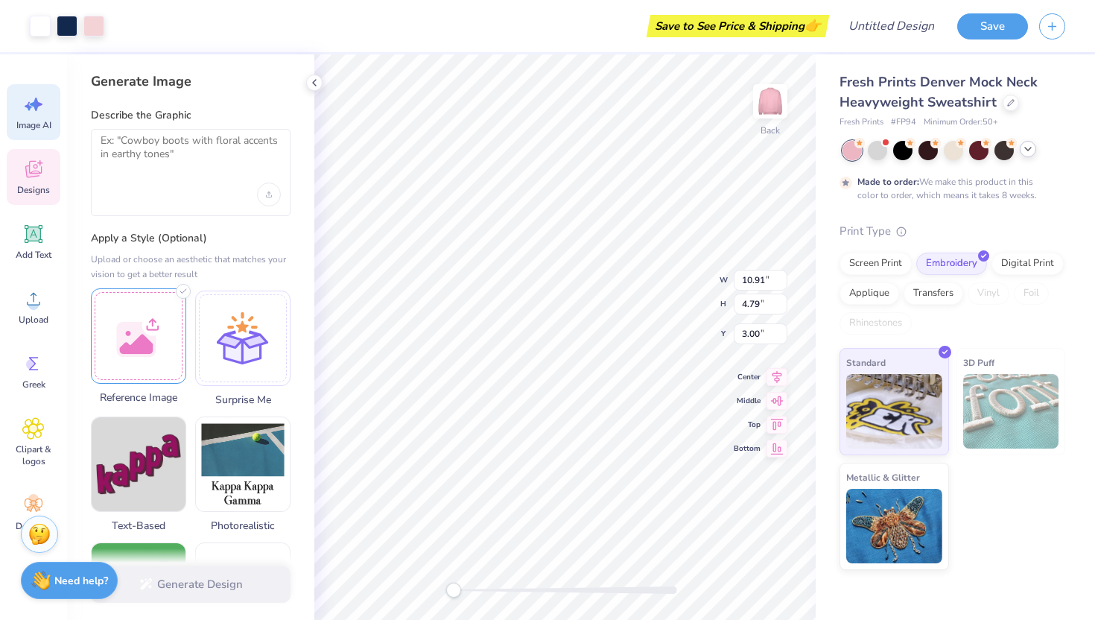
click at [173, 317] on div at bounding box center [138, 335] width 95 height 95
click at [226, 156] on textarea at bounding box center [191, 152] width 180 height 37
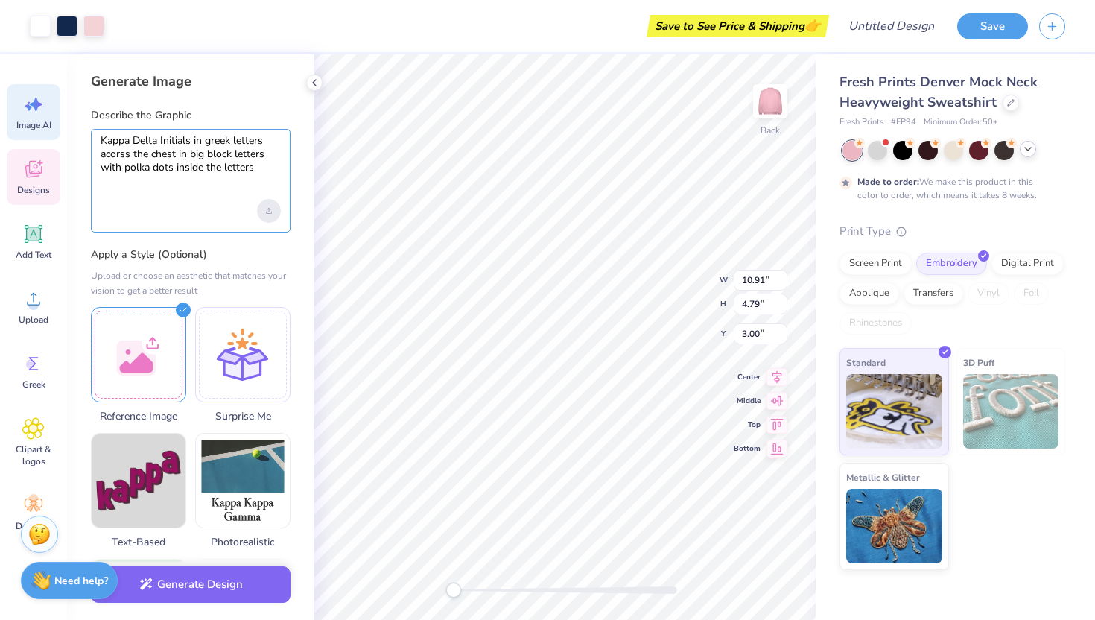
type textarea "Kappa Delta Initials in greek letters acorss the chest in big block letters wit…"
click at [272, 215] on div "Upload image" at bounding box center [269, 211] width 24 height 24
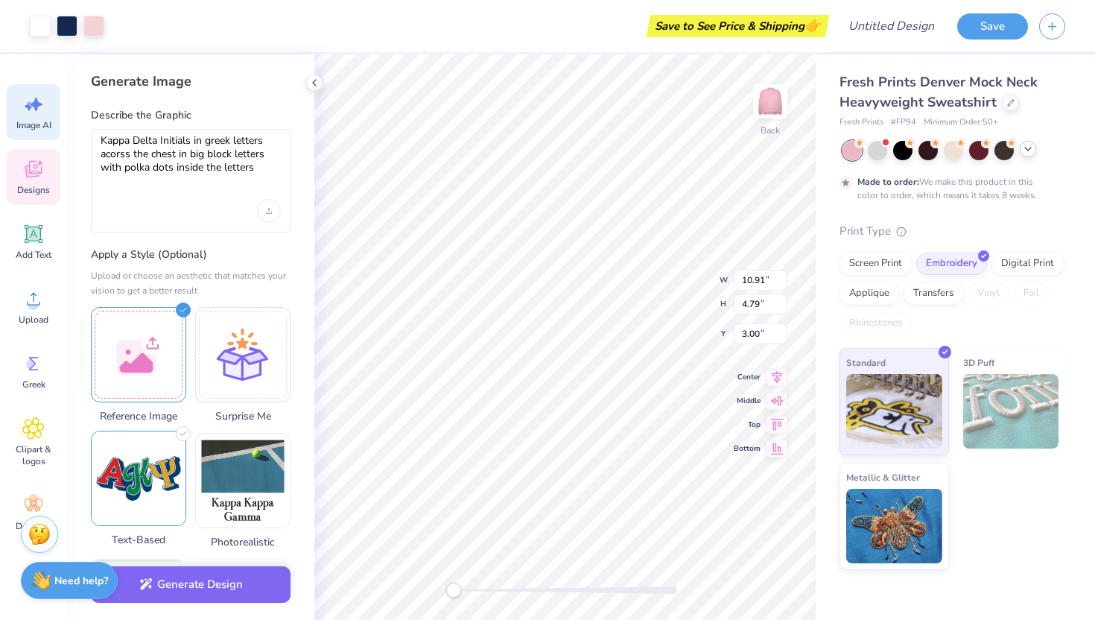
click at [154, 463] on img at bounding box center [139, 478] width 94 height 94
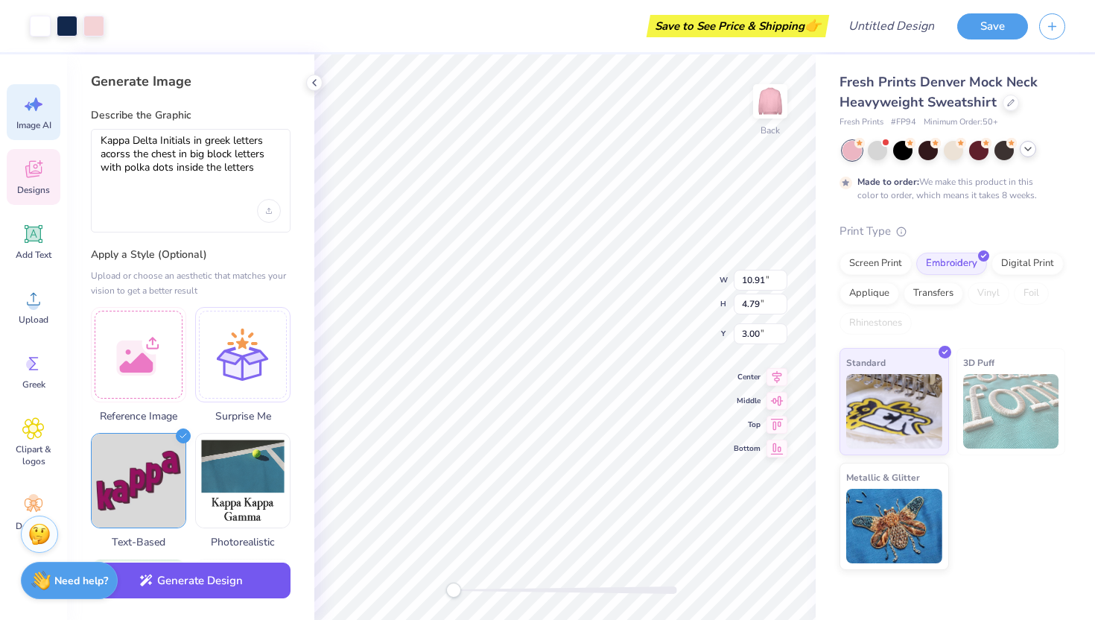
click at [253, 584] on button "Generate Design" at bounding box center [191, 580] width 200 height 37
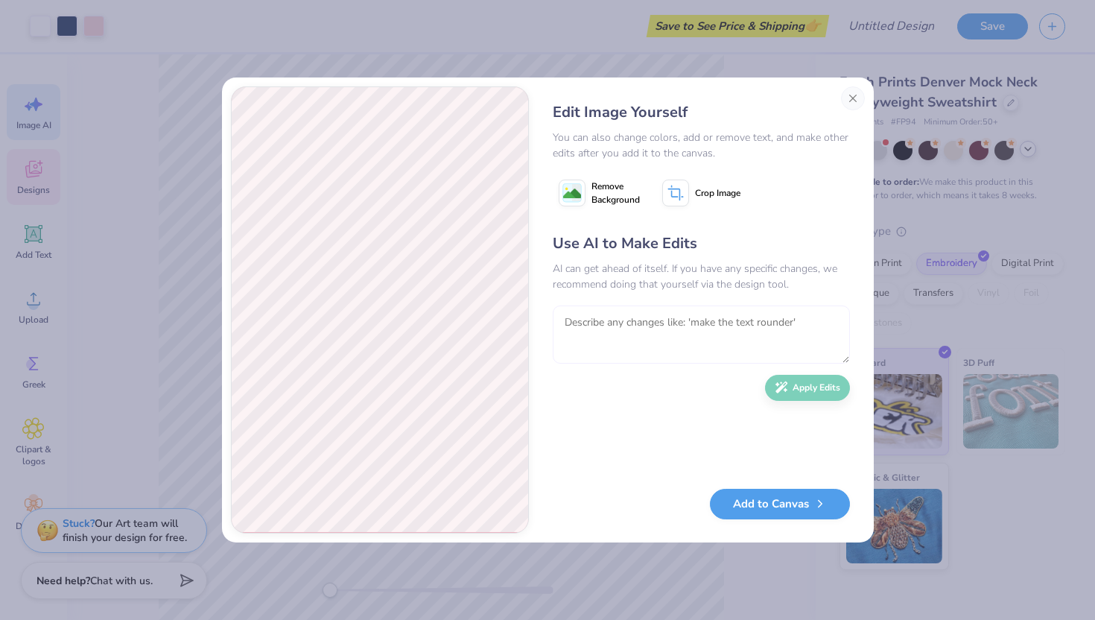
click at [691, 319] on textarea at bounding box center [701, 334] width 297 height 58
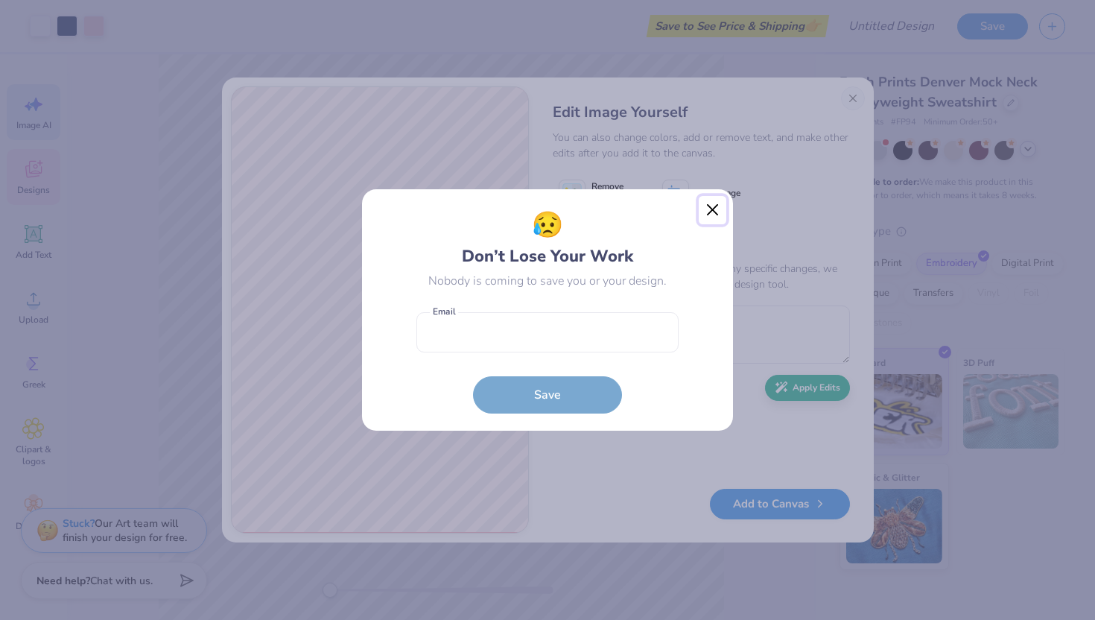
click at [709, 209] on button "Close" at bounding box center [713, 210] width 28 height 28
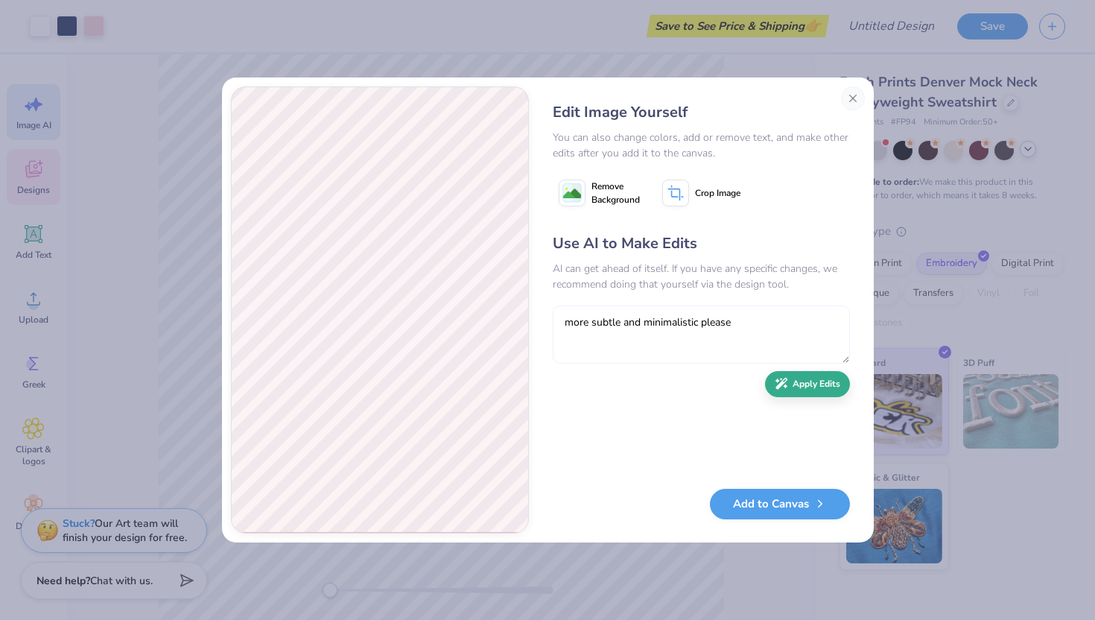
type textarea "more subtle and minimalistic please"
click at [790, 386] on button "Apply Edits" at bounding box center [807, 384] width 85 height 26
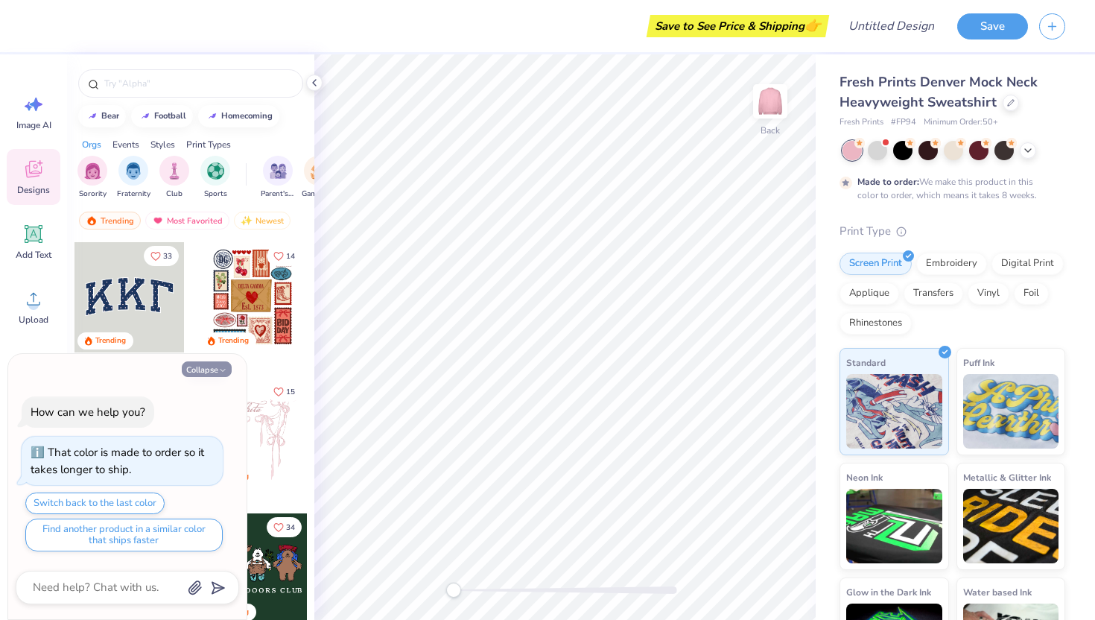
click at [223, 364] on button "Collapse" at bounding box center [207, 369] width 50 height 16
type textarea "x"
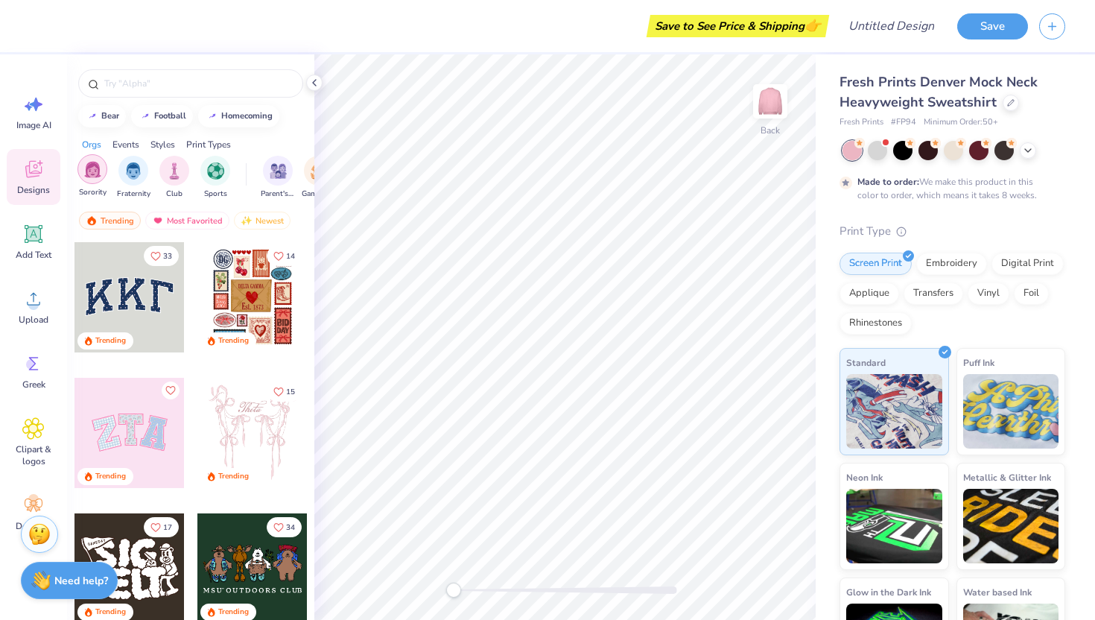
click at [97, 159] on div "filter for Sorority" at bounding box center [92, 169] width 30 height 30
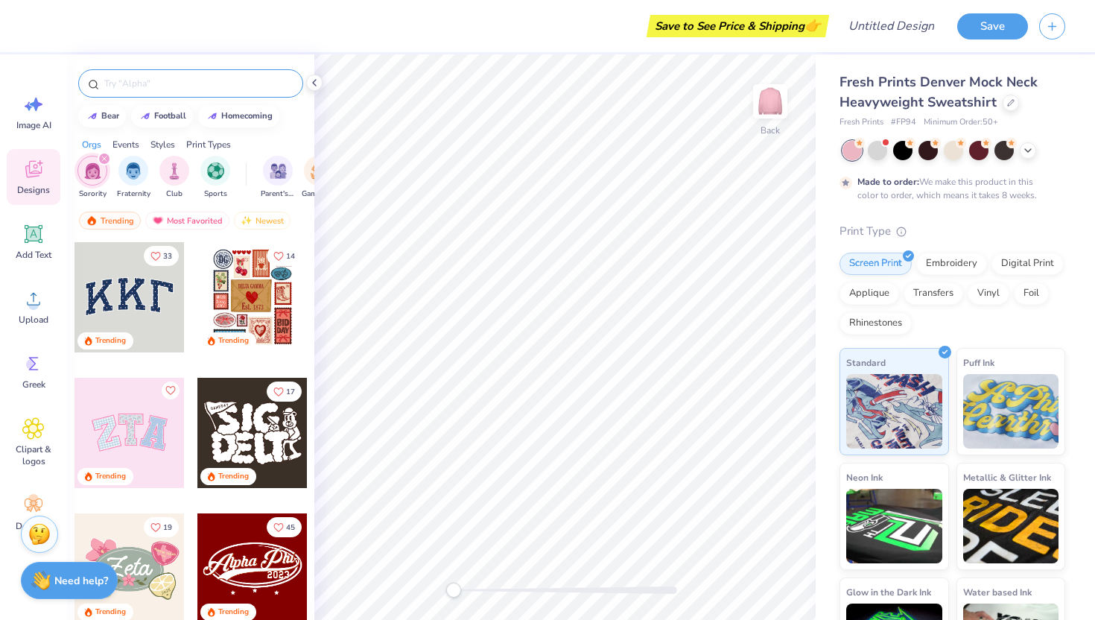
click at [225, 80] on input "text" at bounding box center [198, 83] width 191 height 15
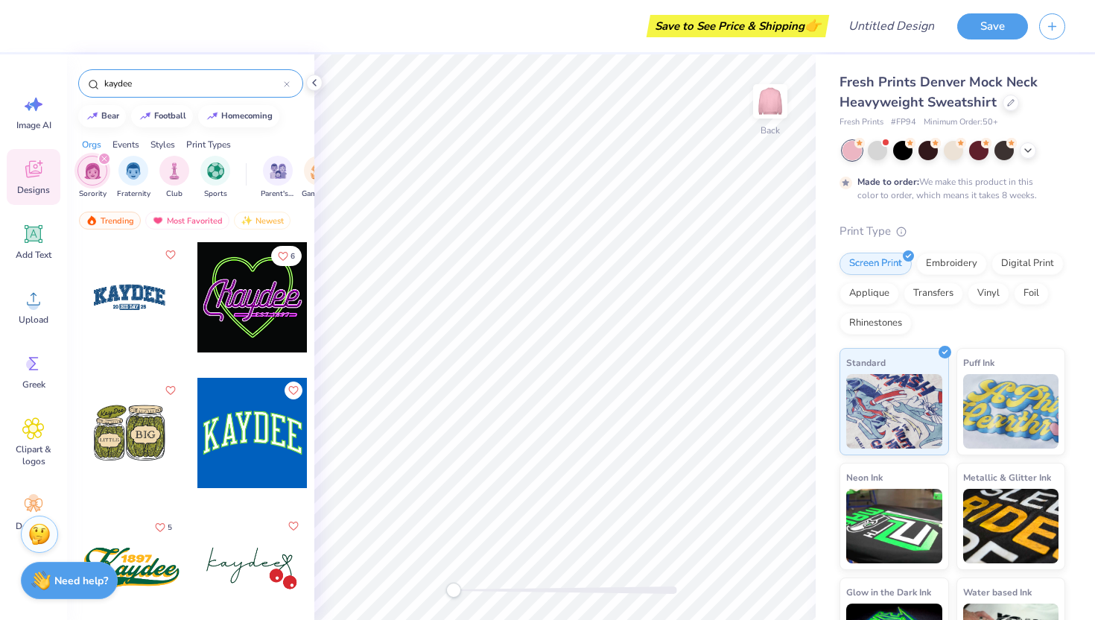
type input "kaydee"
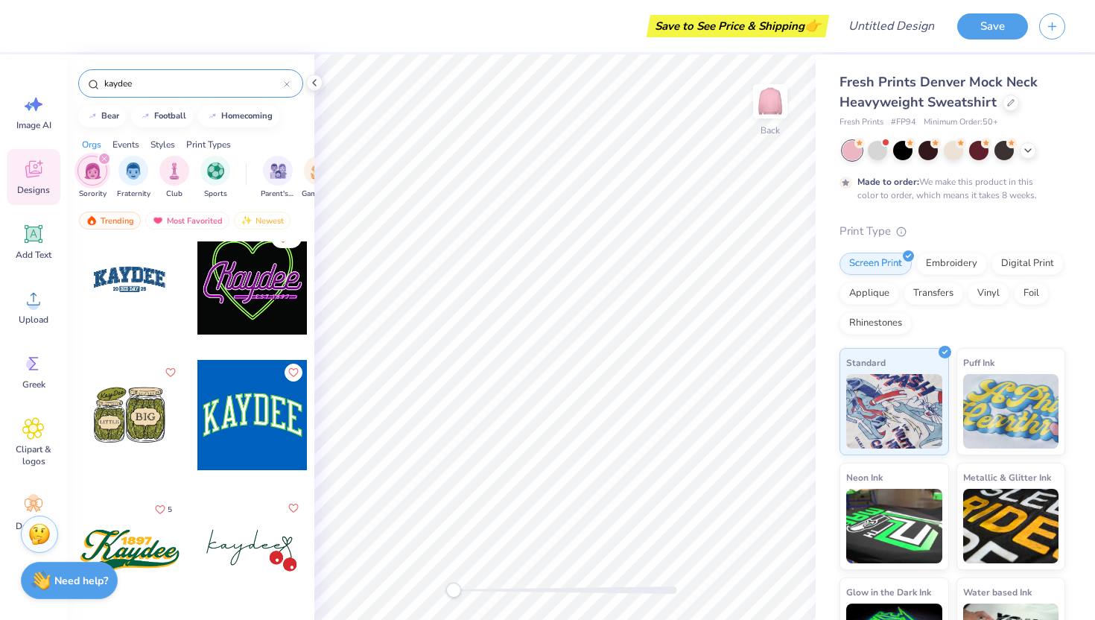
scroll to position [20, 0]
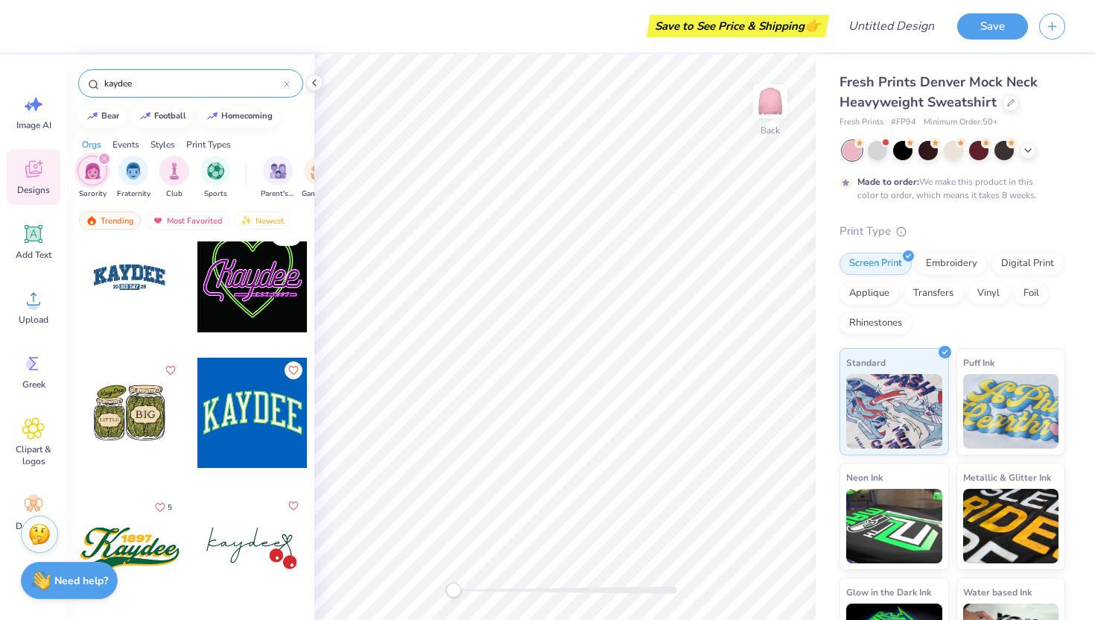
click at [252, 410] on div at bounding box center [252, 413] width 110 height 110
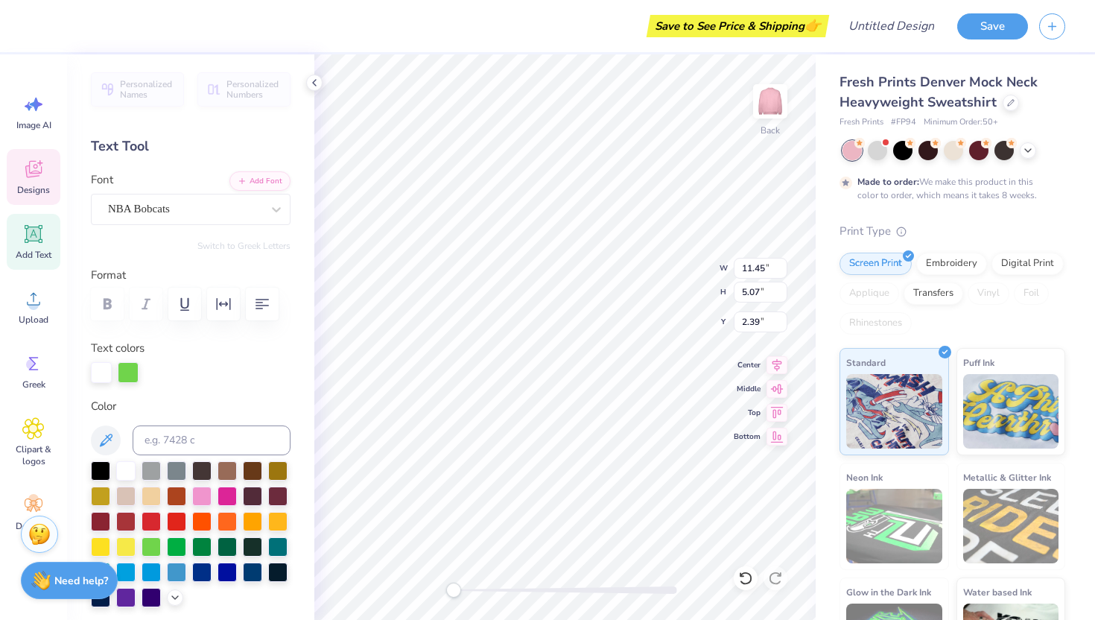
type input "11.45"
type input "5.07"
type input "2.39"
click at [180, 247] on div "Switch to Greek Letters" at bounding box center [191, 246] width 200 height 12
click at [932, 30] on input "Design Title" at bounding box center [909, 26] width 73 height 30
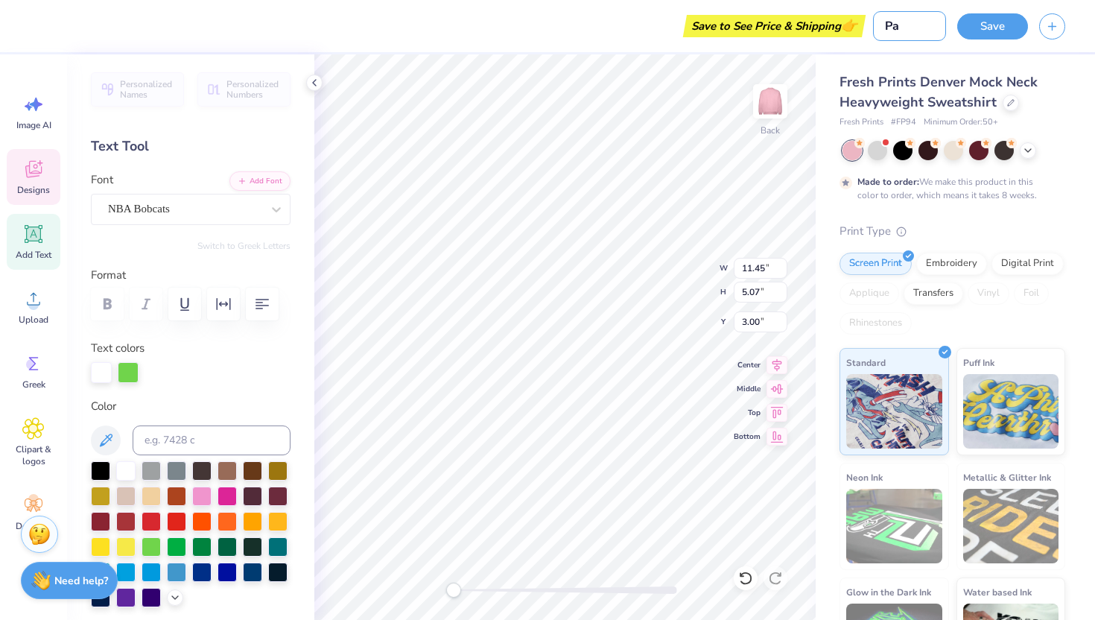
type input "P"
type input "Dupe KD Mockneck"
click at [1001, 24] on button "Save" at bounding box center [992, 24] width 71 height 26
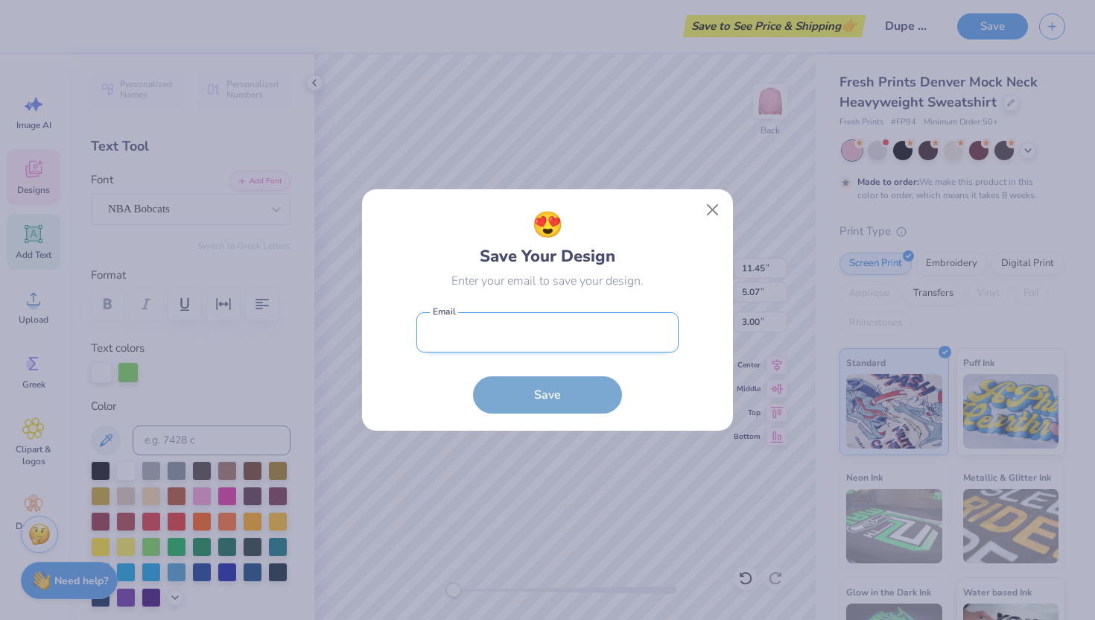
click at [641, 332] on input "email" at bounding box center [547, 332] width 262 height 41
type input "courtneycm06@yahoo.com"
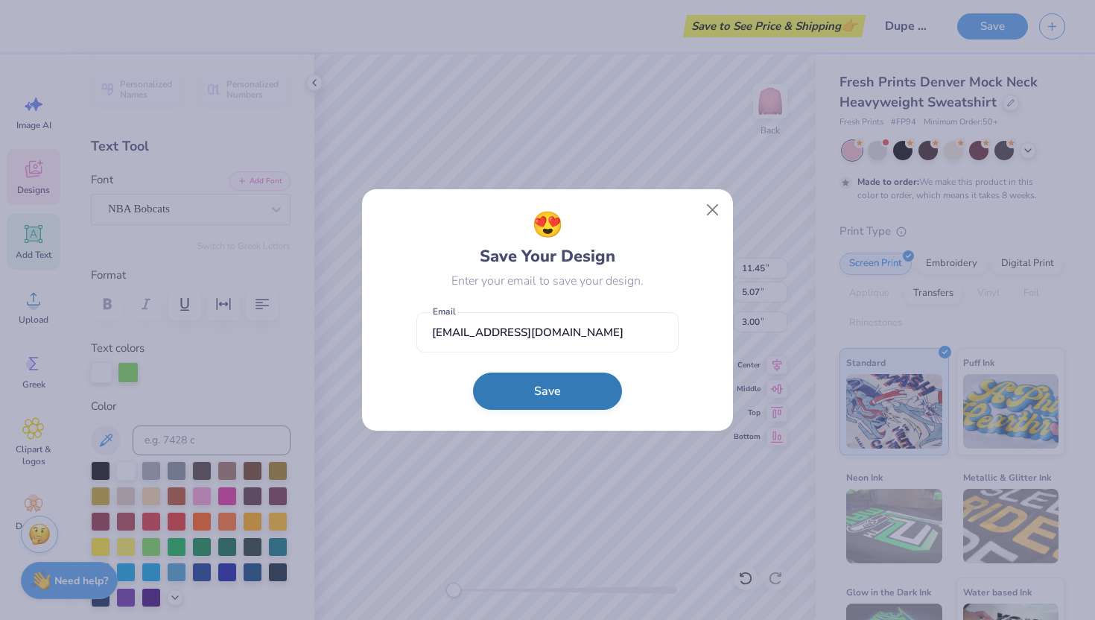
click at [568, 399] on button "Save" at bounding box center [547, 390] width 149 height 37
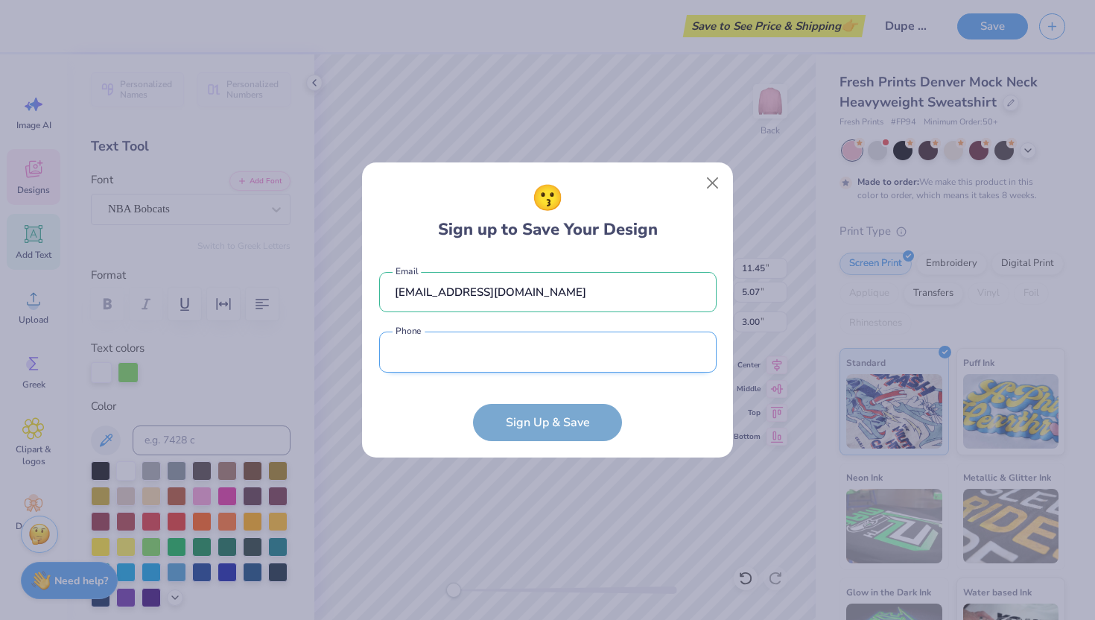
click at [587, 363] on input "tel" at bounding box center [547, 352] width 337 height 41
type input "(606) 791-9191"
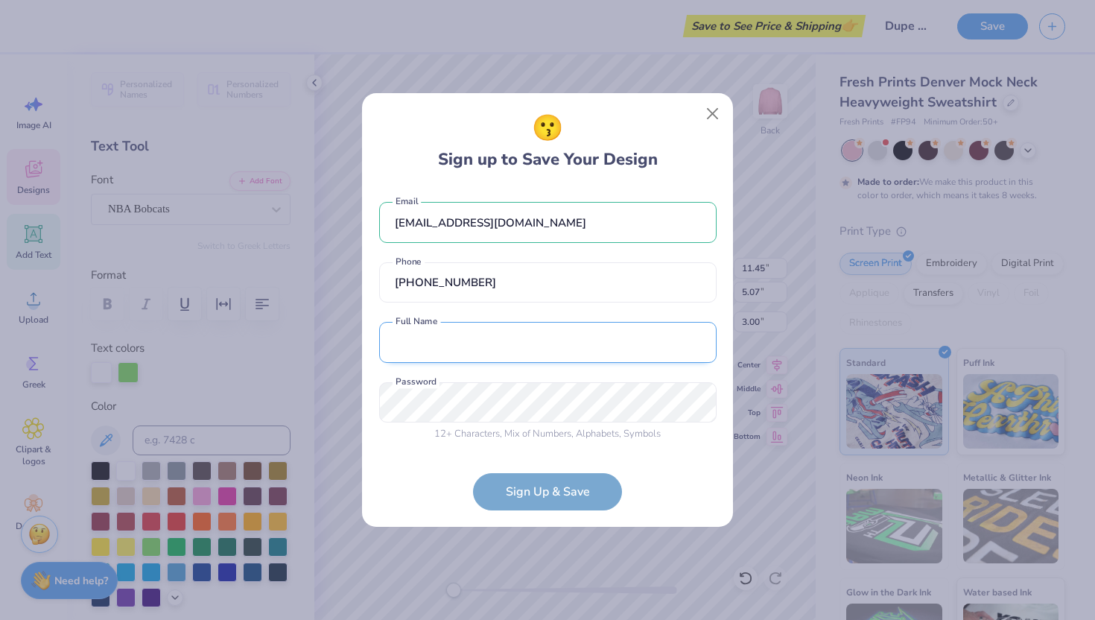
click at [545, 348] on input "text" at bounding box center [547, 342] width 337 height 41
type input "courtney moore"
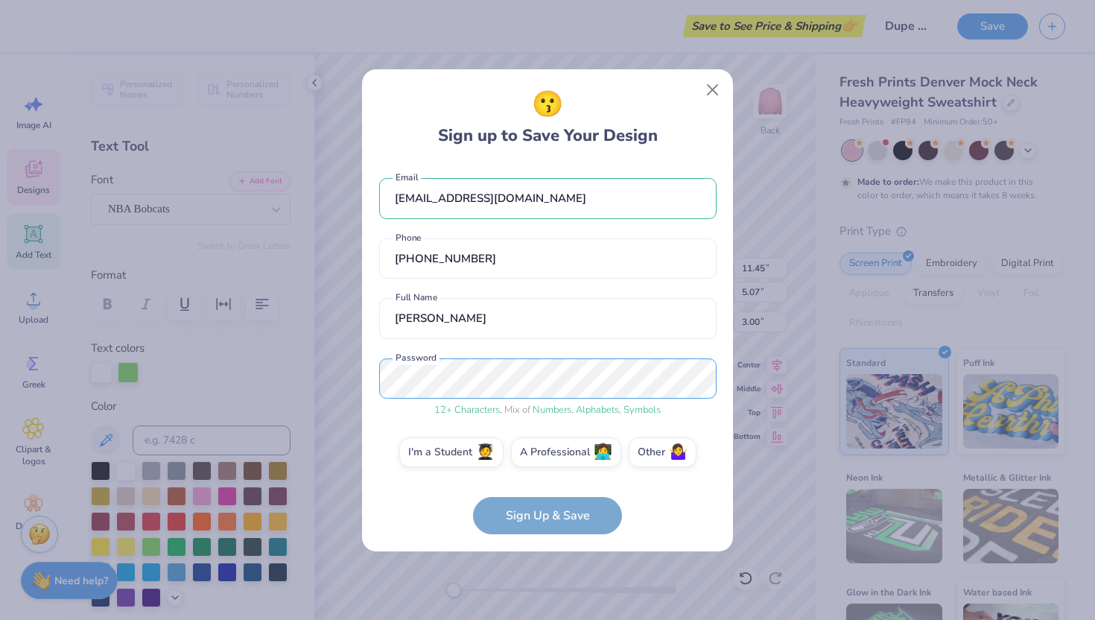
scroll to position [8, 0]
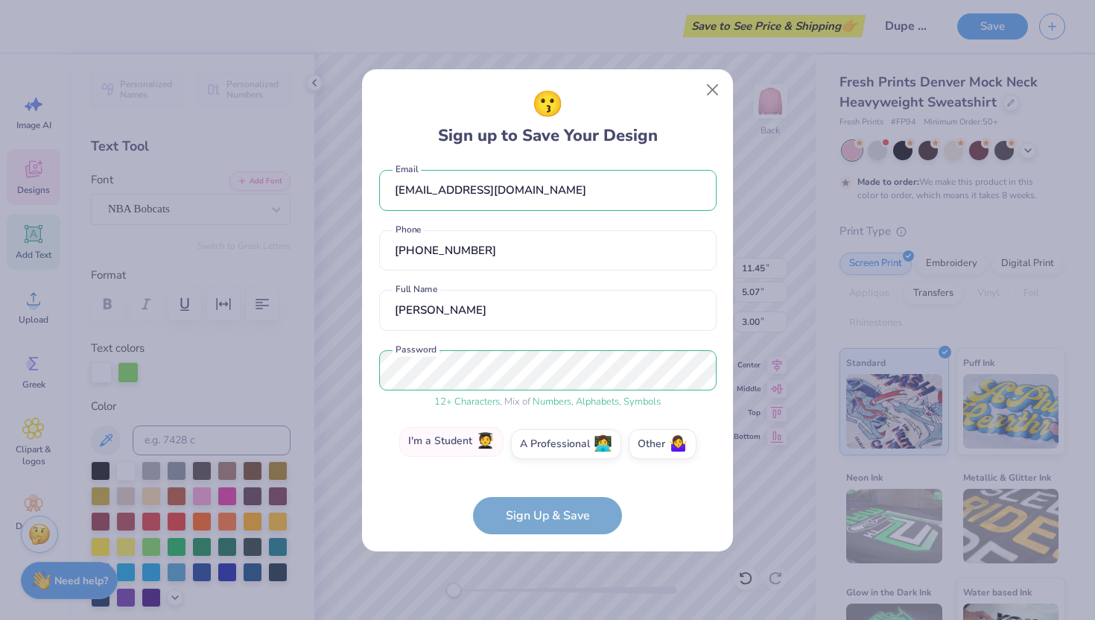
click at [485, 442] on span "🧑‍🎓" at bounding box center [485, 441] width 19 height 17
click at [543, 451] on input "I'm a Student 🧑‍🎓" at bounding box center [548, 456] width 10 height 10
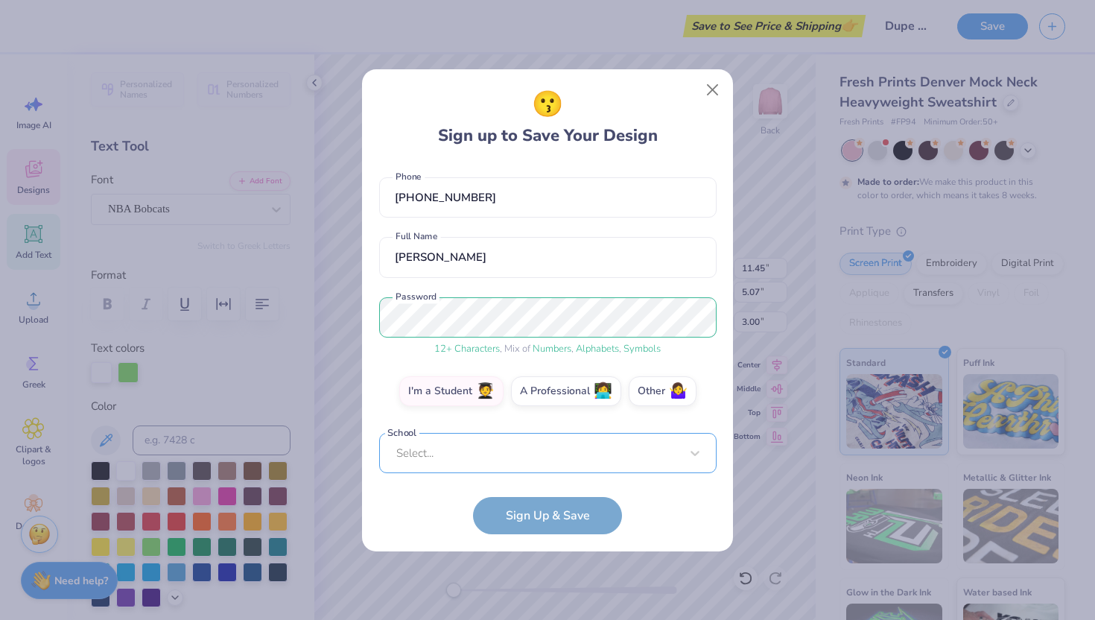
click at [498, 454] on div "Select..." at bounding box center [547, 453] width 337 height 41
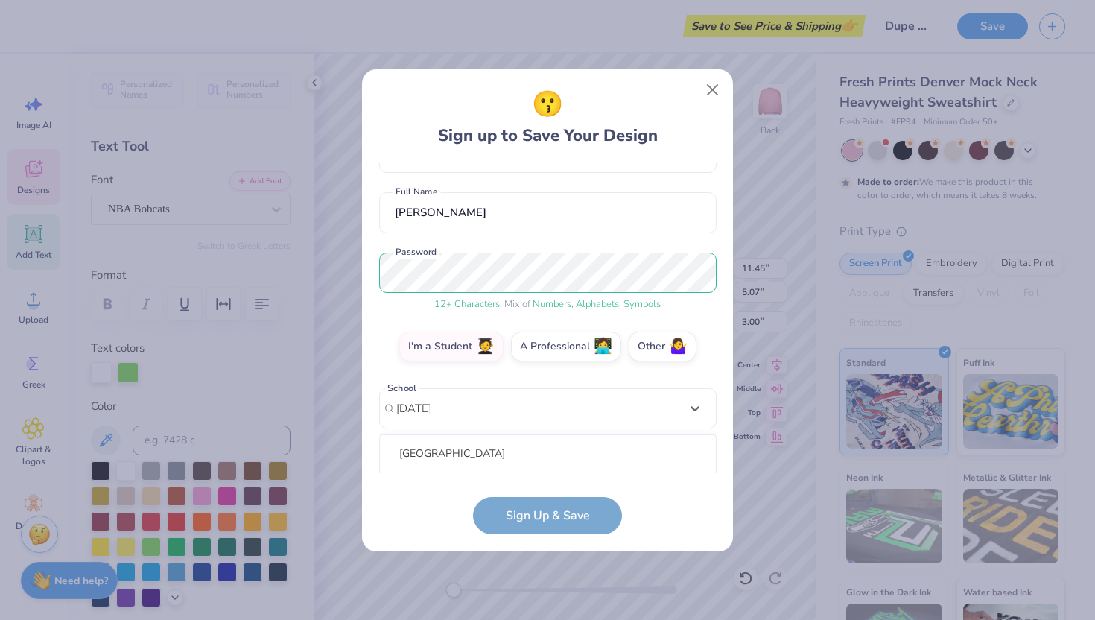
scroll to position [292, 0]
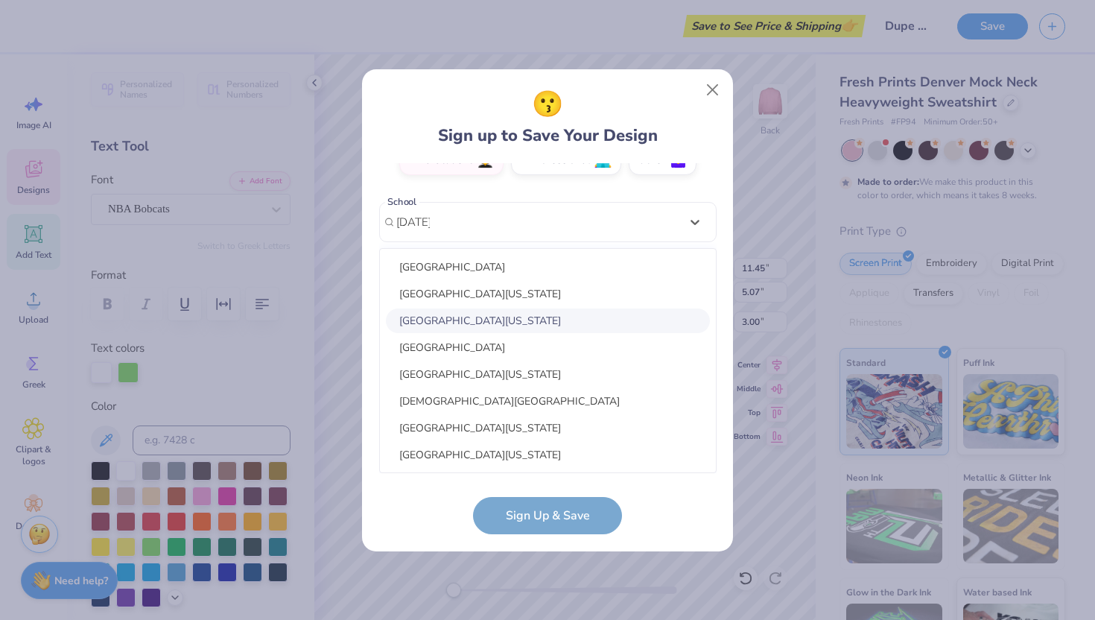
click at [531, 325] on div "Eastern Kentucky University" at bounding box center [548, 320] width 324 height 25
type input "easter"
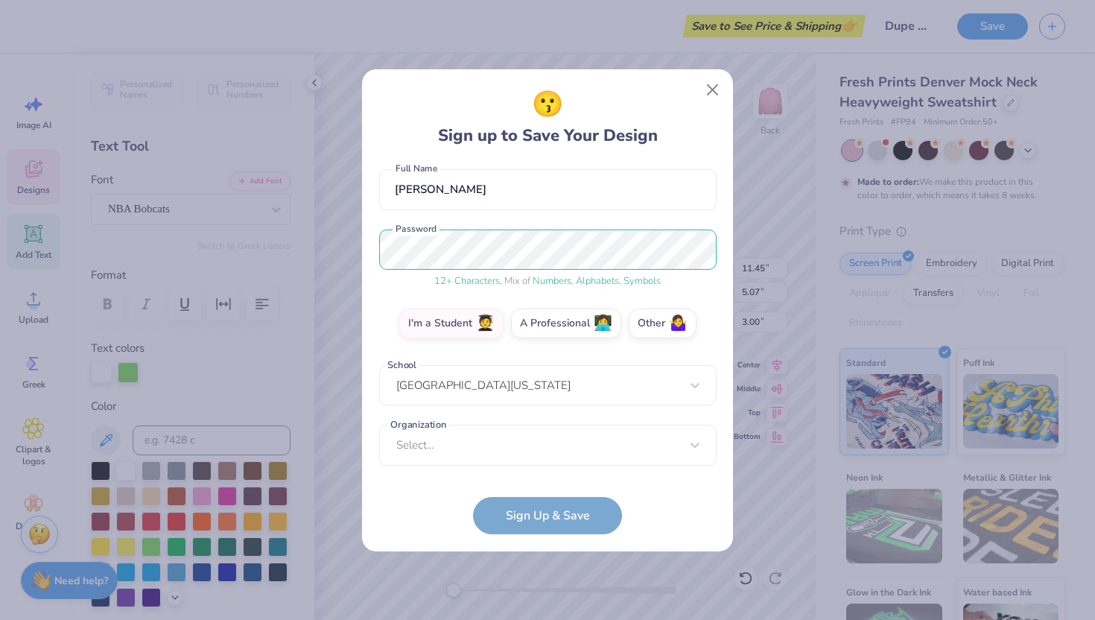
scroll to position [128, 0]
click at [573, 453] on div "option focused, 8 of 15. 15 results available. Use Up and Down to choose option…" at bounding box center [547, 561] width 337 height 272
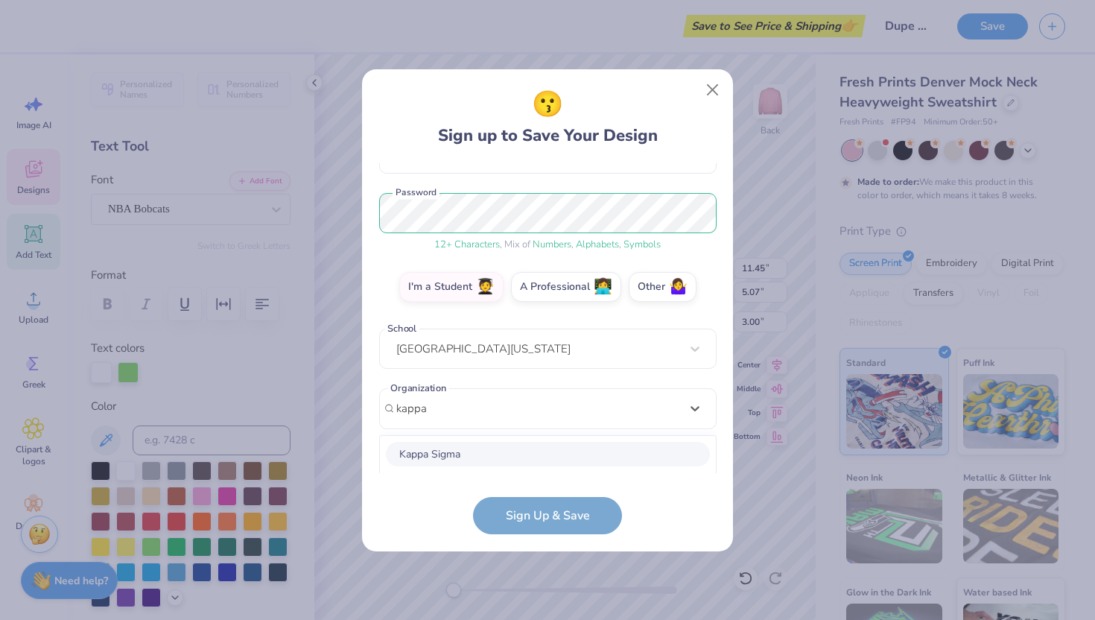
scroll to position [352, 0]
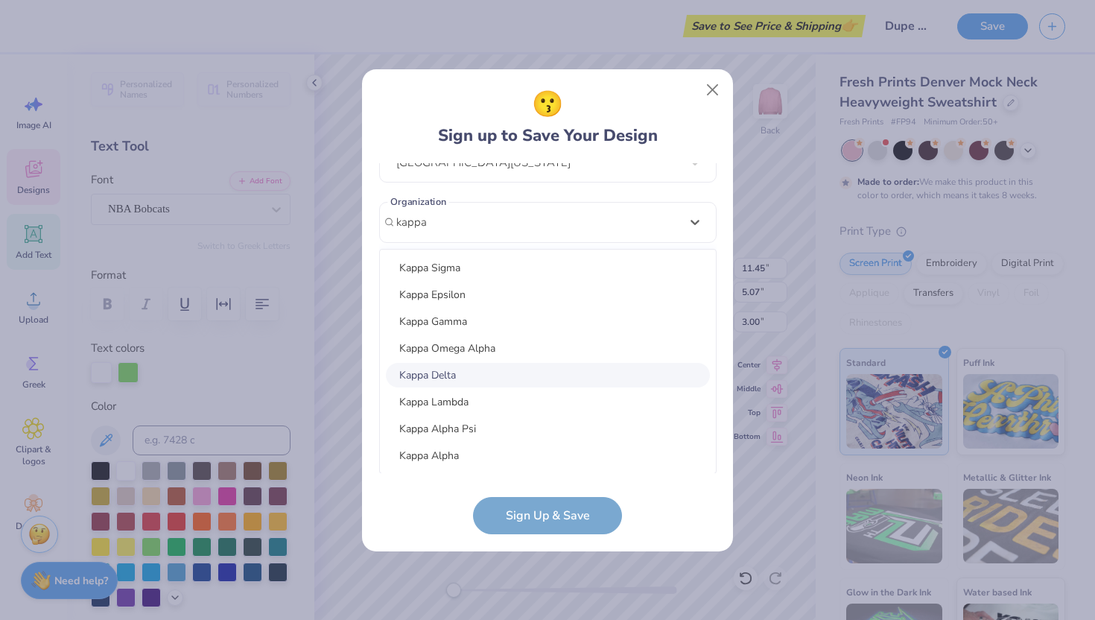
click at [545, 380] on div "Kappa Delta" at bounding box center [548, 375] width 324 height 25
type input "kappa"
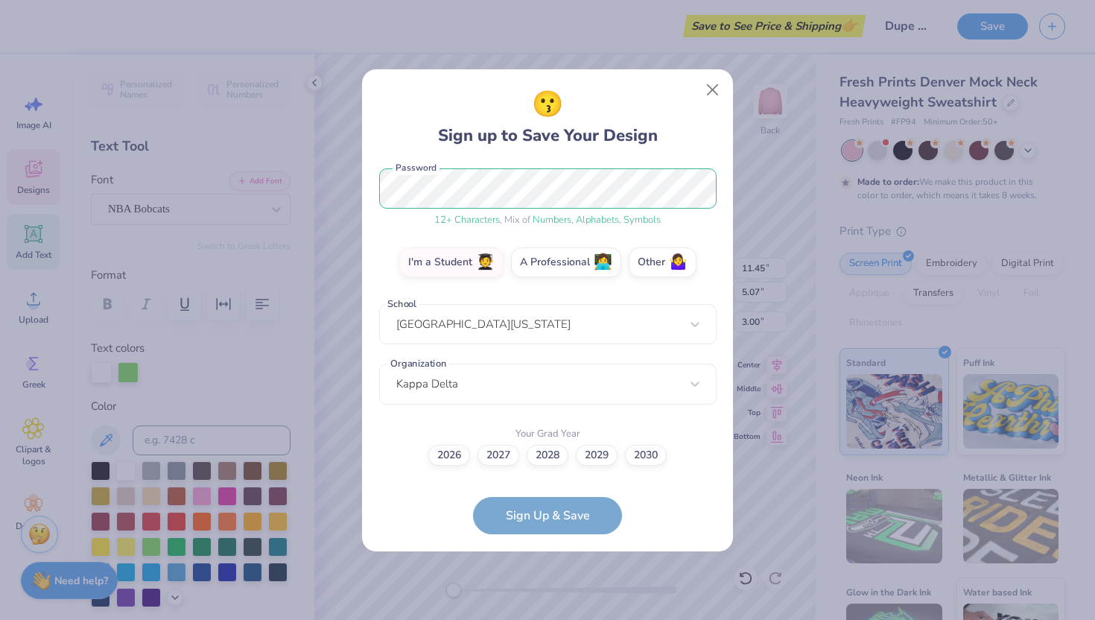
scroll to position [189, 0]
click at [504, 454] on label "2027" at bounding box center [499, 453] width 42 height 21
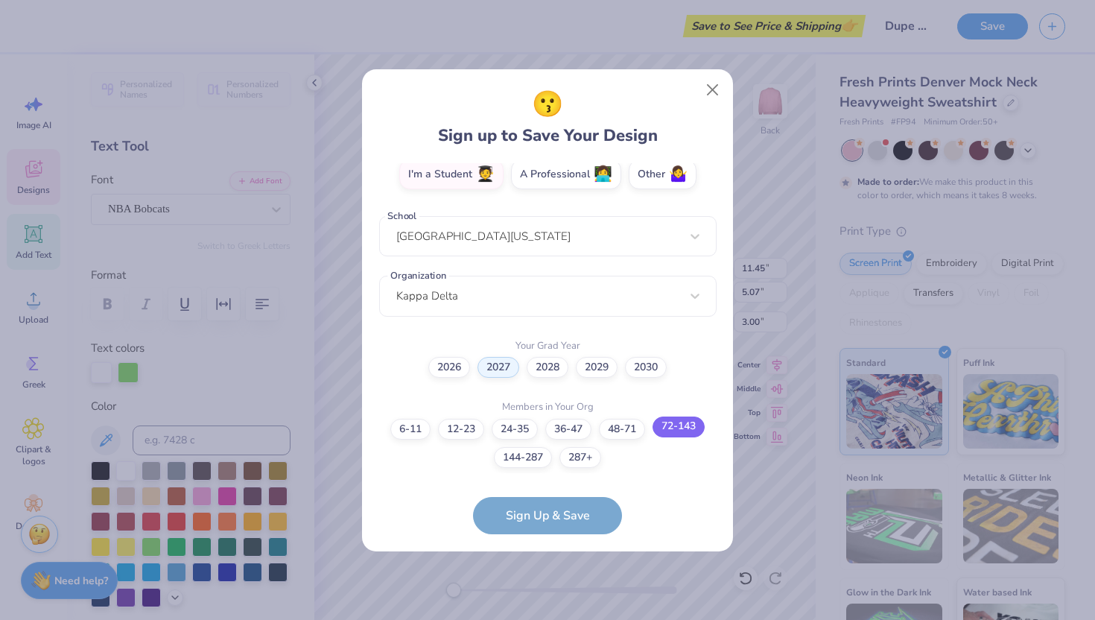
click at [685, 428] on label "72-143" at bounding box center [679, 426] width 52 height 21
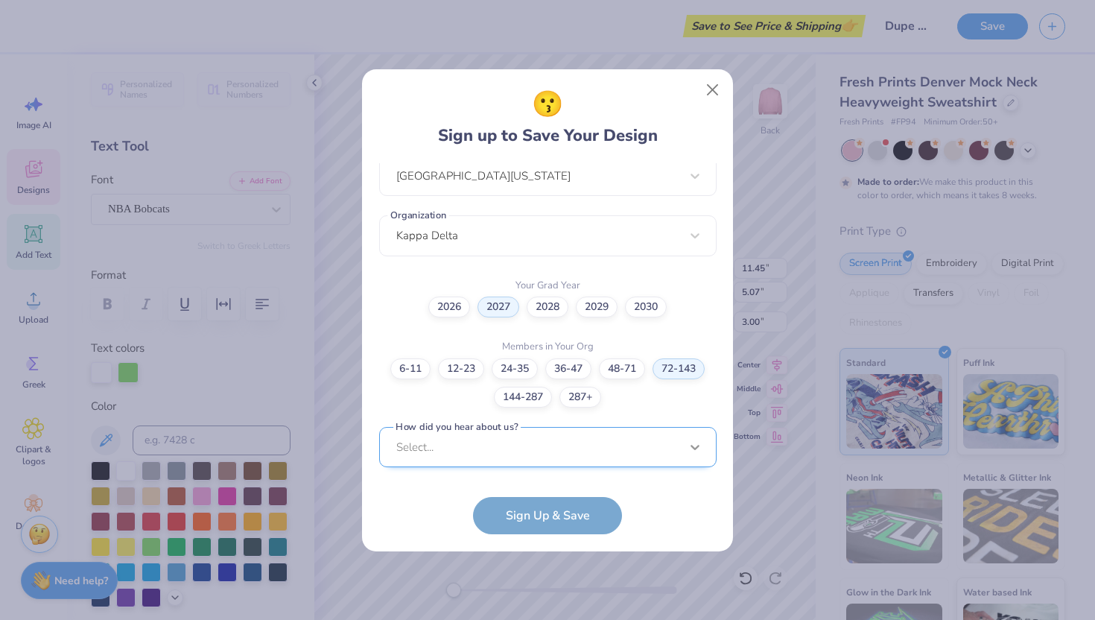
click at [685, 440] on div "Select..." at bounding box center [547, 447] width 337 height 41
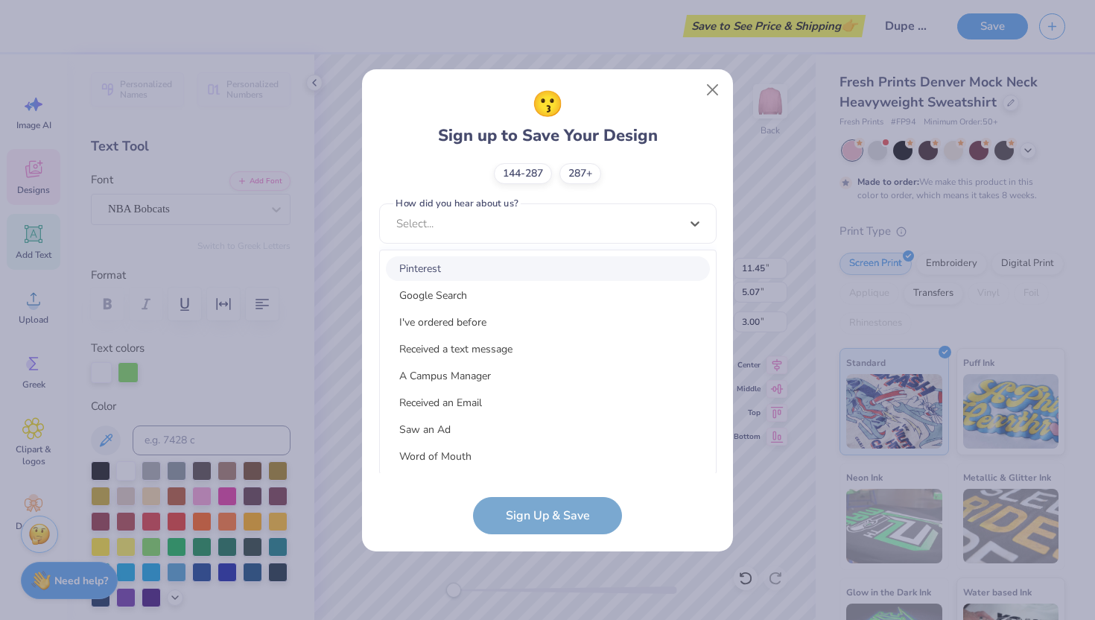
click at [612, 272] on div "Pinterest" at bounding box center [548, 268] width 324 height 25
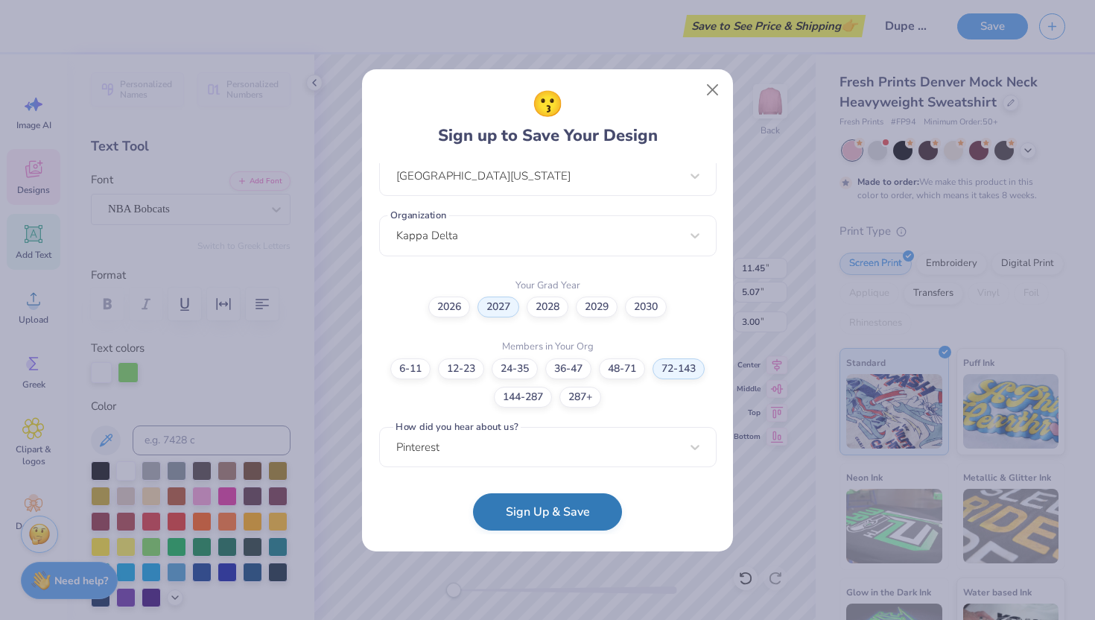
click at [592, 521] on button "Sign Up & Save" at bounding box center [547, 511] width 149 height 37
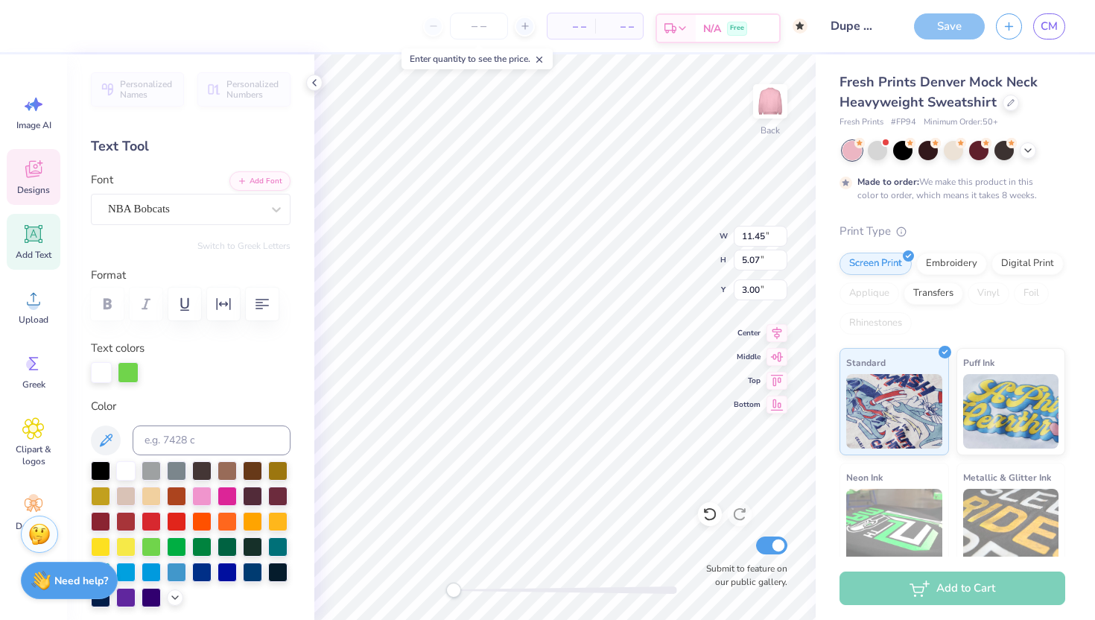
click at [690, 26] on div "Est. Delivery" at bounding box center [676, 28] width 39 height 27
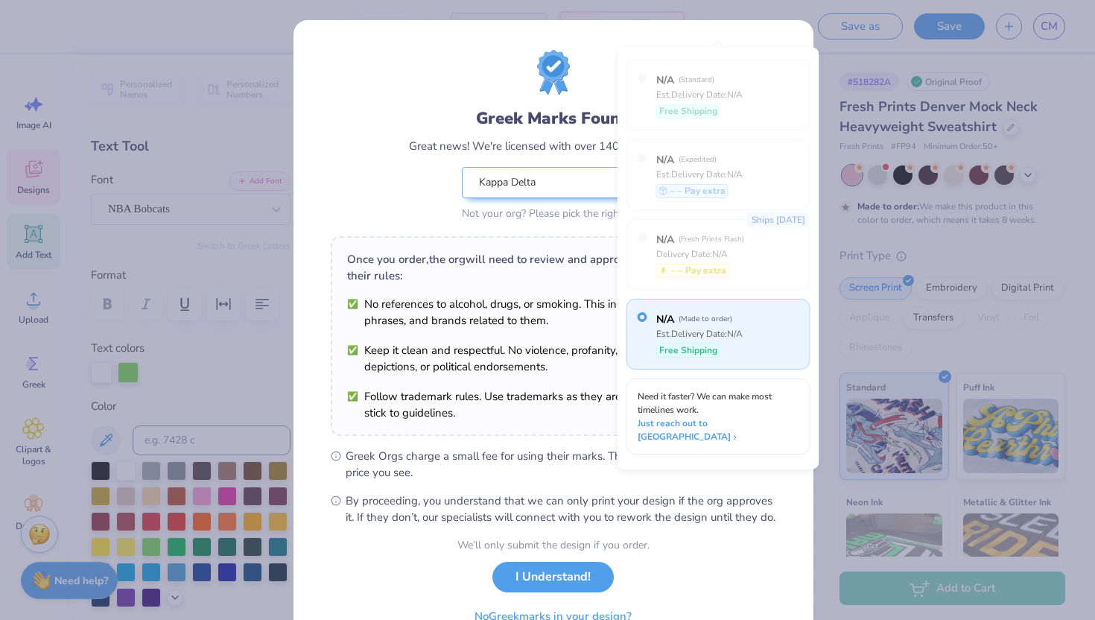
click at [586, 61] on div "Greek Marks Found Great news! We're licensed with over 140 Greek Orgs. 🥳 Kappa …" at bounding box center [553, 137] width 445 height 174
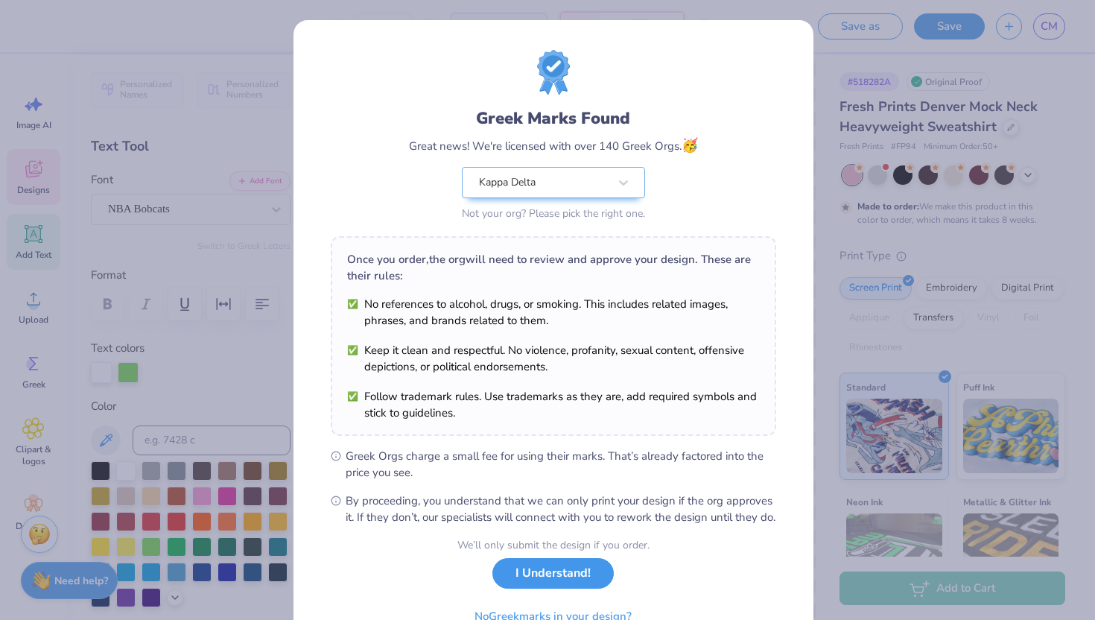
click at [507, 589] on button "I Understand!" at bounding box center [552, 573] width 121 height 31
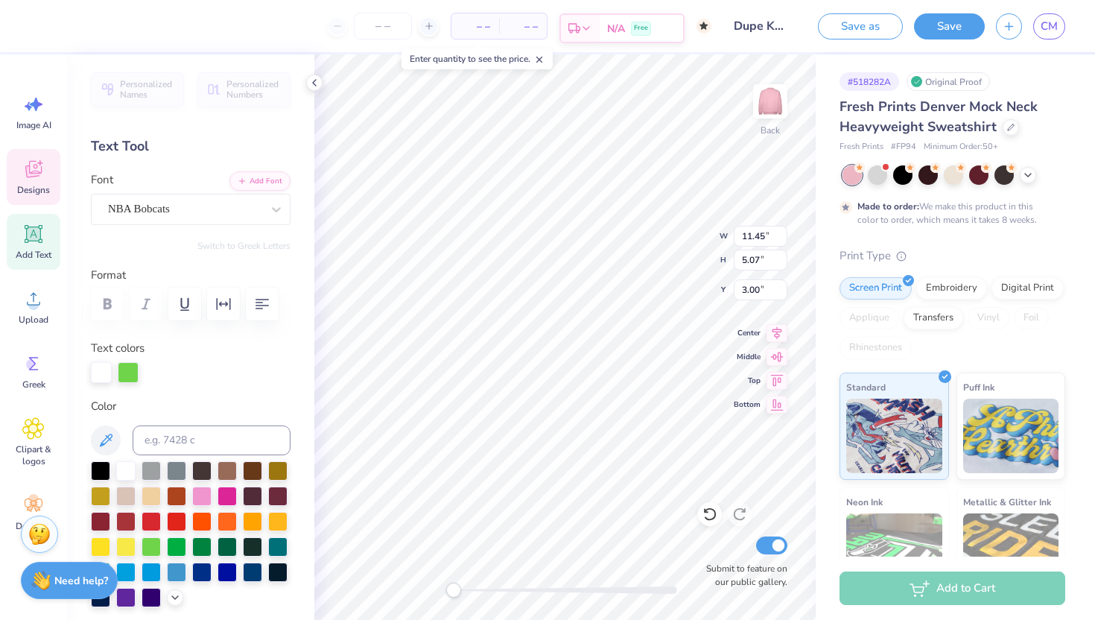
click at [601, 27] on div "N/A Free" at bounding box center [641, 28] width 83 height 27
click at [475, 25] on span "– –" at bounding box center [475, 27] width 30 height 16
click at [524, 31] on span "– –" at bounding box center [523, 27] width 30 height 16
click at [393, 24] on input "number" at bounding box center [383, 26] width 58 height 27
click at [346, 27] on div at bounding box center [383, 26] width 112 height 27
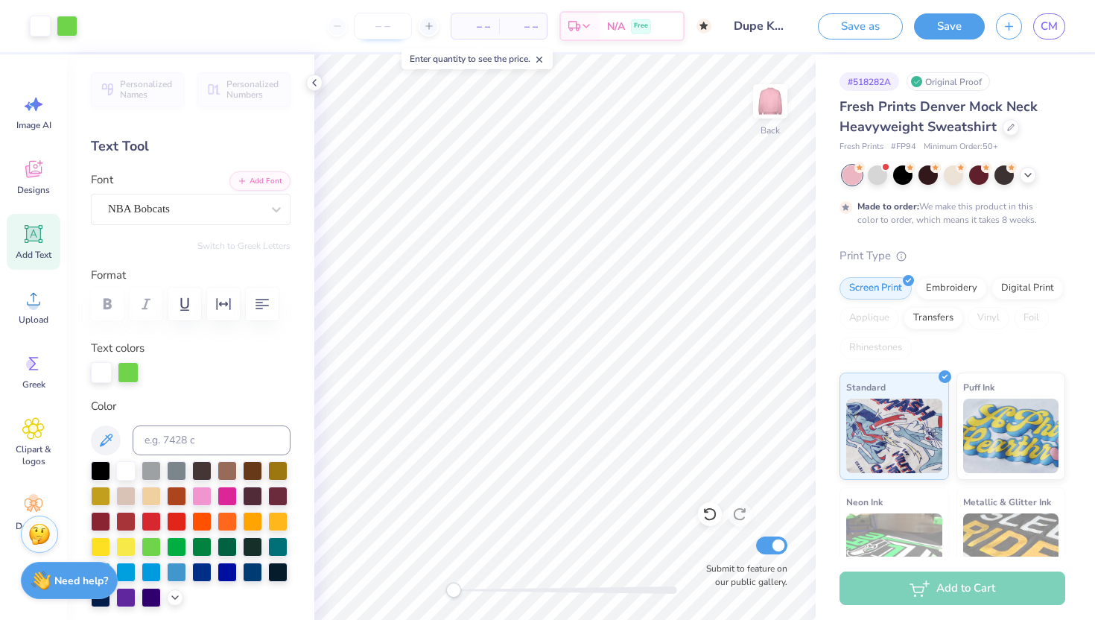
click at [374, 27] on input "number" at bounding box center [383, 26] width 58 height 27
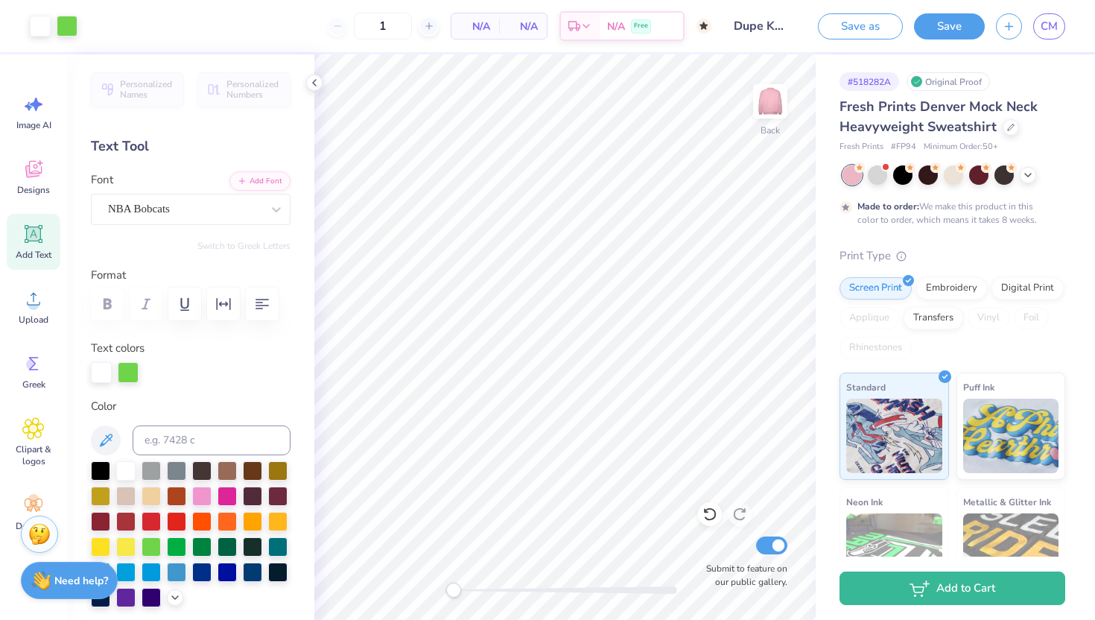
type input "50"
click at [554, 31] on icon at bounding box center [548, 28] width 12 height 12
click at [355, 25] on input "50" at bounding box center [326, 26] width 58 height 27
click at [319, 86] on icon at bounding box center [314, 83] width 12 height 12
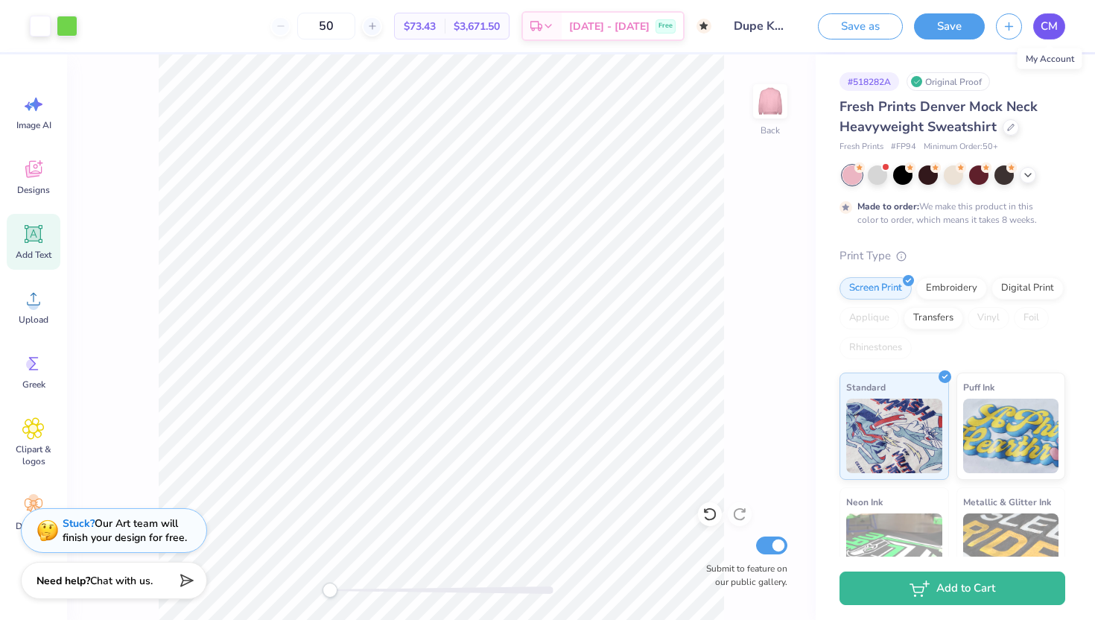
click at [1055, 31] on span "CM" at bounding box center [1049, 26] width 17 height 17
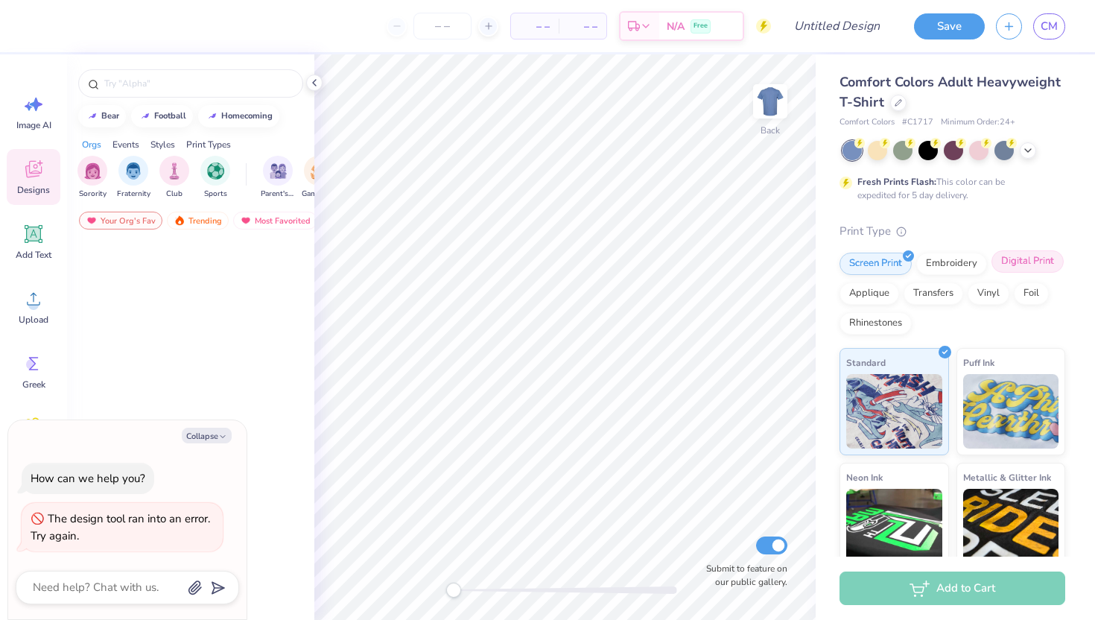
type textarea "x"
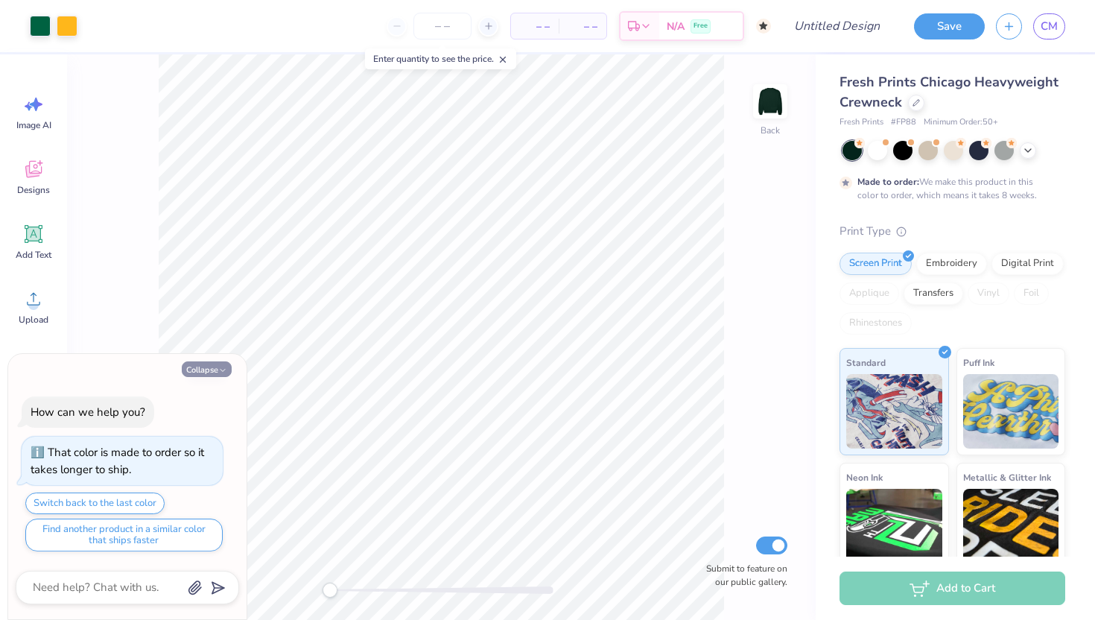
click at [203, 369] on button "Collapse" at bounding box center [207, 369] width 50 height 16
type textarea "x"
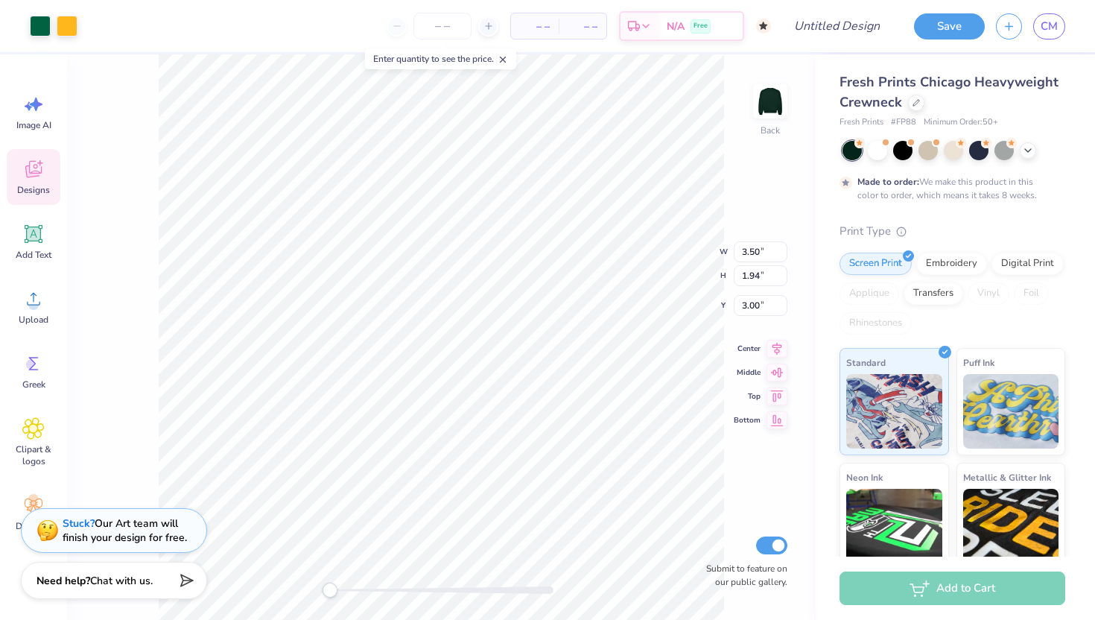
type input "5.46"
type input "3.02"
type input "1.92"
click at [959, 267] on div "Embroidery" at bounding box center [951, 261] width 71 height 22
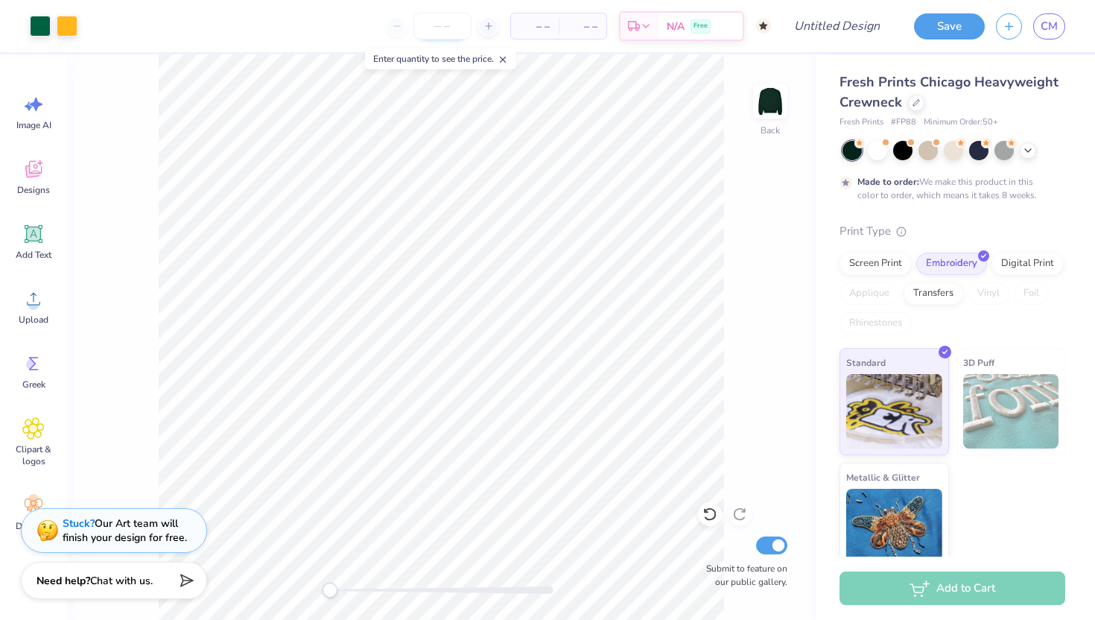
click at [440, 31] on input "number" at bounding box center [442, 26] width 58 height 27
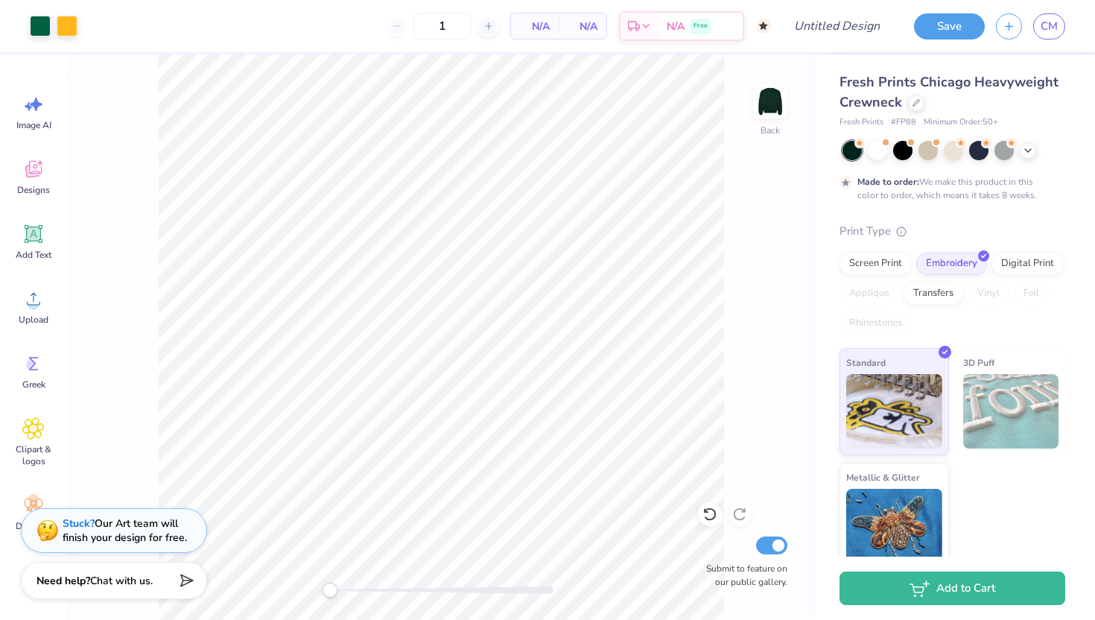
type input "50"
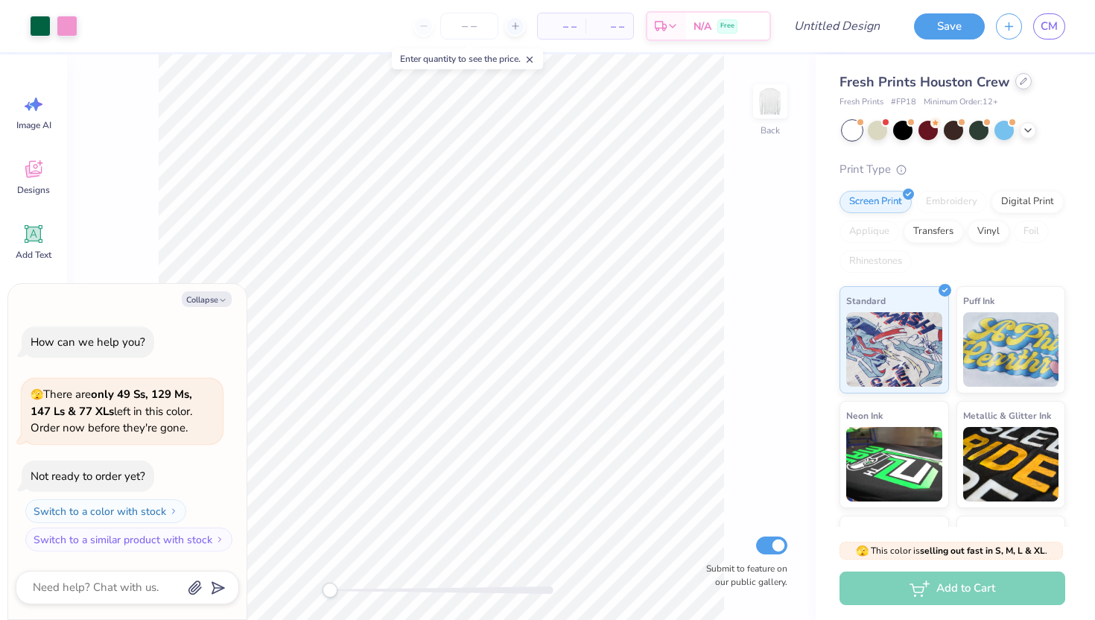
click at [1020, 83] on icon at bounding box center [1023, 80] width 7 height 7
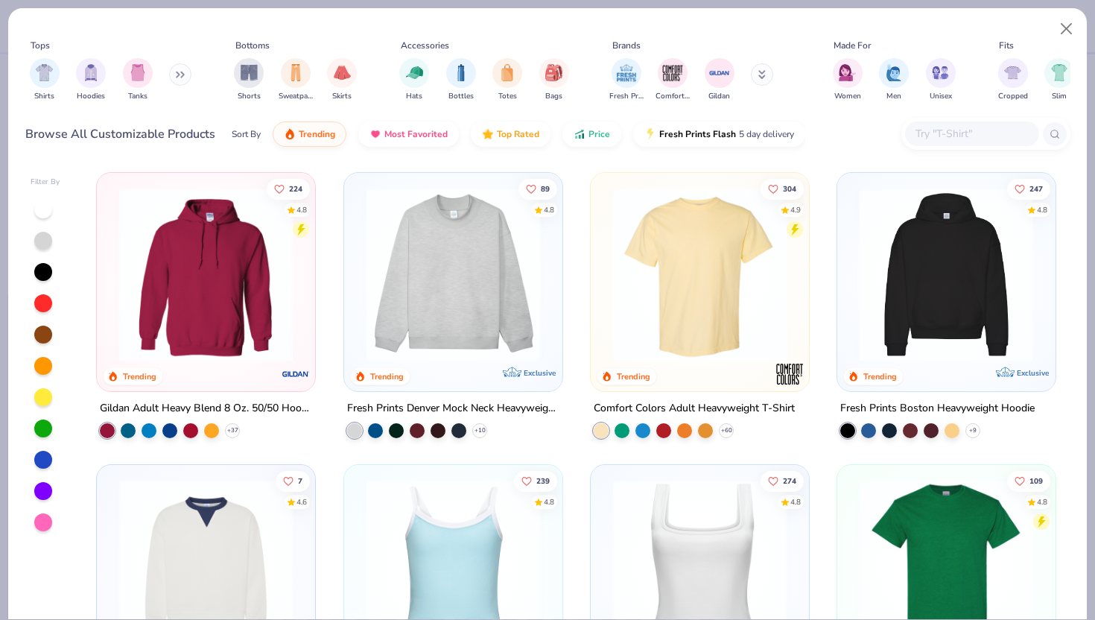
click at [436, 337] on img at bounding box center [453, 275] width 188 height 174
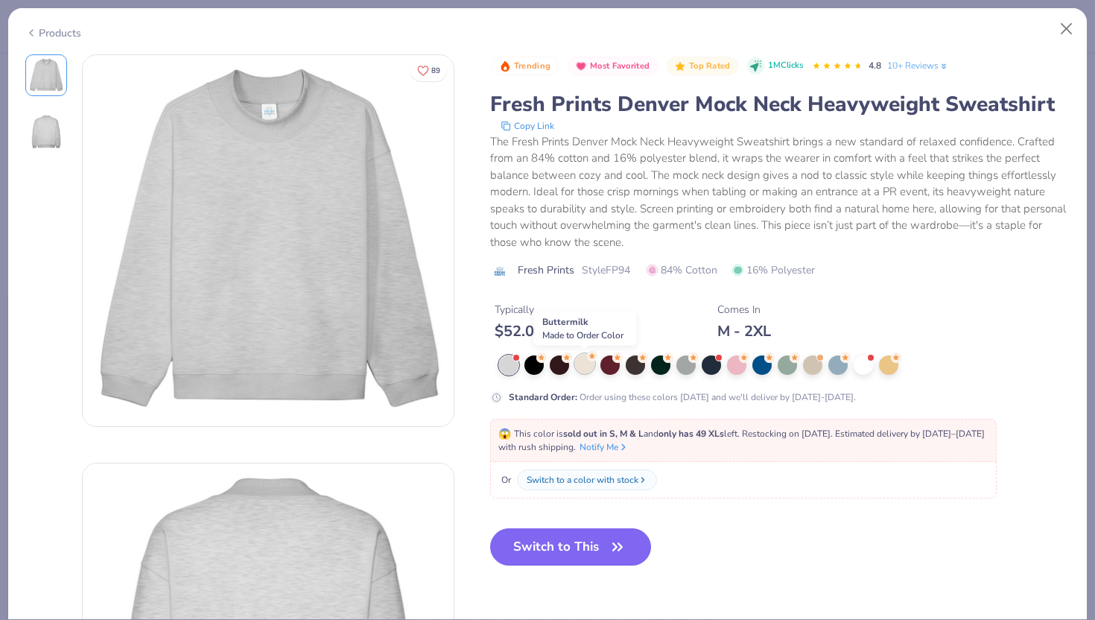
click at [589, 365] on div at bounding box center [584, 363] width 19 height 19
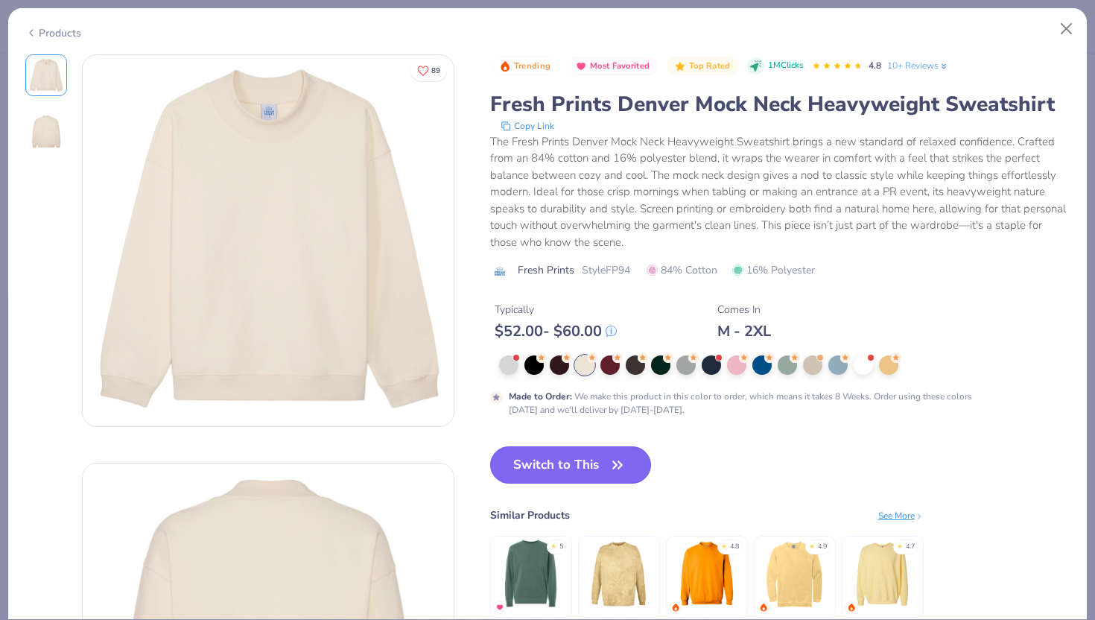
click at [606, 475] on button "Switch to This" at bounding box center [571, 464] width 162 height 37
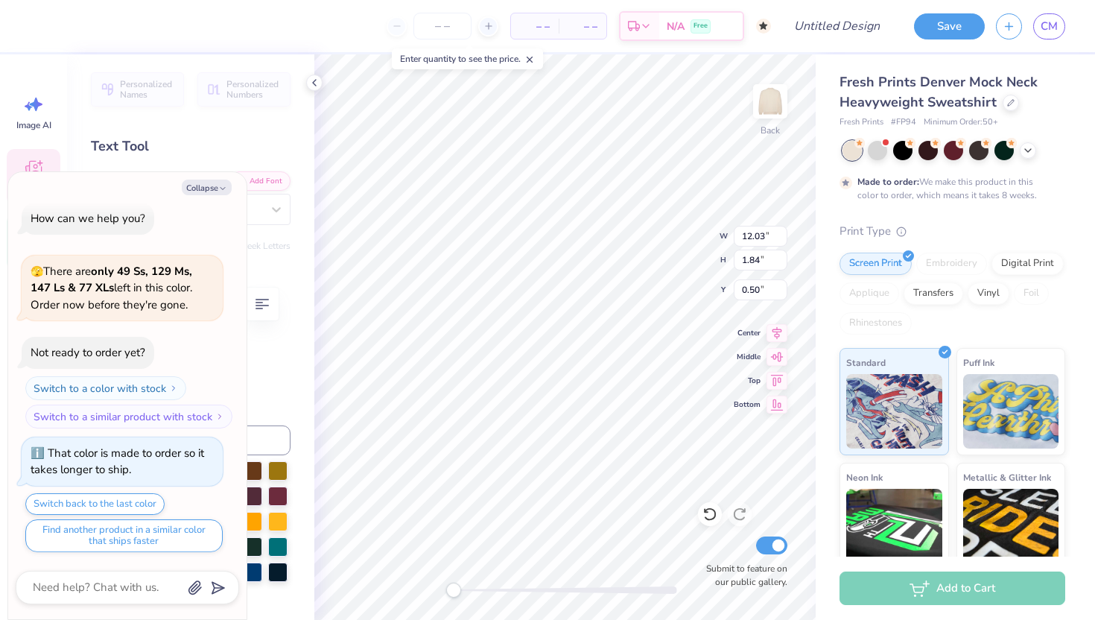
type textarea "x"
type input "12.69"
type input "1.94"
type input "2.87"
click at [290, 372] on div "Personalized Names Personalized Numbers Text Tool Add Font Font Switch to Greek…" at bounding box center [190, 336] width 247 height 565
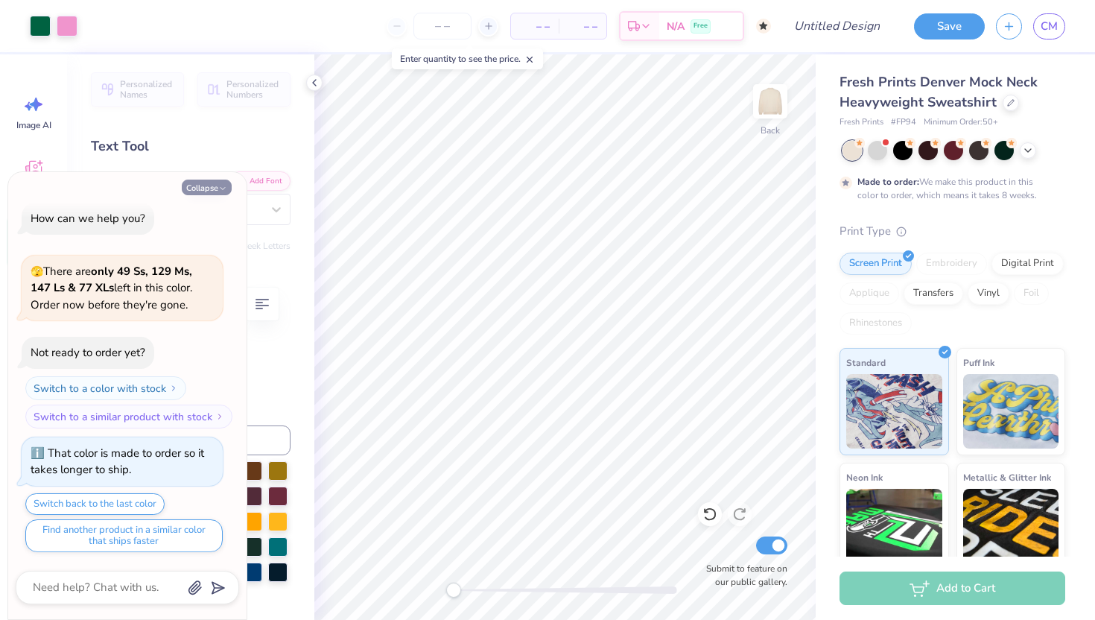
click at [218, 188] on icon "button" at bounding box center [222, 188] width 9 height 9
type textarea "x"
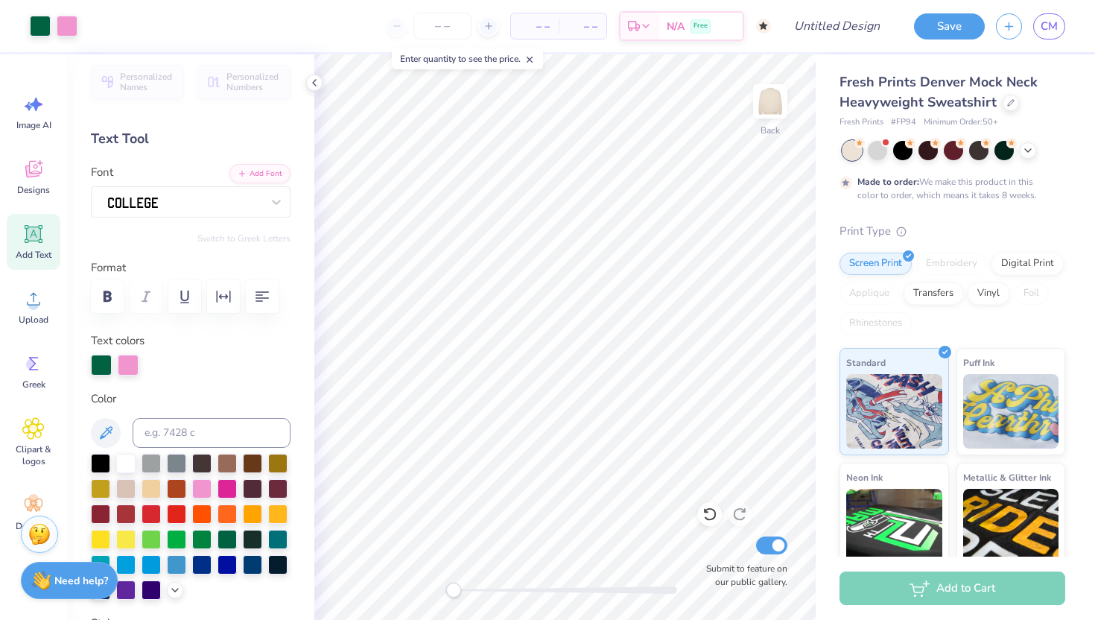
scroll to position [0, 0]
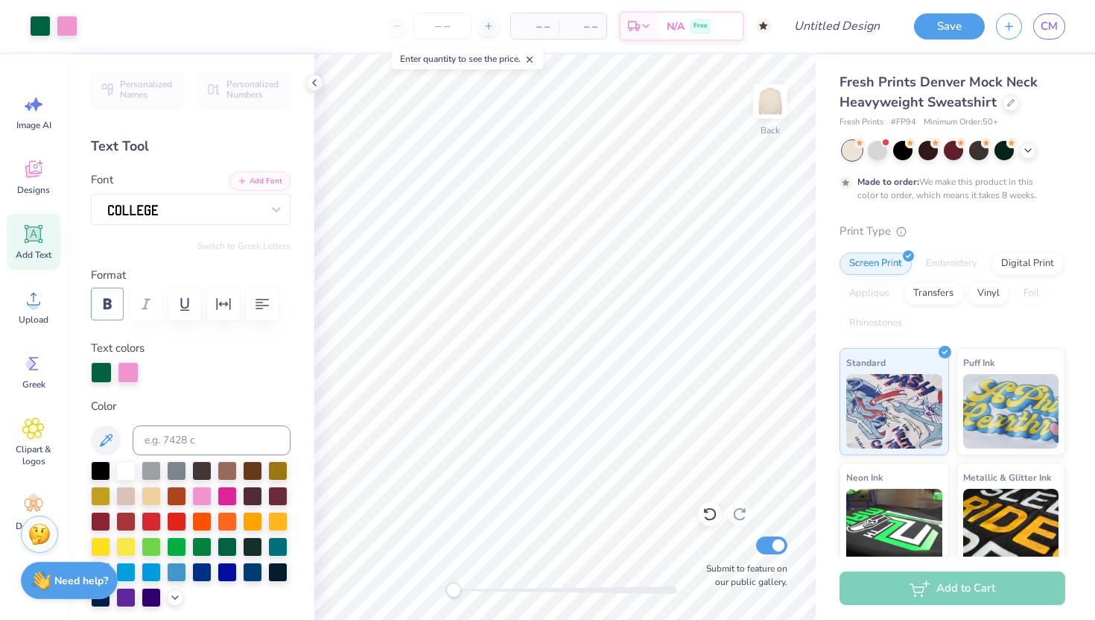
click at [105, 300] on icon "button" at bounding box center [108, 304] width 8 height 10
click at [185, 298] on icon "button" at bounding box center [185, 304] width 18 height 18
click at [231, 302] on icon "button" at bounding box center [224, 304] width 18 height 18
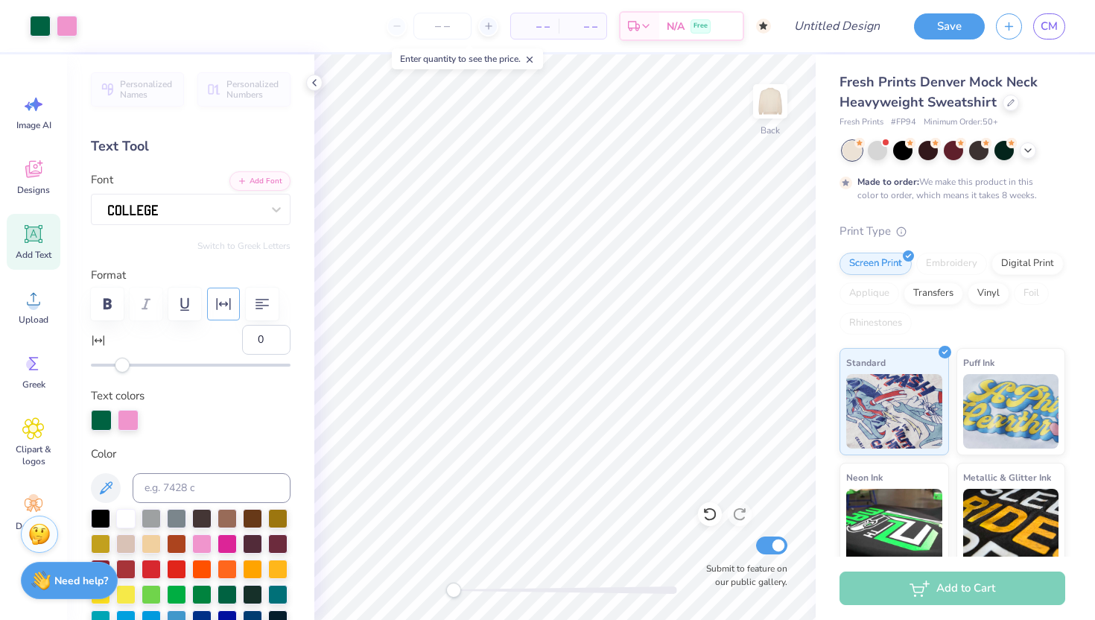
click at [231, 302] on icon "button" at bounding box center [224, 304] width 18 height 18
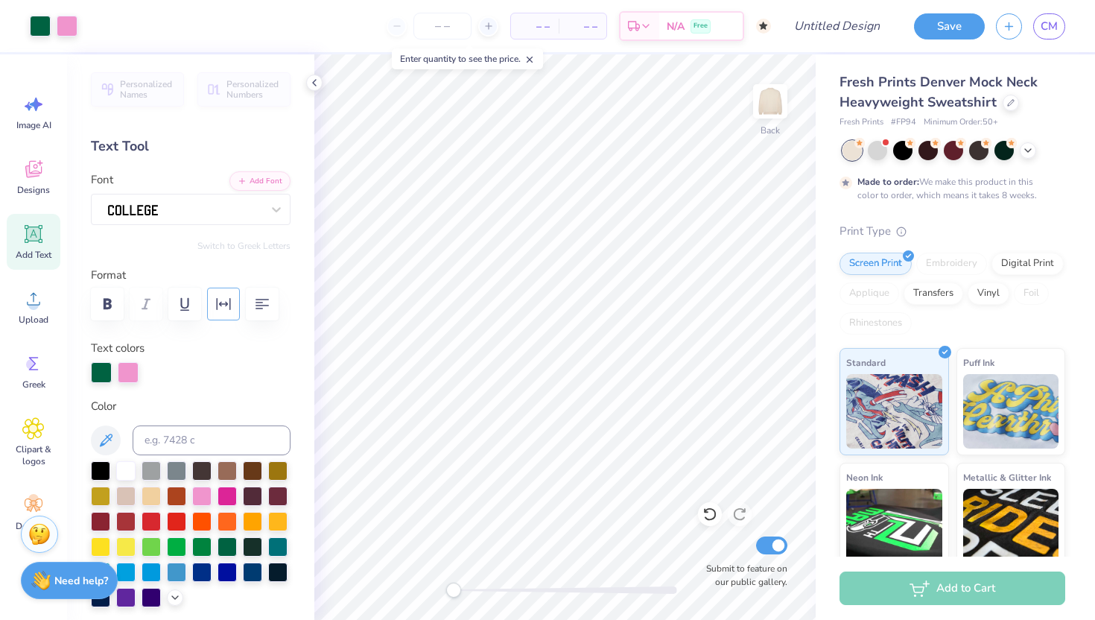
click at [231, 302] on icon "button" at bounding box center [224, 304] width 18 height 18
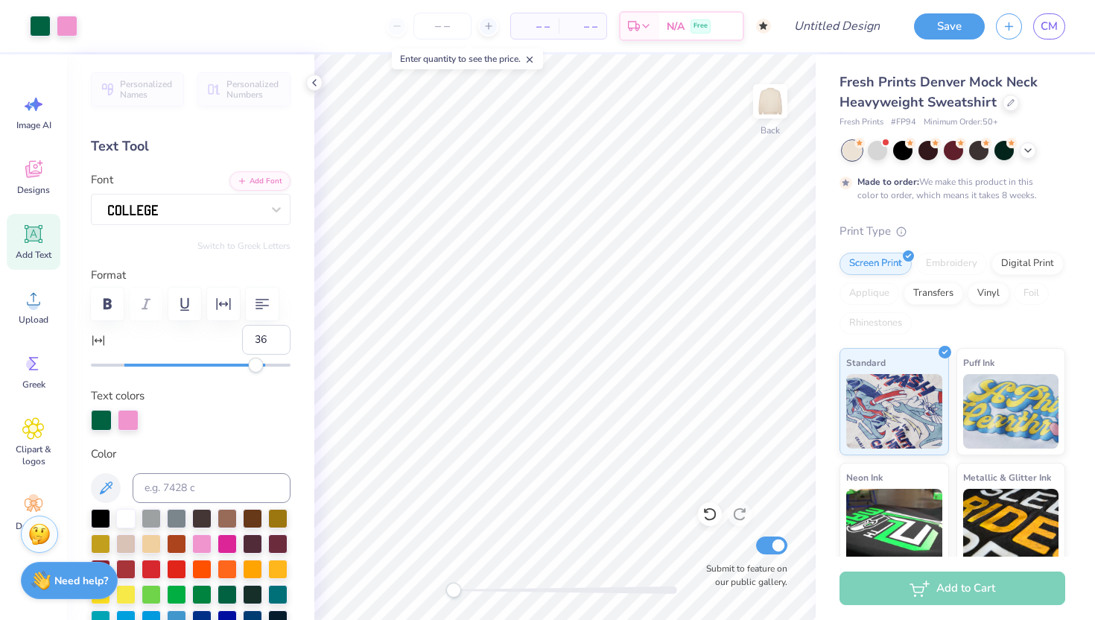
type input "35"
drag, startPoint x: 125, startPoint y: 364, endPoint x: 177, endPoint y: 378, distance: 54.0
click at [177, 378] on div "Personalized Names Personalized Numbers Text Tool Add Font Font Switch to Greek…" at bounding box center [190, 336] width 247 height 565
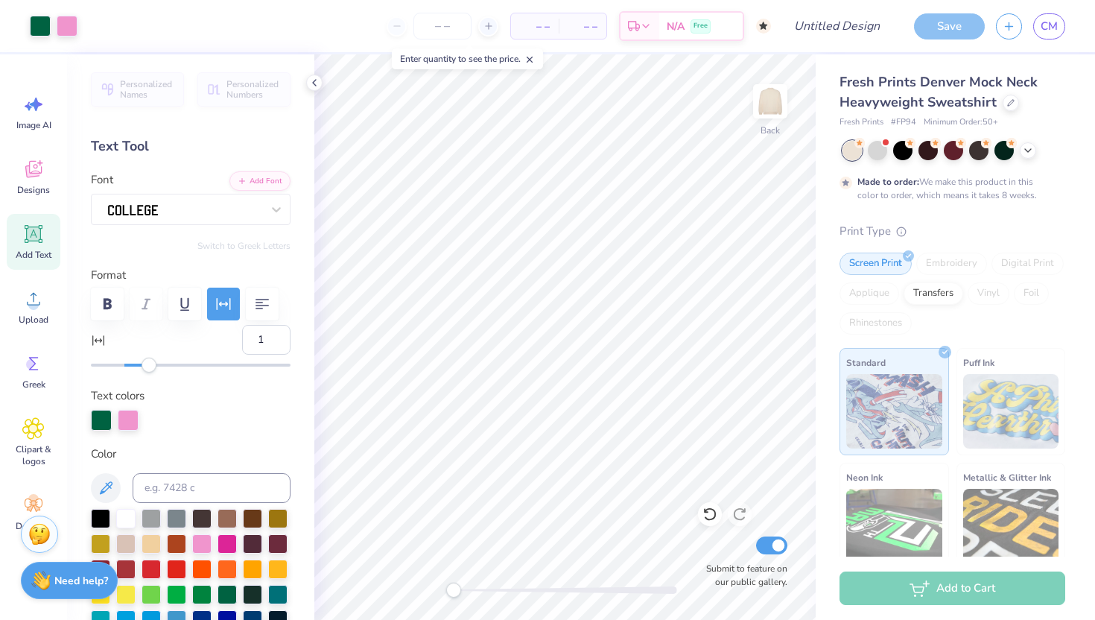
type input "2"
drag, startPoint x: 180, startPoint y: 368, endPoint x: 125, endPoint y: 368, distance: 55.1
click at [125, 368] on div "Accessibility label" at bounding box center [125, 365] width 15 height 15
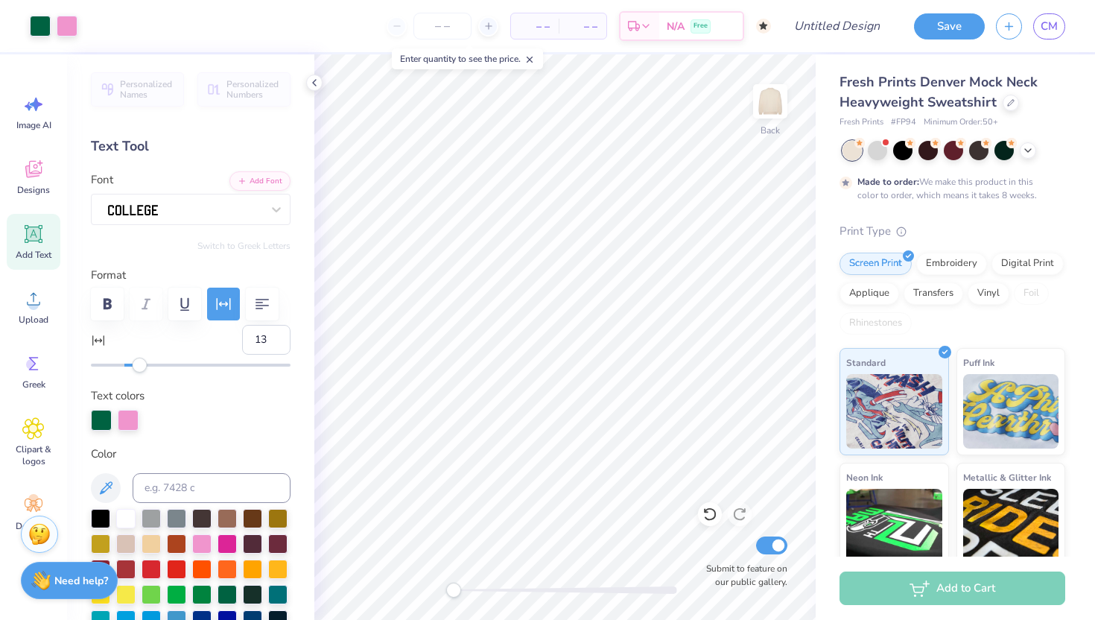
type input "14"
drag, startPoint x: 127, startPoint y: 370, endPoint x: 144, endPoint y: 370, distance: 17.1
click at [144, 370] on div "Accessibility label" at bounding box center [139, 365] width 15 height 15
type input "21"
drag, startPoint x: 144, startPoint y: 370, endPoint x: 154, endPoint y: 371, distance: 10.5
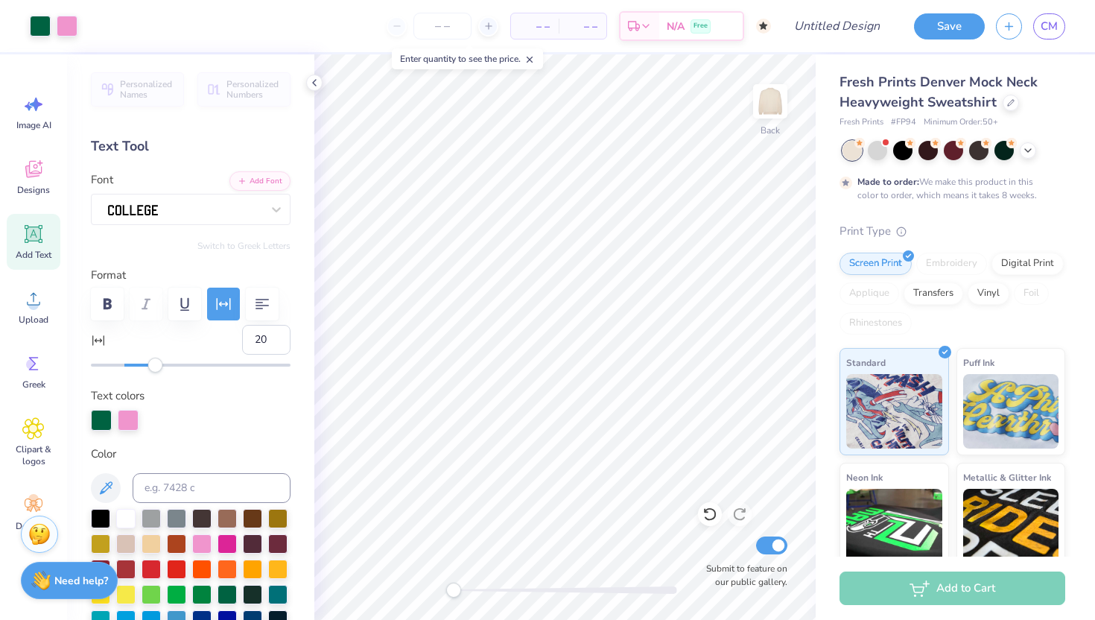
click at [154, 371] on div "Accessibility label" at bounding box center [154, 365] width 15 height 15
click at [843, 28] on input "Design Title" at bounding box center [855, 26] width 73 height 30
type input "dupe 2 kd mockneck"
click at [967, 22] on button "Save" at bounding box center [949, 24] width 71 height 26
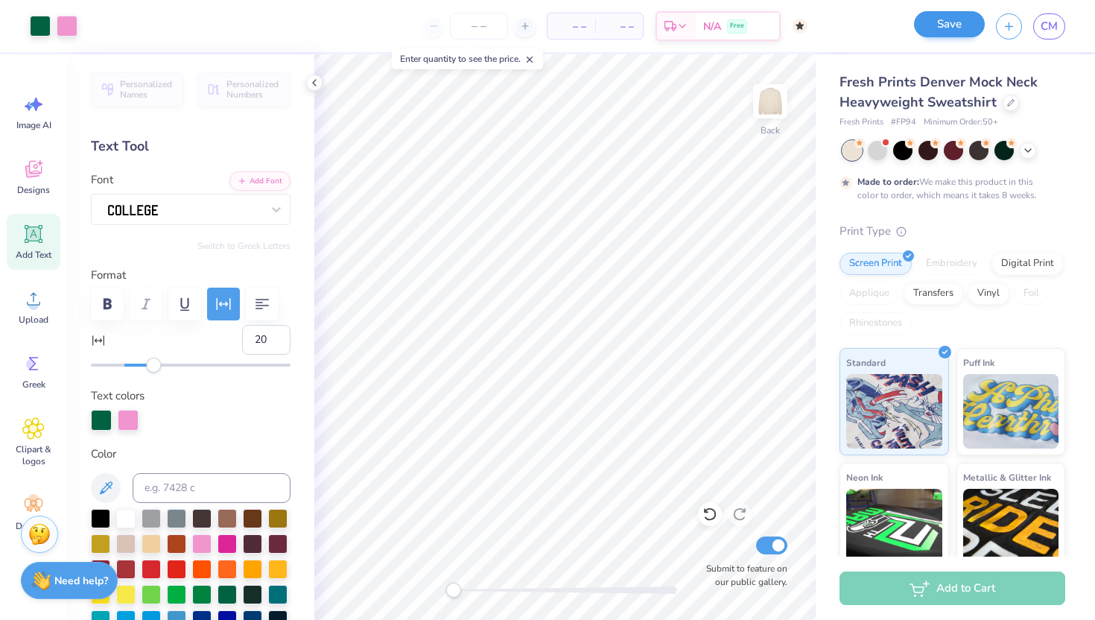
scroll to position [0, 0]
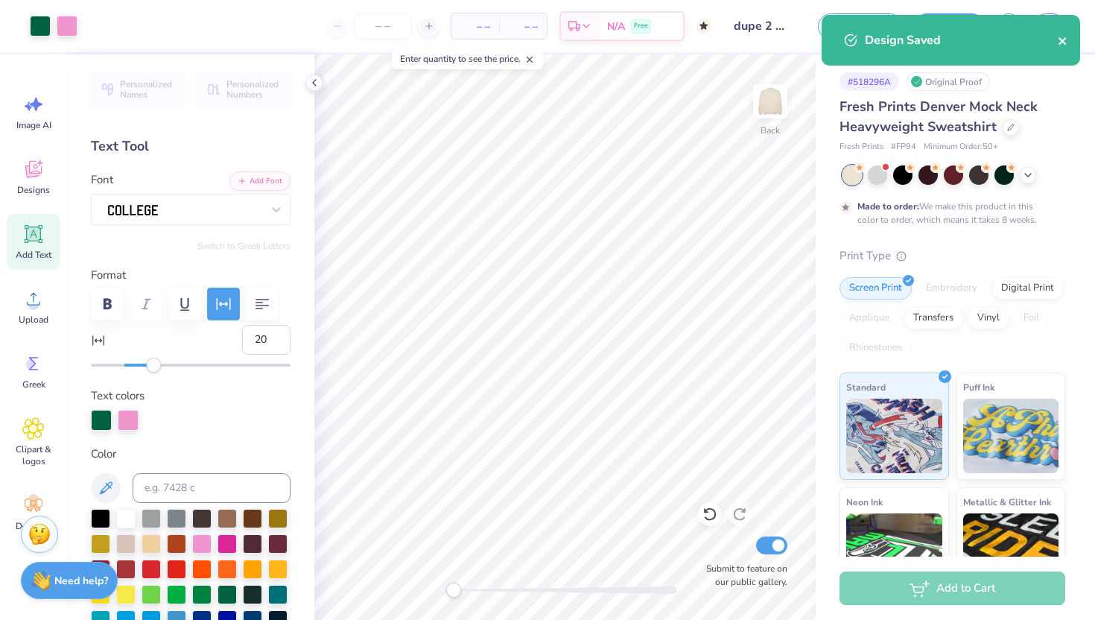
click at [1061, 38] on icon "close" at bounding box center [1063, 41] width 10 height 12
